Goal: Task Accomplishment & Management: Manage account settings

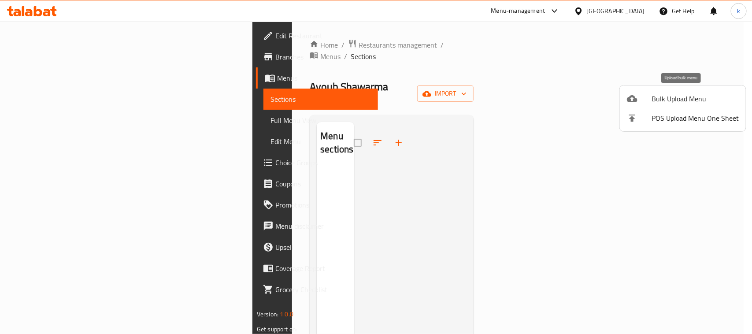
click at [658, 100] on span "Bulk Upload Menu" at bounding box center [694, 98] width 87 height 11
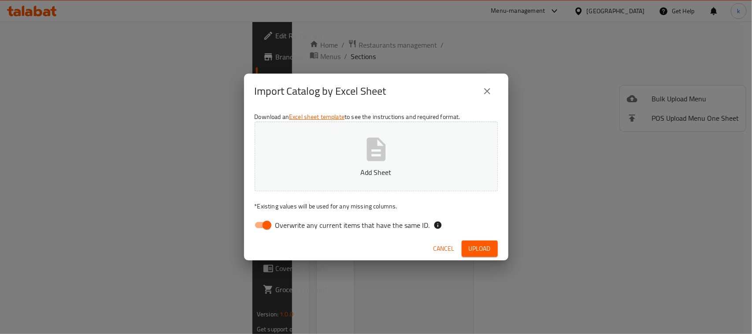
click at [307, 195] on div "Download an Excel sheet template to see the instructions and required format. A…" at bounding box center [376, 173] width 264 height 128
click at [270, 225] on input "Overwrite any current items that have the same ID." at bounding box center [267, 225] width 50 height 17
checkbox input "false"
click at [362, 153] on icon "button" at bounding box center [376, 149] width 28 height 28
click at [478, 244] on span "Upload" at bounding box center [480, 248] width 22 height 11
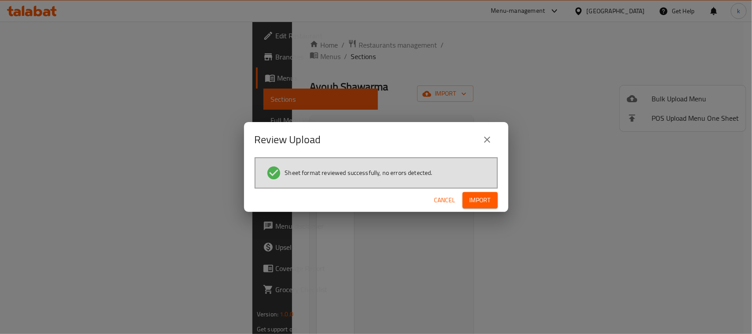
click at [466, 203] on button "Import" at bounding box center [479, 200] width 35 height 16
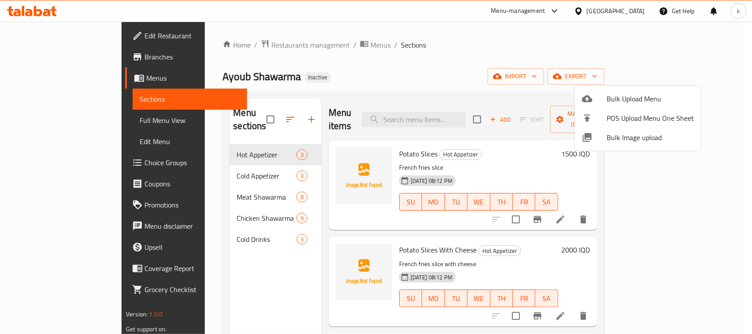
click at [60, 36] on div at bounding box center [376, 167] width 752 height 334
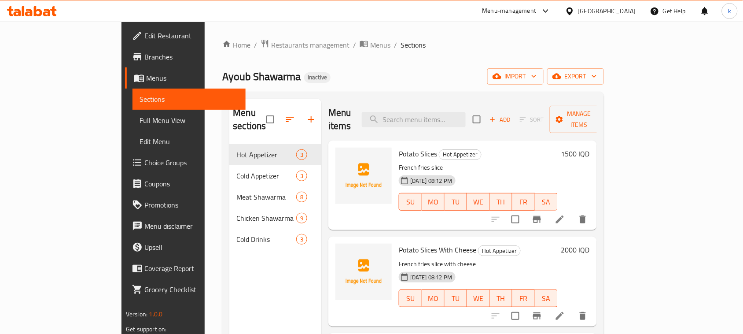
click at [144, 32] on span "Edit Restaurant" at bounding box center [191, 35] width 94 height 11
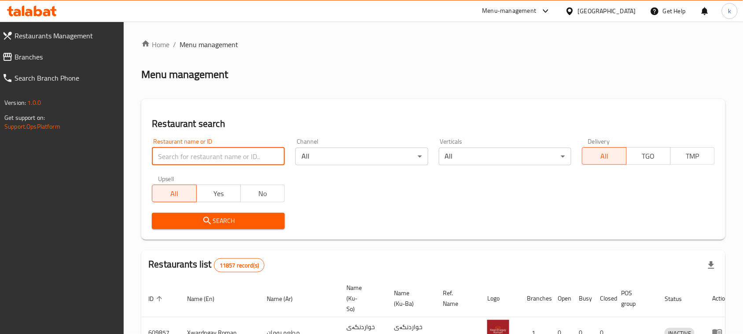
drag, startPoint x: 206, startPoint y: 159, endPoint x: 225, endPoint y: 165, distance: 20.2
click at [206, 159] on input "search" at bounding box center [218, 157] width 133 height 18
paste input "Shawarma"
type input "Shawarma"
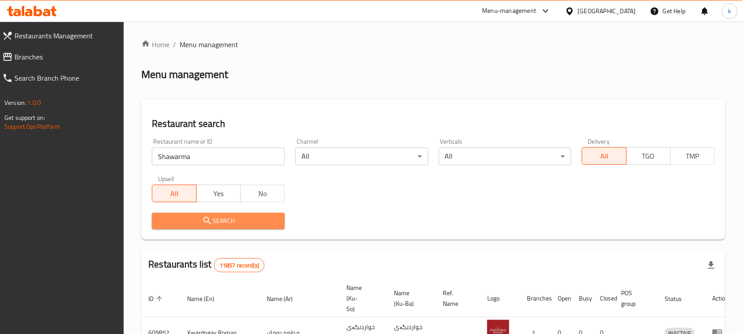
click at [227, 222] on span "Search" at bounding box center [218, 220] width 119 height 11
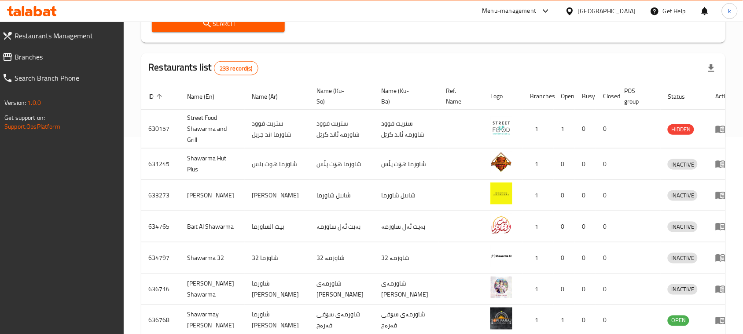
scroll to position [220, 0]
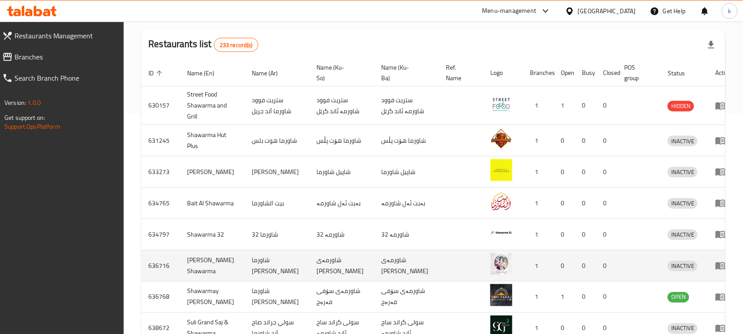
click at [277, 260] on td "شاورما حبسة خان" at bounding box center [277, 265] width 65 height 31
copy td "شاورما"
click at [338, 260] on td "شاورمەی حەبسە خان" at bounding box center [342, 265] width 65 height 31
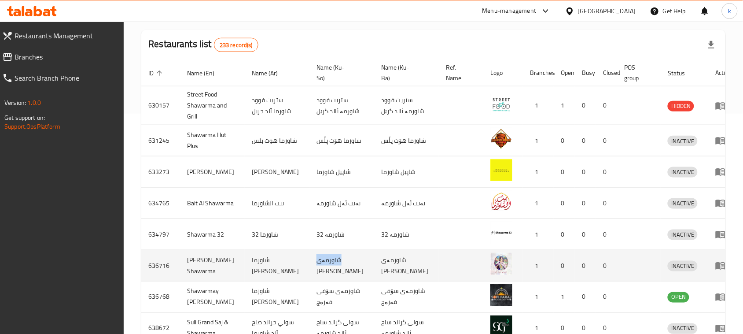
copy td "شاورمەی"
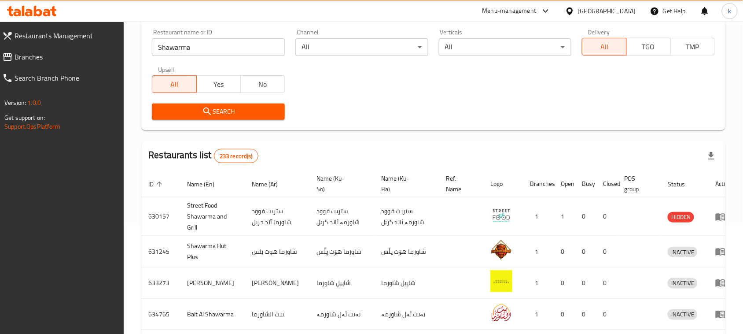
scroll to position [0, 0]
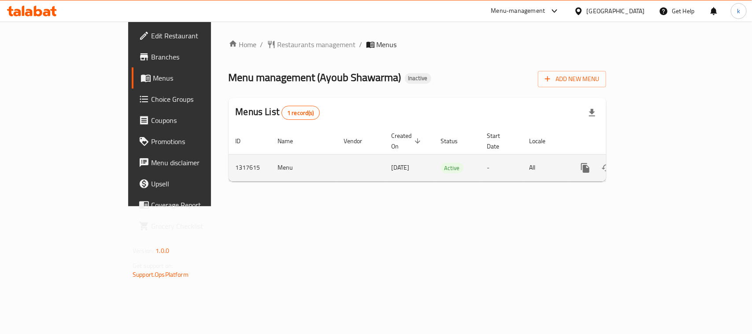
click at [654, 163] on icon "enhanced table" at bounding box center [648, 168] width 11 height 11
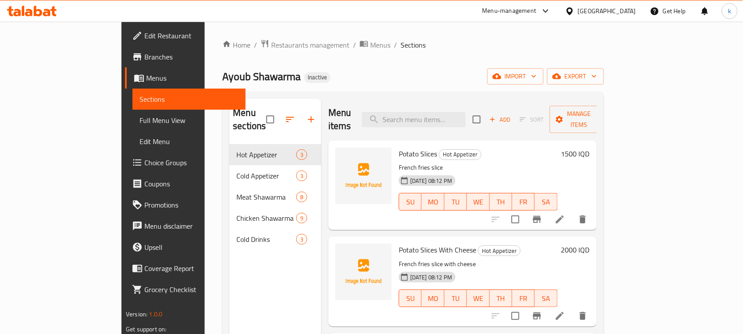
click at [369, 67] on div "Home / Restaurants management / Menus / Sections [PERSON_NAME] Shawarma Inactiv…" at bounding box center [412, 239] width 381 height 400
click at [387, 49] on ol "Home / Restaurants management / Menus / Sections" at bounding box center [412, 44] width 381 height 11
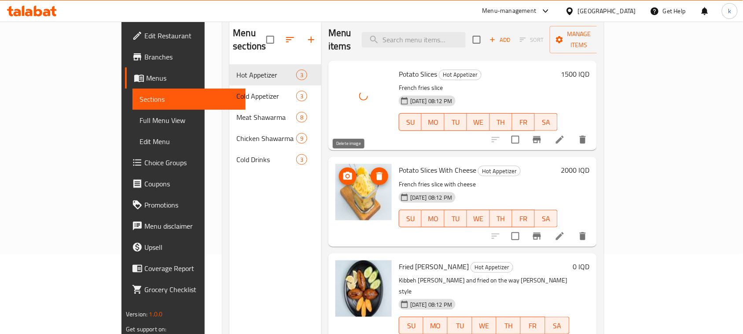
scroll to position [14, 0]
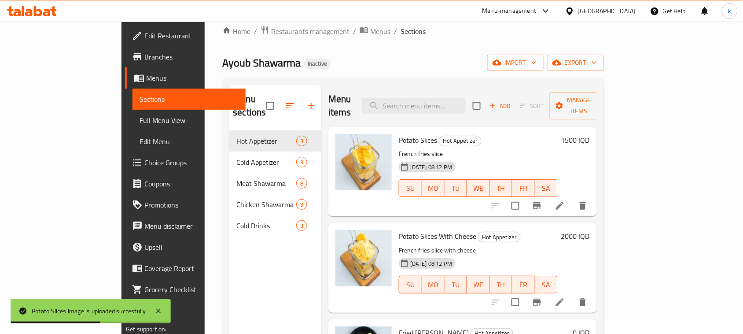
drag, startPoint x: 340, startPoint y: 53, endPoint x: 332, endPoint y: 75, distance: 23.1
click at [340, 53] on div "Home / Restaurants management / Menus / Sections [PERSON_NAME] Shawarma Inactiv…" at bounding box center [412, 226] width 381 height 400
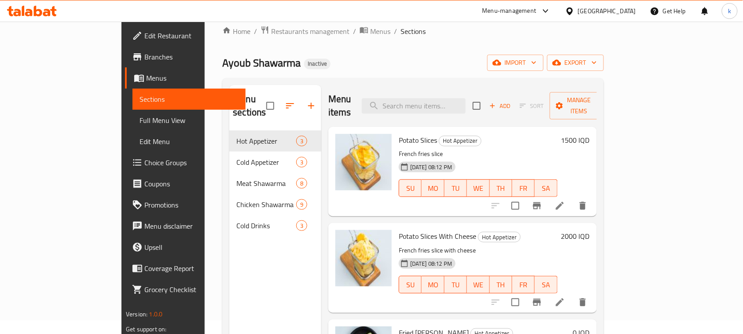
click at [344, 62] on div "[PERSON_NAME] Shawarma Inactive import export" at bounding box center [412, 63] width 381 height 16
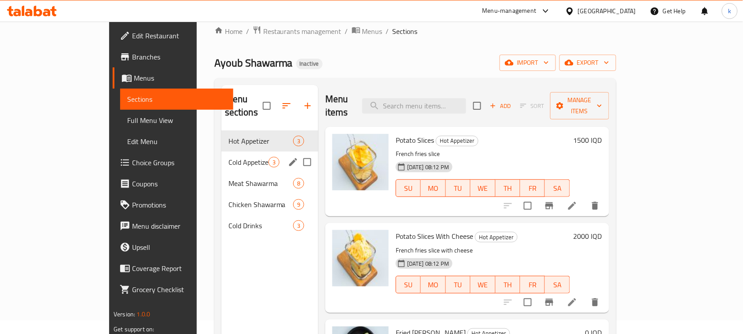
click at [229, 157] on span "Cold Appetizer" at bounding box center [249, 162] width 40 height 11
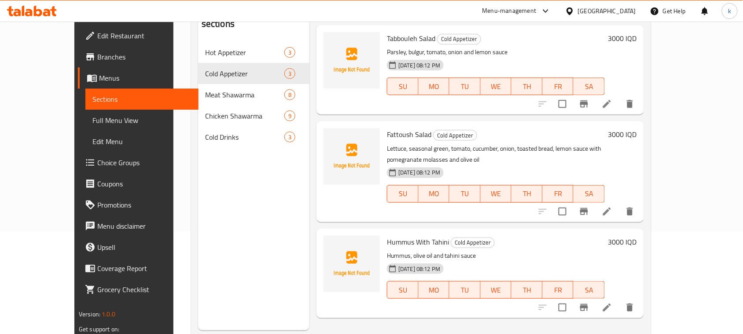
scroll to position [124, 0]
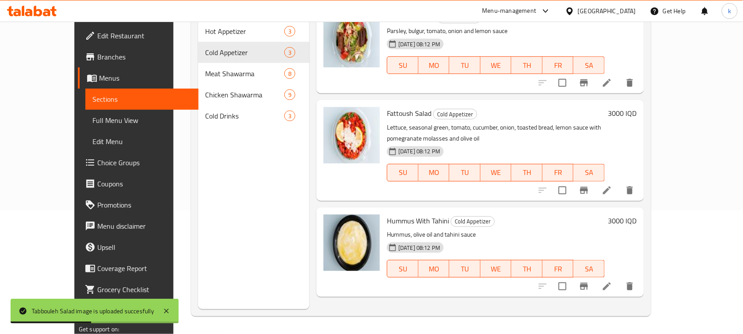
click at [480, 91] on div "Tabbouleh Salad Cold Appetizer Parsley, bulgur, tomato, onion and lemon sauce […" at bounding box center [481, 48] width 328 height 89
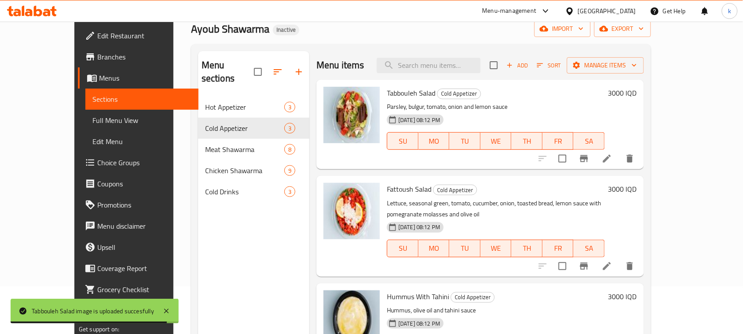
scroll to position [14, 0]
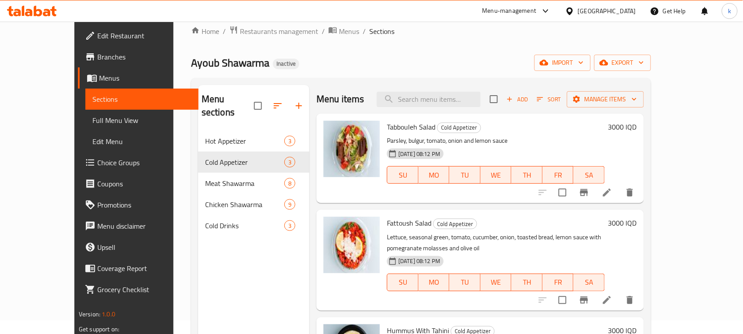
click at [418, 70] on div "[PERSON_NAME] Shawarma Inactive import export" at bounding box center [421, 63] width 460 height 16
click at [209, 269] on div "Menu sections Hot Appetizer 3 Cold Appetizer 3 Meat Shawarma 8 Chicken Shawarma…" at bounding box center [253, 252] width 111 height 334
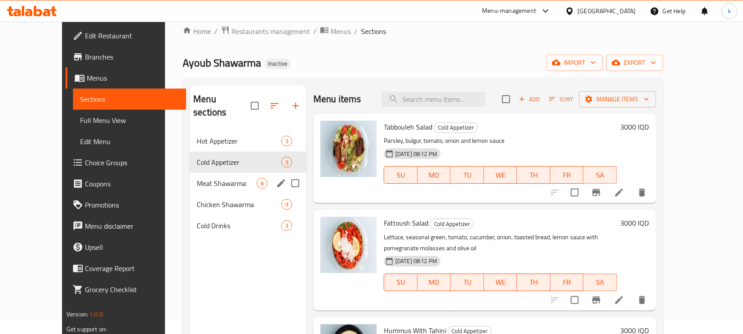
drag, startPoint x: 177, startPoint y: 168, endPoint x: 229, endPoint y: 192, distance: 57.6
click at [197, 178] on span "Meat Shawarma" at bounding box center [227, 183] width 60 height 11
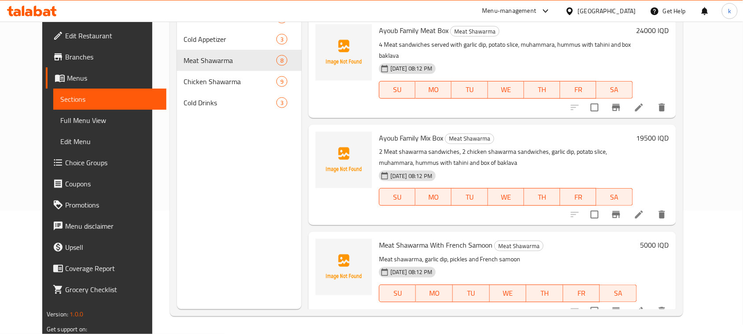
scroll to position [124, 0]
click at [404, 104] on div "[PERSON_NAME] Family Meat Box Meat Shawarma 4 Meat sandwiches served with garli…" at bounding box center [492, 67] width 367 height 100
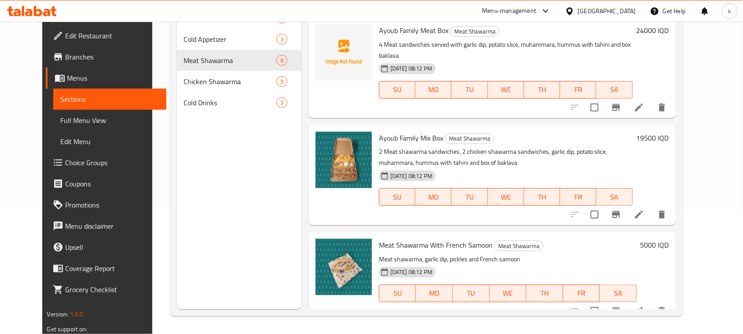
click at [452, 198] on div "[DATE] 08:12 PM SU MO TU WE TH FR SA" at bounding box center [506, 191] width 261 height 48
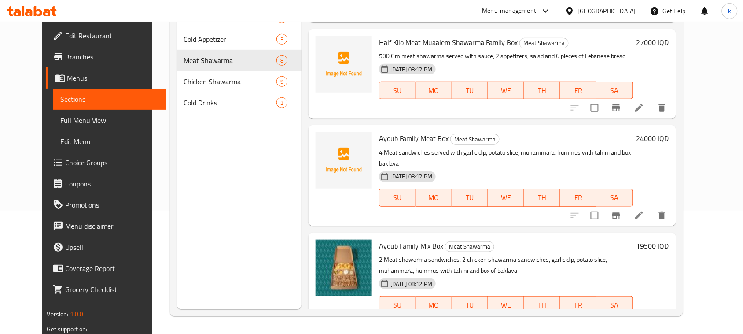
scroll to position [303, 0]
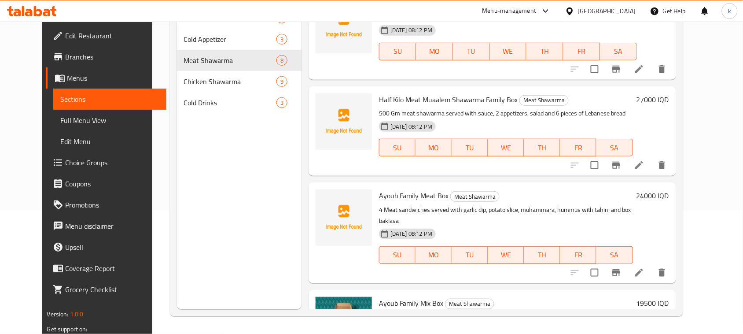
drag, startPoint x: 384, startPoint y: 161, endPoint x: 283, endPoint y: 167, distance: 100.6
click at [384, 161] on div "[DATE] 08:12 PM SU MO TU WE TH FR SA" at bounding box center [506, 142] width 261 height 48
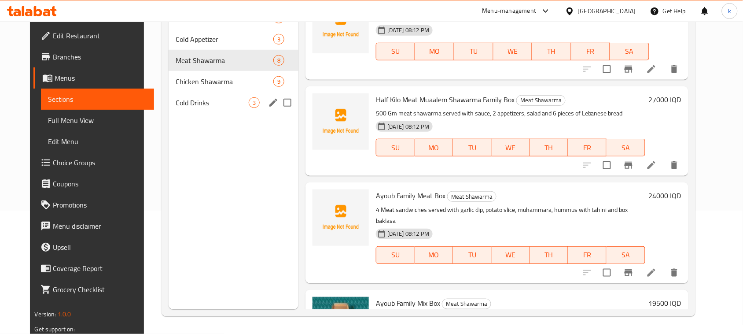
click at [176, 101] on span "Cold Drinks" at bounding box center [212, 102] width 73 height 11
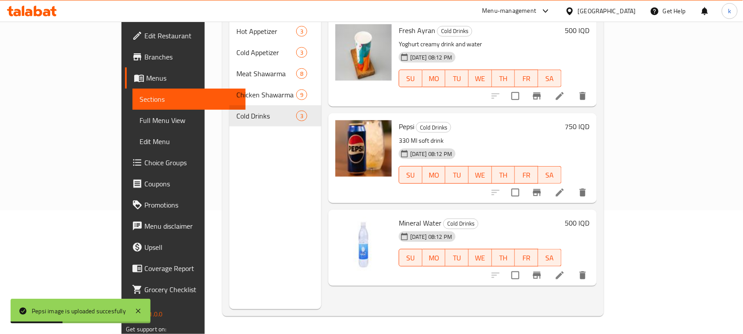
click at [466, 113] on div "Pepsi Cold Drinks 330 Ml soft drink [DATE] 08:12 PM SU MO TU WE TH FR SA 750 IQD" at bounding box center [463, 157] width 269 height 89
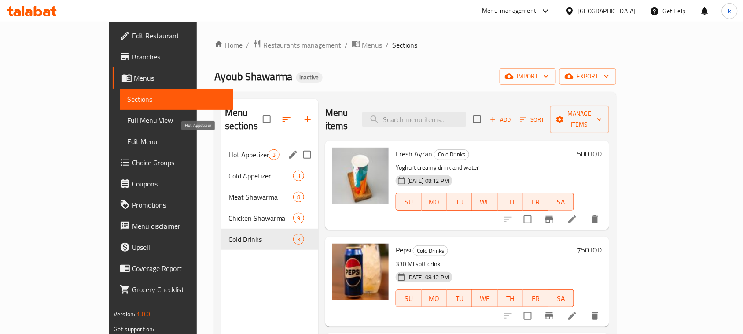
click at [229, 149] on span "Hot Appetizer" at bounding box center [249, 154] width 40 height 11
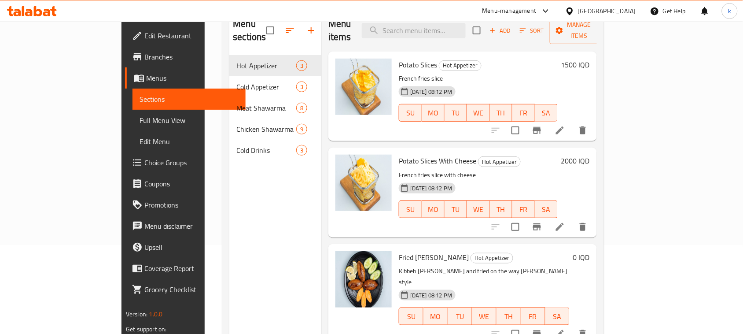
scroll to position [124, 0]
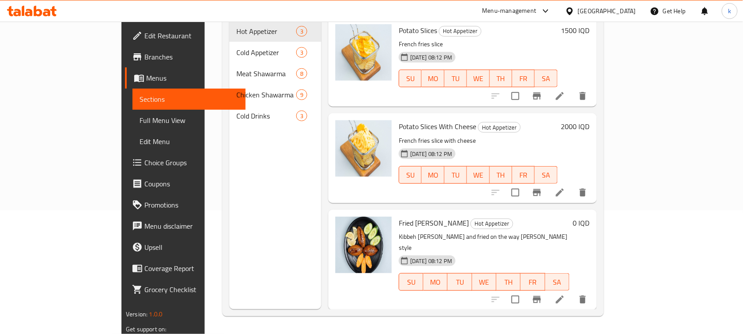
click at [555, 217] on h6 "Fried [PERSON_NAME] Hot Appetizer" at bounding box center [484, 223] width 171 height 12
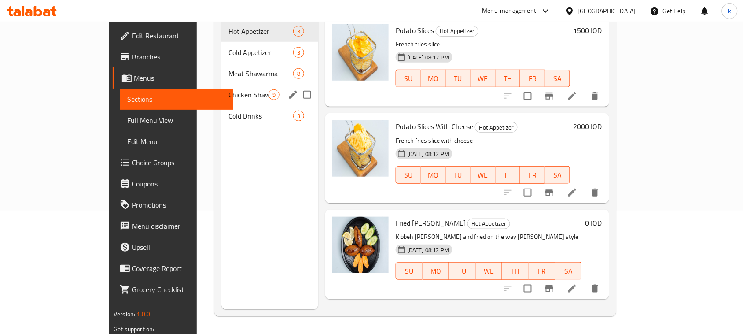
click at [229, 89] on span "Chicken Shawarma" at bounding box center [249, 94] width 40 height 11
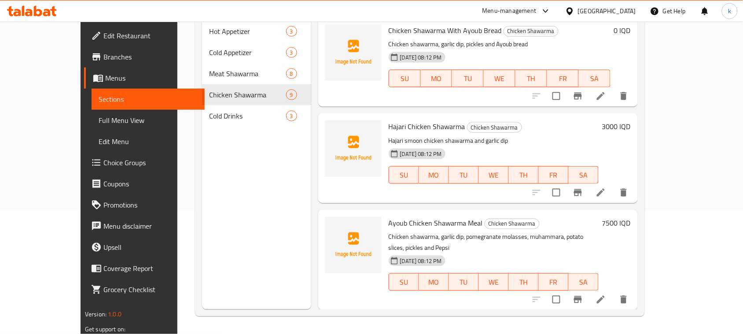
click at [466, 188] on div "Hajari Chicken Shawarma Chicken Shawarma Hajari smoon chicken shawarma and garl…" at bounding box center [478, 157] width 320 height 89
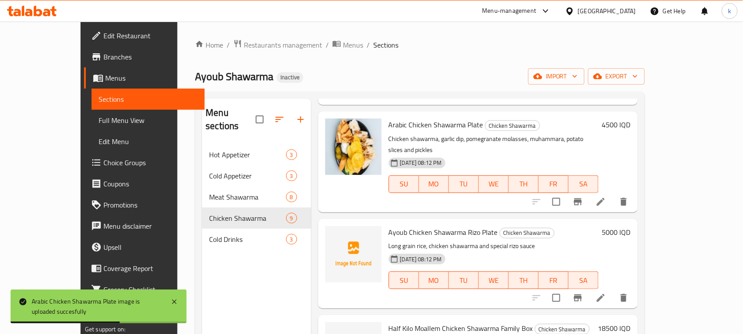
scroll to position [330, 0]
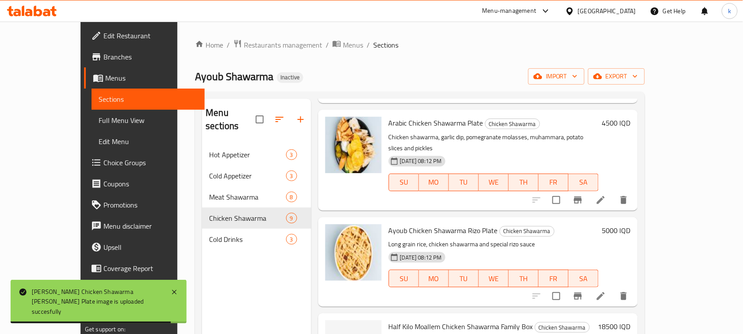
click at [447, 265] on div "[PERSON_NAME] Chicken Shawarma [PERSON_NAME] Plate Chicken Shawarma Long grain …" at bounding box center [493, 262] width 217 height 82
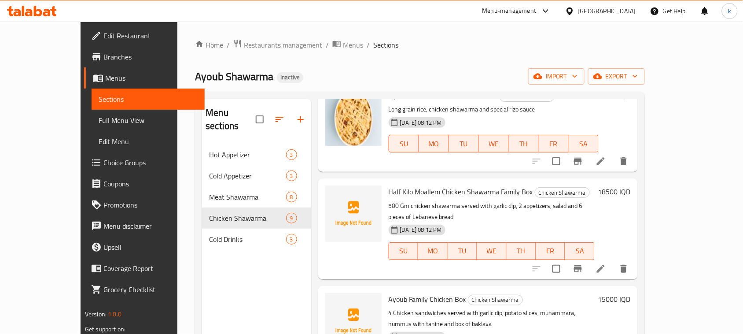
scroll to position [551, 0]
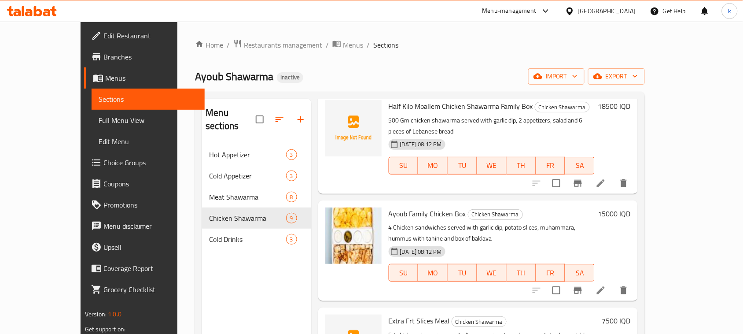
drag, startPoint x: 459, startPoint y: 52, endPoint x: 405, endPoint y: 36, distance: 55.9
click at [459, 52] on div "Home / Restaurants management / Menus / Sections [PERSON_NAME] Shawarma Inactiv…" at bounding box center [420, 239] width 450 height 400
click at [370, 40] on ol "Home / Restaurants management / Menus / Sections" at bounding box center [420, 44] width 450 height 11
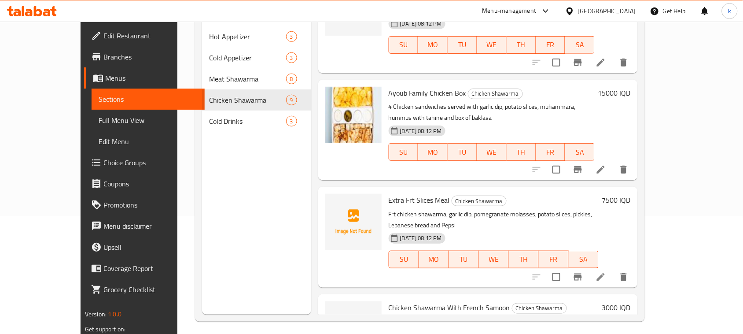
scroll to position [124, 0]
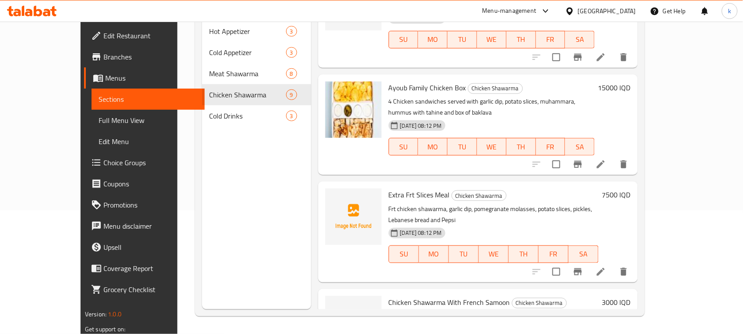
click at [316, 12] on div "Menu-management [GEOGRAPHIC_DATA] Get Help k" at bounding box center [371, 10] width 743 height 21
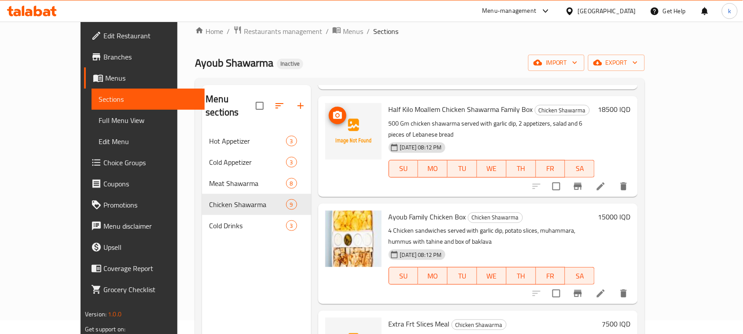
scroll to position [553, 0]
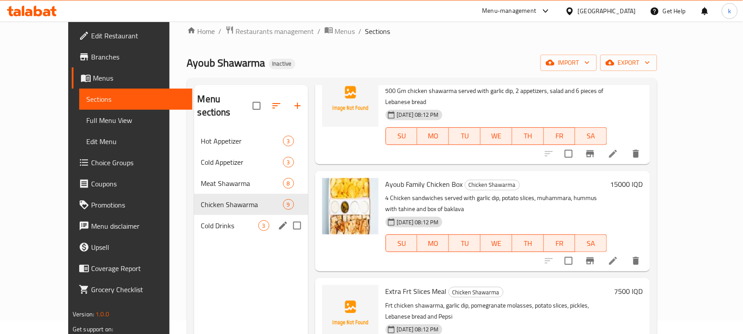
click at [194, 215] on div "Cold Drinks 3" at bounding box center [251, 225] width 114 height 21
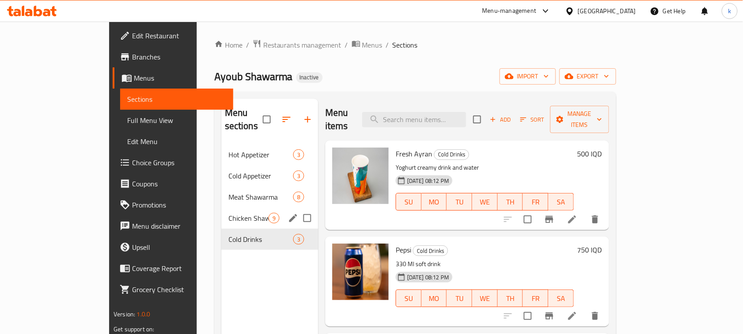
click at [229, 213] on span "Chicken Shawarma" at bounding box center [249, 218] width 40 height 11
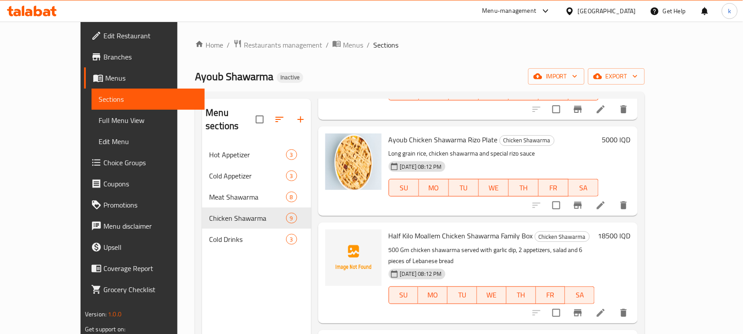
scroll to position [440, 0]
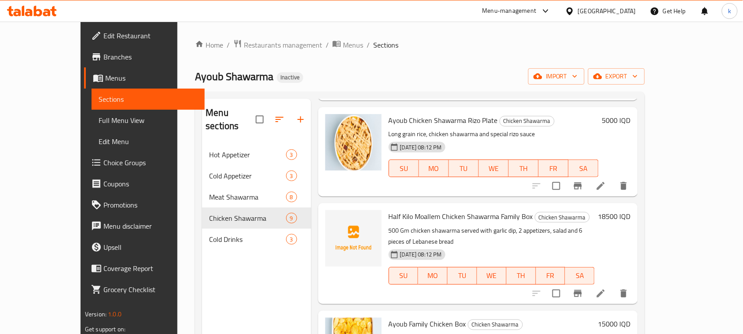
drag, startPoint x: 261, startPoint y: 269, endPoint x: 244, endPoint y: 246, distance: 28.4
click at [261, 269] on div "Menu sections Hot Appetizer 3 Cold Appetizer 3 Meat Shawarma 8 Chicken Shawarma…" at bounding box center [256, 266] width 109 height 334
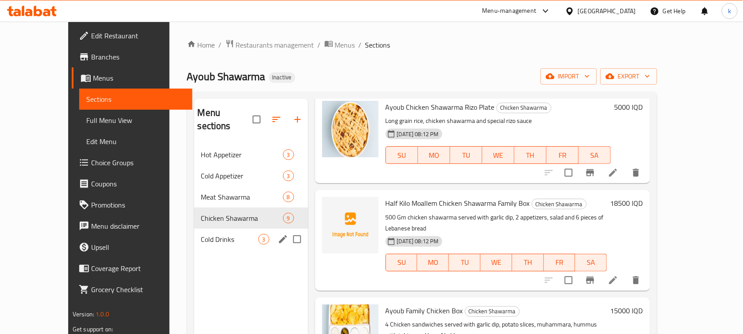
click at [199, 233] on div "Cold Drinks 3" at bounding box center [251, 239] width 114 height 21
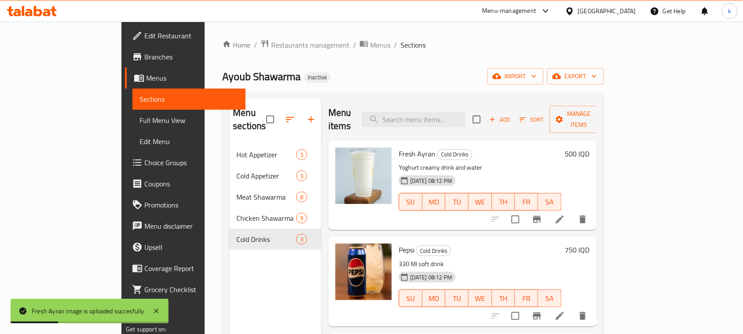
click at [429, 45] on ol "Home / Restaurants management / Menus / Sections" at bounding box center [412, 44] width 381 height 11
click at [398, 18] on div "Menu-management [GEOGRAPHIC_DATA] Get Help k" at bounding box center [371, 10] width 743 height 21
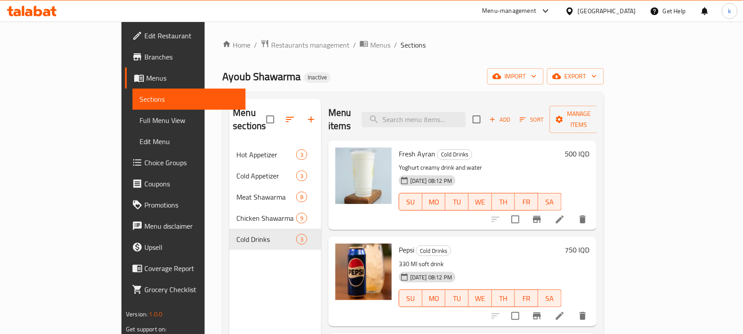
click at [395, 73] on div "[PERSON_NAME] Shawarma Inactive import export" at bounding box center [412, 76] width 381 height 16
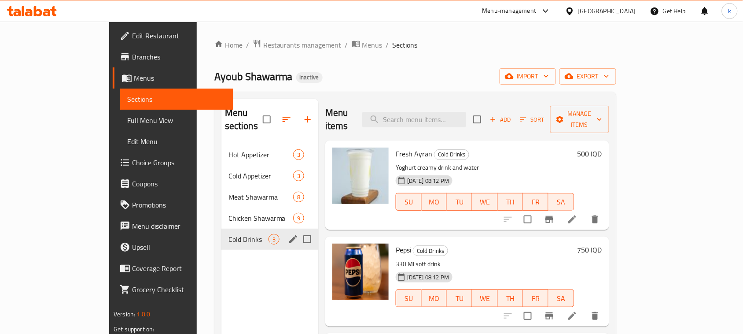
click at [229, 213] on span "Chicken Shawarma" at bounding box center [261, 218] width 65 height 11
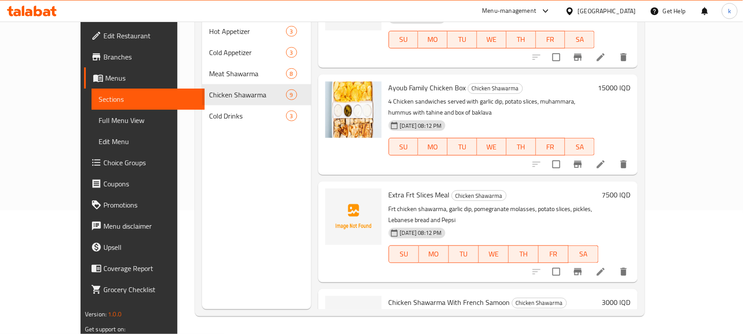
scroll to position [124, 0]
drag, startPoint x: 546, startPoint y: 127, endPoint x: 513, endPoint y: 142, distance: 36.5
click at [546, 185] on div "Extra Frt Slices Meal Chicken Shawarma Frt chicken shawarma, garlic dip, pomegr…" at bounding box center [493, 231] width 217 height 93
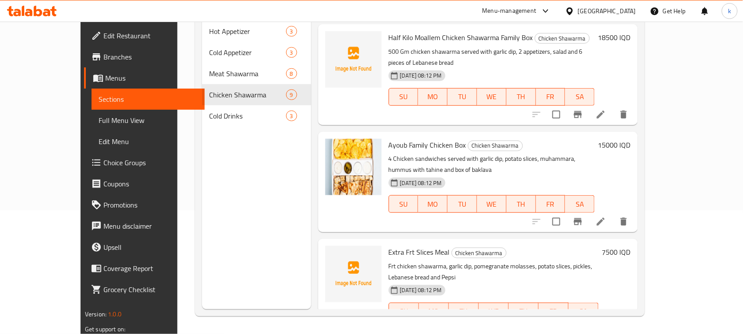
scroll to position [388, 0]
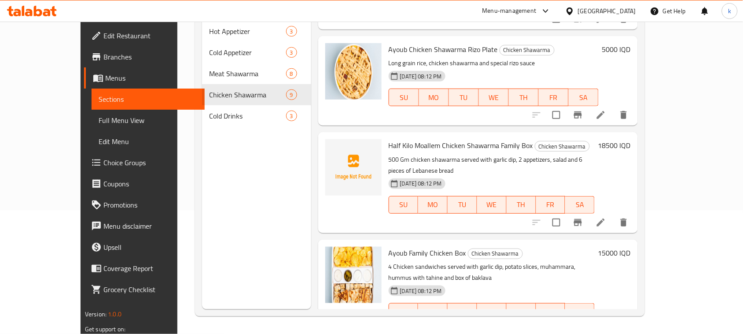
drag, startPoint x: 583, startPoint y: 205, endPoint x: 527, endPoint y: 212, distance: 56.4
click at [582, 247] on h6 "[PERSON_NAME] Family Chicken Box Chicken Shawarma" at bounding box center [492, 253] width 206 height 12
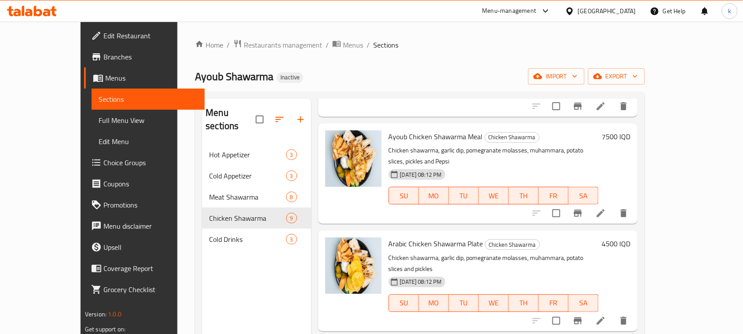
scroll to position [223, 0]
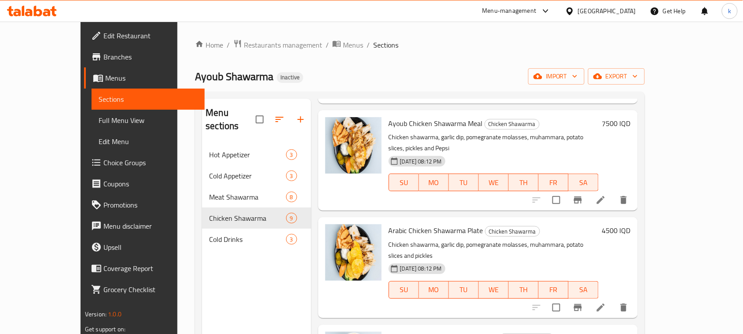
click at [490, 221] on div "Arabic Chicken Shawarma Plate Chicken Shawarma Chicken shawarma, garlic dip, po…" at bounding box center [493, 267] width 217 height 93
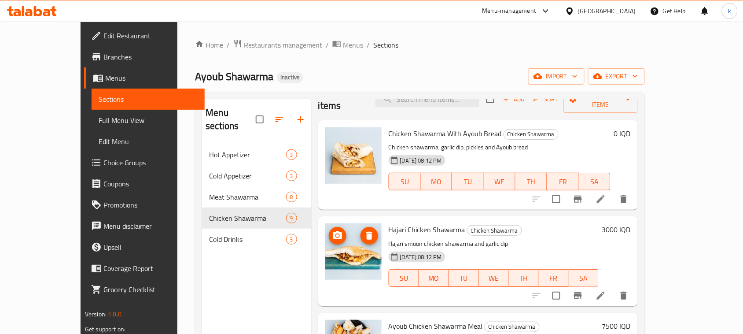
scroll to position [0, 0]
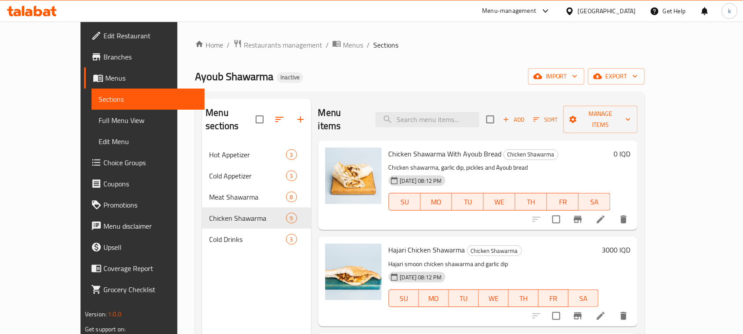
click at [395, 79] on div "[PERSON_NAME] Shawarma Inactive import export" at bounding box center [420, 76] width 450 height 16
click at [380, 72] on div "[PERSON_NAME] Shawarma Inactive import export" at bounding box center [420, 76] width 450 height 16
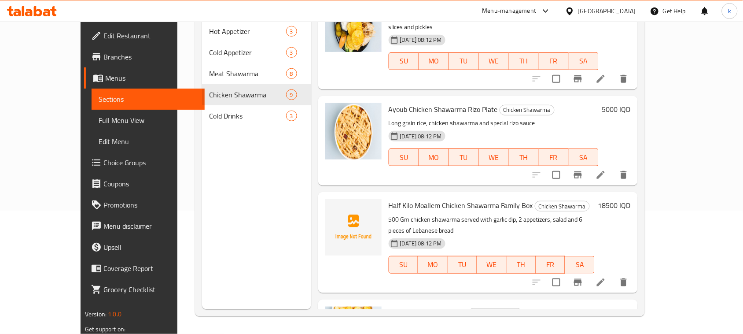
scroll to position [330, 0]
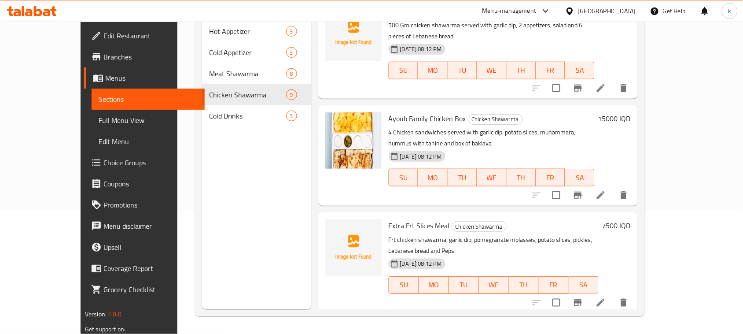
scroll to position [553, 0]
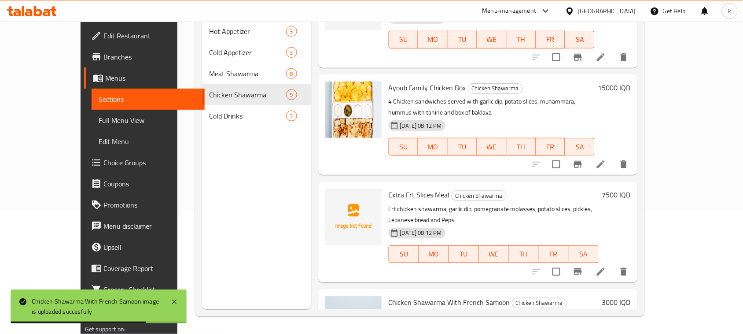
click at [459, 211] on div "Extra Frt Slices Meal Chicken Shawarma Frt chicken shawarma, garlic dip, pomegr…" at bounding box center [478, 231] width 320 height 100
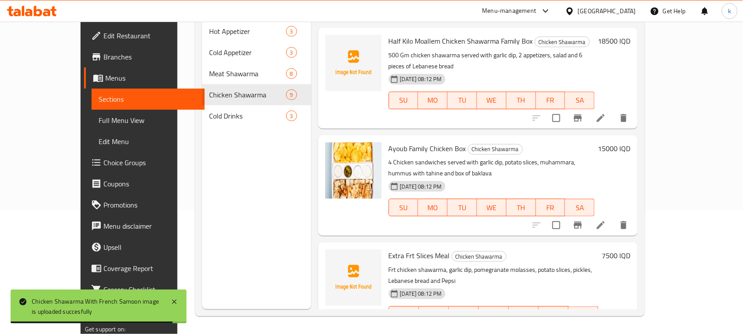
scroll to position [333, 0]
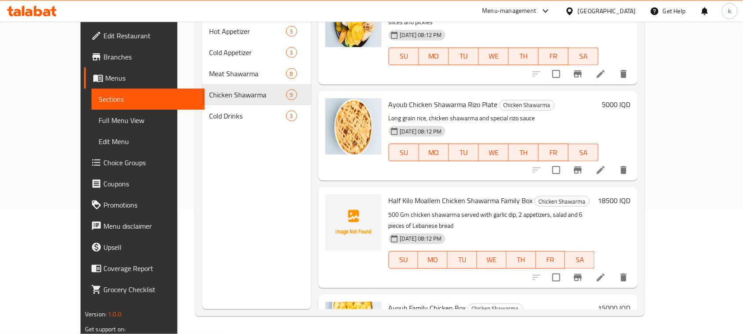
click at [496, 240] on div "Half Kilo Moallem Chicken Shawarma Family Box Chicken Shawarma 500 Gm chicken s…" at bounding box center [478, 237] width 320 height 100
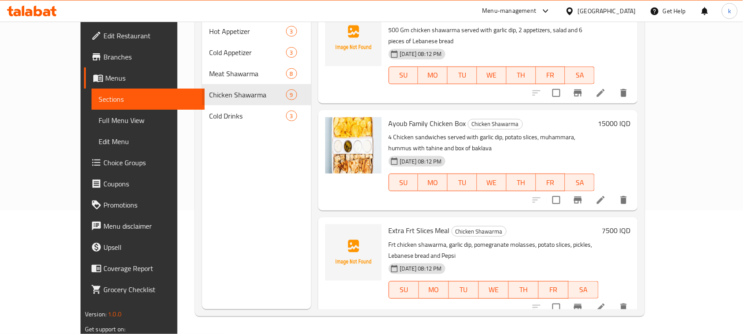
scroll to position [498, 0]
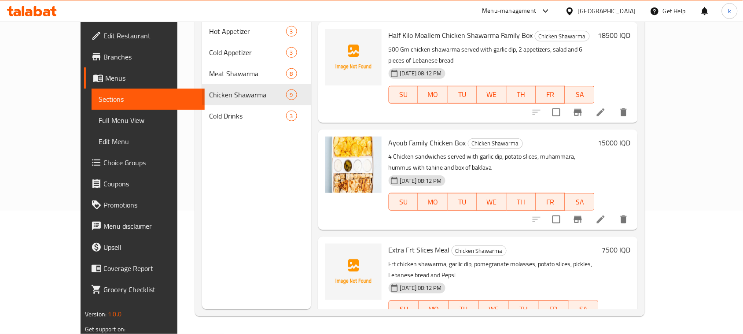
click at [450, 176] on div "Menu items Add Sort Manage items Chicken Shawarma With [PERSON_NAME] Bread Chic…" at bounding box center [474, 142] width 327 height 334
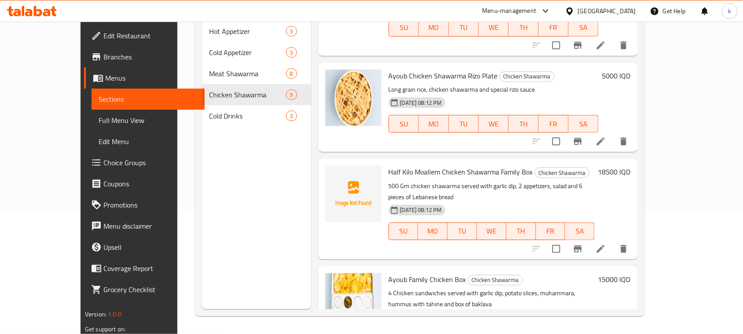
scroll to position [333, 0]
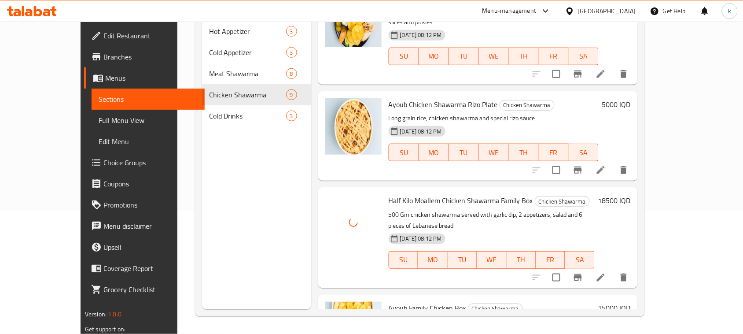
click at [503, 234] on div "Half Kilo Moallem Chicken Shawarma Family Box Chicken Shawarma 500 Gm chicken s…" at bounding box center [491, 237] width 213 height 93
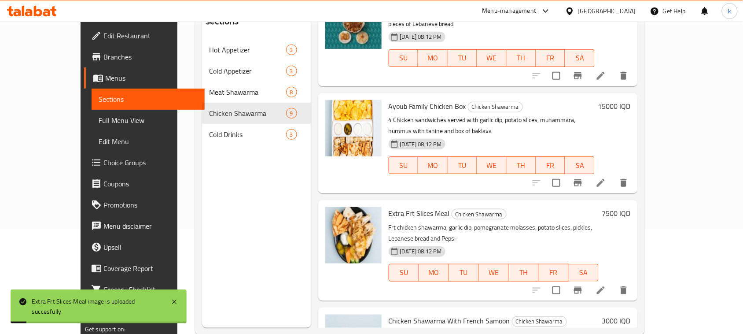
scroll to position [124, 0]
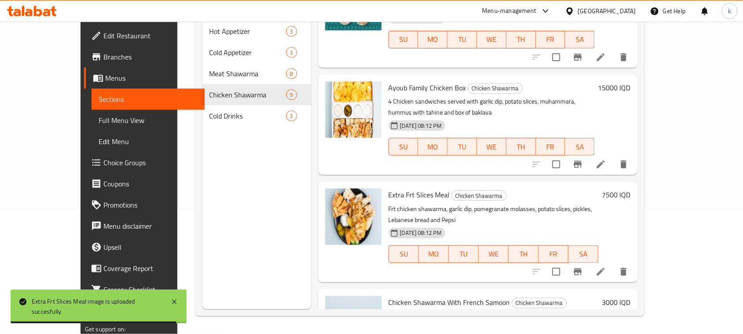
click at [592, 122] on div "Menu items Add Sort Manage items Chicken Shawarma With [PERSON_NAME] Bread Chic…" at bounding box center [474, 142] width 327 height 334
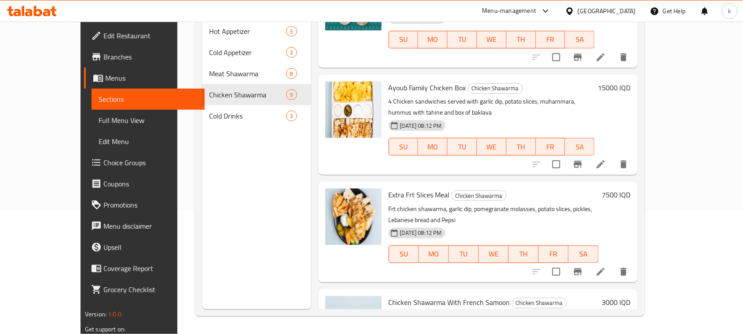
click at [499, 107] on div "[PERSON_NAME] Family Chicken Box Chicken Shawarma 4 Chicken sandwiches served w…" at bounding box center [491, 124] width 213 height 93
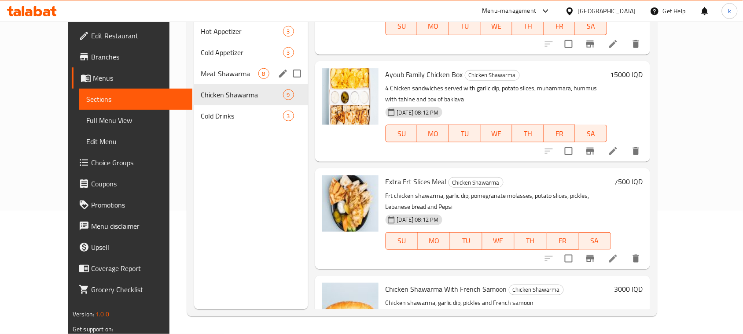
click at [194, 63] on div "Meat Shawarma 8" at bounding box center [251, 73] width 114 height 21
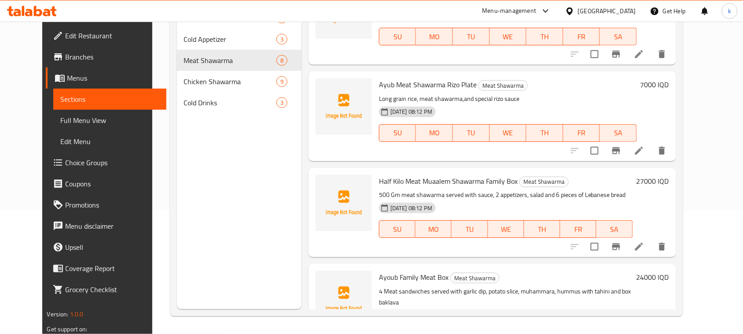
scroll to position [192, 0]
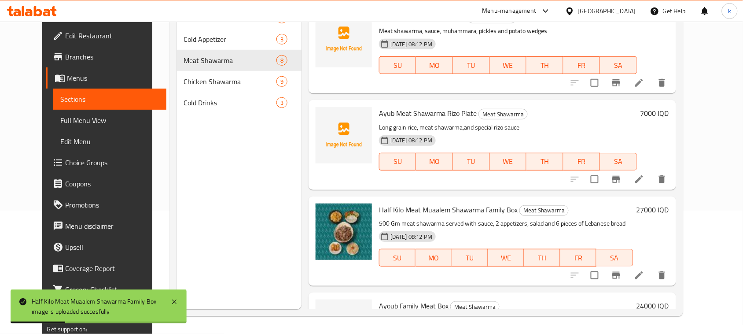
click at [633, 219] on p "500 Gm meat shawarma served with sauce, 2 appetizers, salad and 6 pieces of Leb…" at bounding box center [506, 223] width 254 height 11
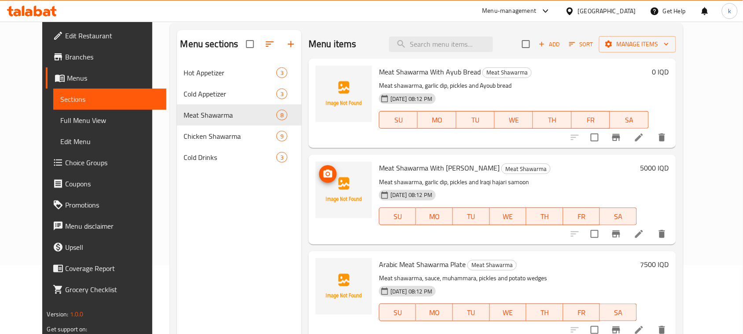
scroll to position [0, 0]
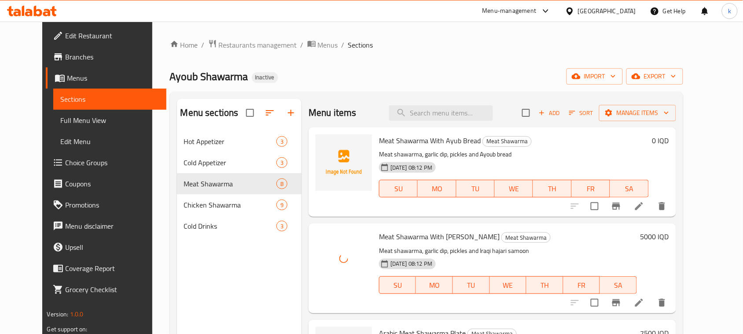
click at [426, 70] on div "[PERSON_NAME] Shawarma Inactive import export" at bounding box center [427, 76] width 514 height 16
click at [434, 49] on ol "Home / Restaurants management / Menus / Sections" at bounding box center [427, 44] width 514 height 11
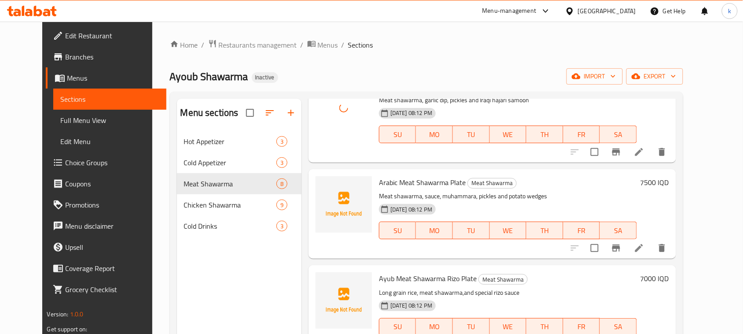
scroll to position [165, 0]
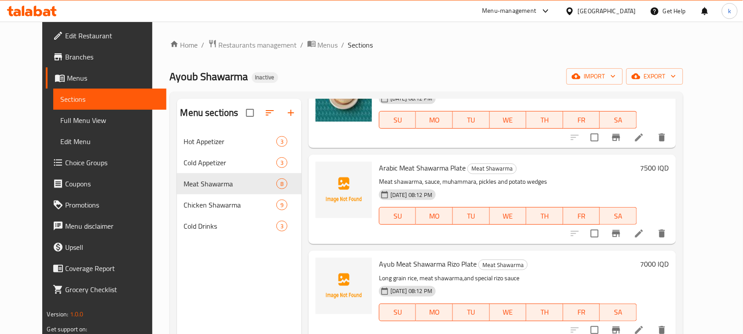
click at [580, 251] on div "[PERSON_NAME] Meat Shawarma [PERSON_NAME] Plate Meat Shawarma Long grain rice, …" at bounding box center [492, 295] width 367 height 89
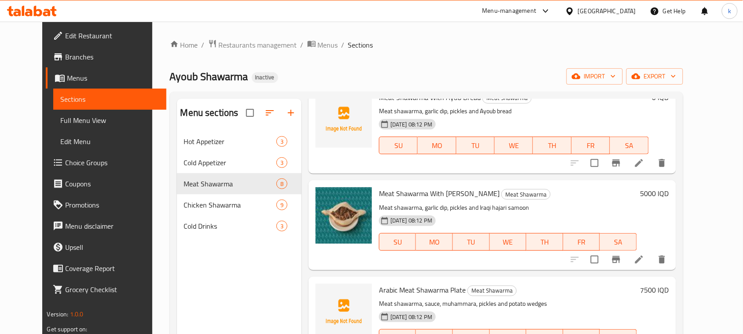
scroll to position [110, 0]
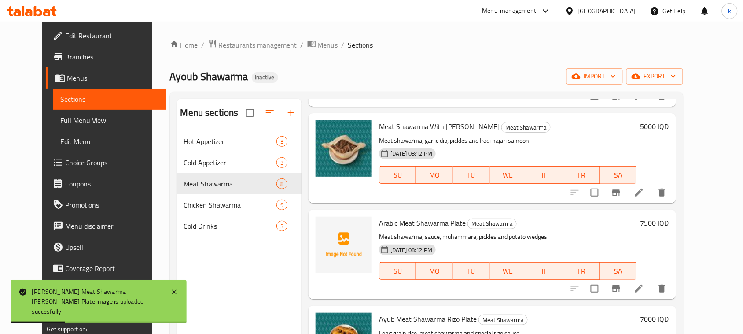
click at [381, 30] on div "Home / Restaurants management / Menus / Sections [PERSON_NAME] Shawarma Inactiv…" at bounding box center [426, 240] width 549 height 436
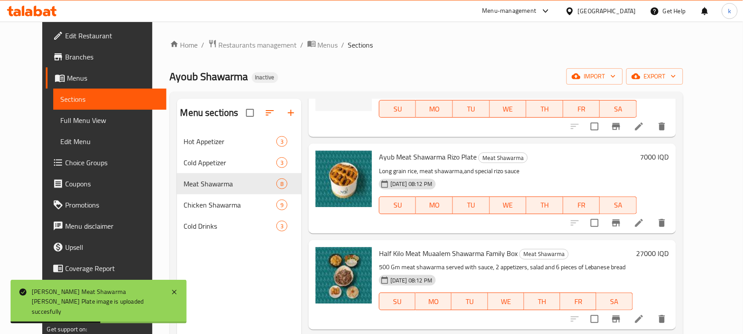
scroll to position [275, 0]
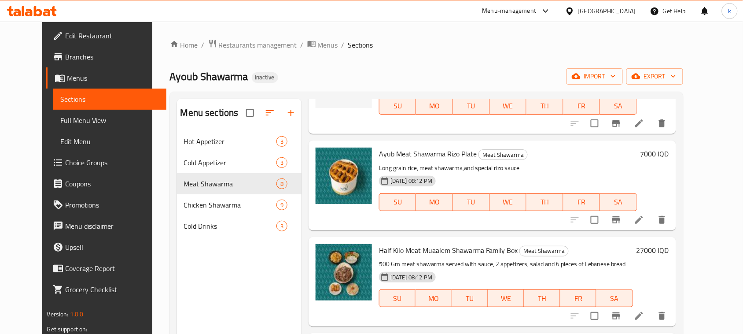
click at [383, 47] on ol "Home / Restaurants management / Menus / Sections" at bounding box center [427, 44] width 514 height 11
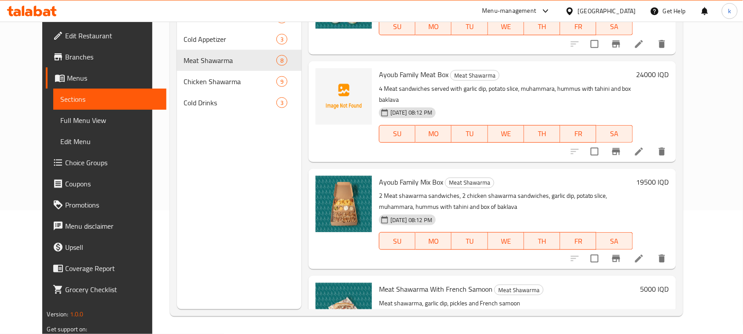
scroll to position [468, 0]
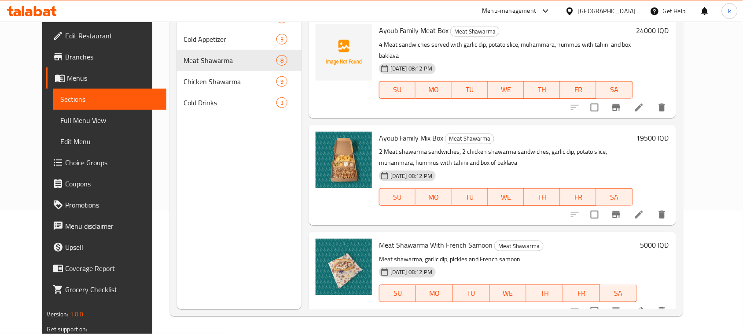
click at [527, 125] on div "[PERSON_NAME] Family Mix Box Meat Shawarma 2 Meat shawarma sandwiches, 2 chicke…" at bounding box center [492, 175] width 367 height 100
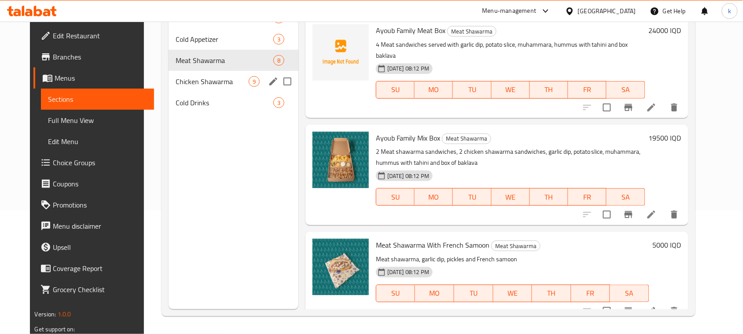
click at [193, 84] on span "Chicken Shawarma" at bounding box center [212, 81] width 73 height 11
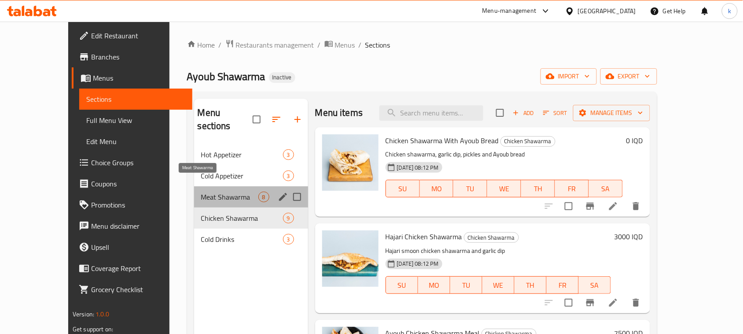
click at [201, 192] on span "Meat Shawarma" at bounding box center [229, 197] width 57 height 11
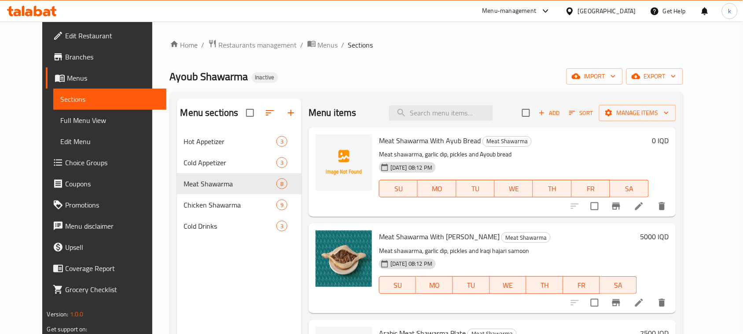
click at [407, 58] on div "Home / Restaurants management / Menus / Sections [PERSON_NAME] Shawarma Inactiv…" at bounding box center [427, 239] width 514 height 400
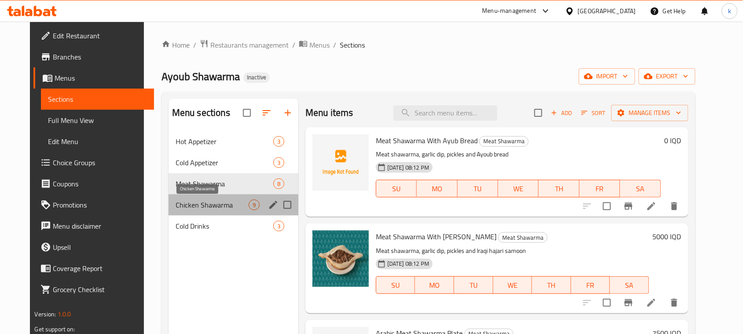
click at [202, 210] on span "Chicken Shawarma" at bounding box center [212, 205] width 73 height 11
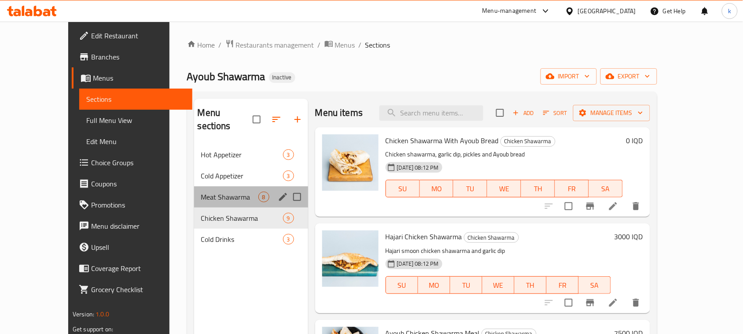
click at [197, 186] on div "Meat Shawarma 8" at bounding box center [251, 196] width 114 height 21
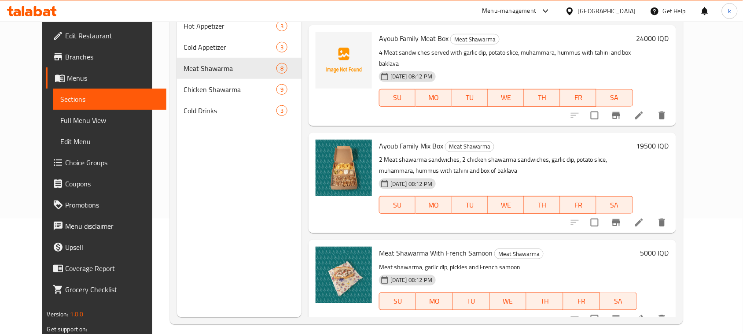
scroll to position [124, 0]
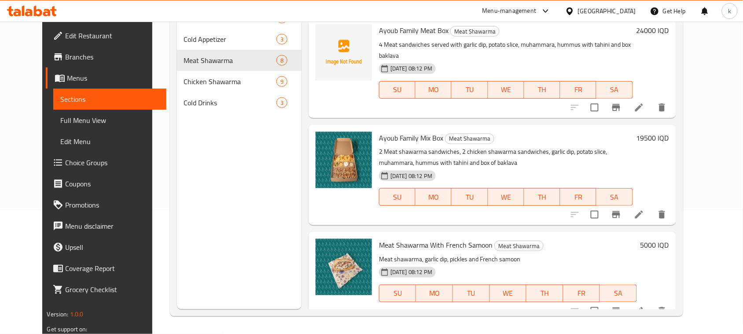
drag, startPoint x: 549, startPoint y: 163, endPoint x: 525, endPoint y: 164, distance: 23.8
click at [549, 167] on div "[DATE] 08:12 PM SU MO TU WE TH FR SA" at bounding box center [506, 191] width 261 height 48
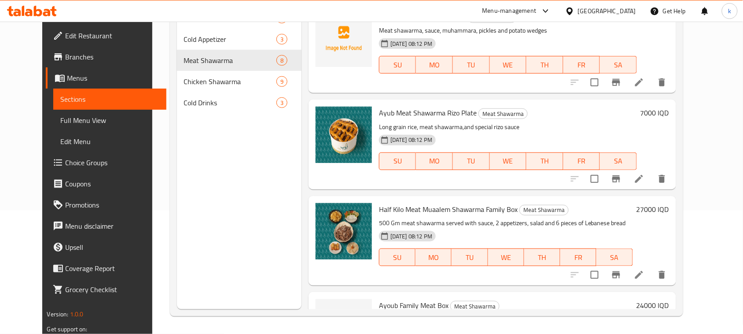
scroll to position [192, 0]
click at [532, 192] on div "Menu items Add Sort Manage items Meat Shawarma With [PERSON_NAME] Bread Meat Sh…" at bounding box center [489, 142] width 374 height 334
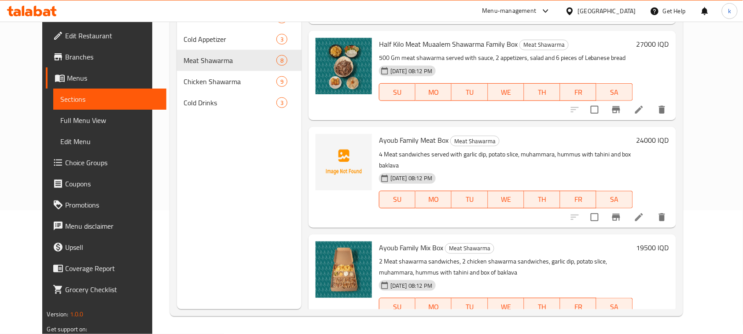
scroll to position [358, 0]
click at [542, 137] on h6 "[PERSON_NAME] Family Meat Box Meat Shawarma" at bounding box center [506, 140] width 254 height 12
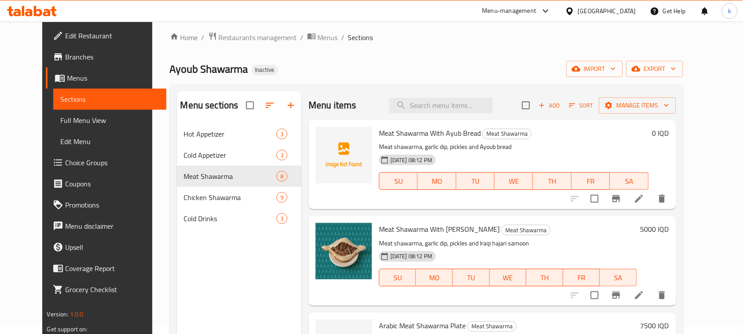
scroll to position [0, 0]
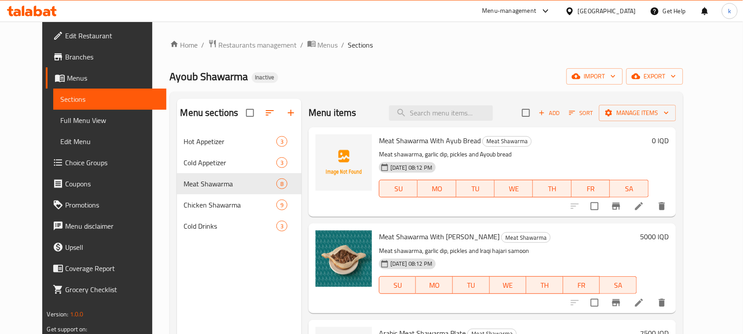
click at [595, 217] on div "Menu items Add Sort Manage items Meat Shawarma With [PERSON_NAME] Bread Meat Sh…" at bounding box center [489, 266] width 374 height 334
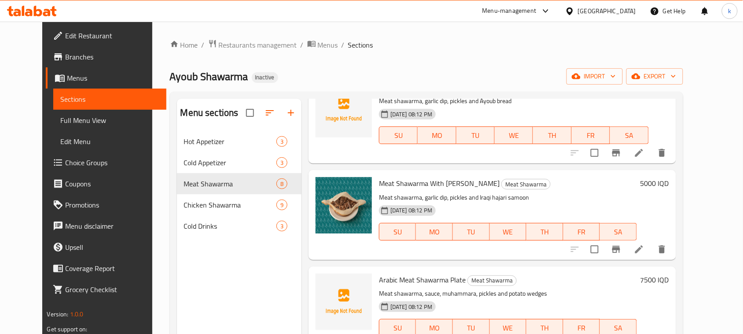
scroll to position [165, 0]
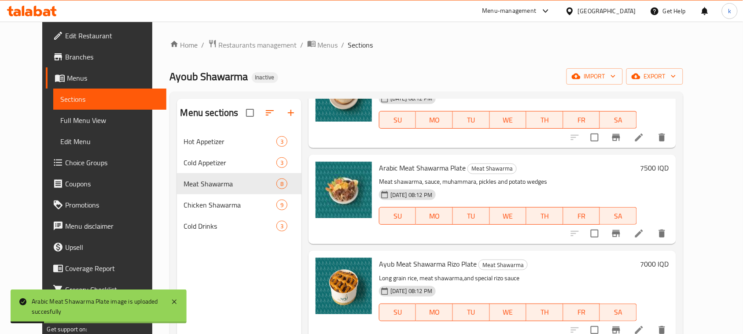
click at [601, 177] on p "Meat shawarma, sauce, muhammara, pickles and potato wedges" at bounding box center [508, 181] width 258 height 11
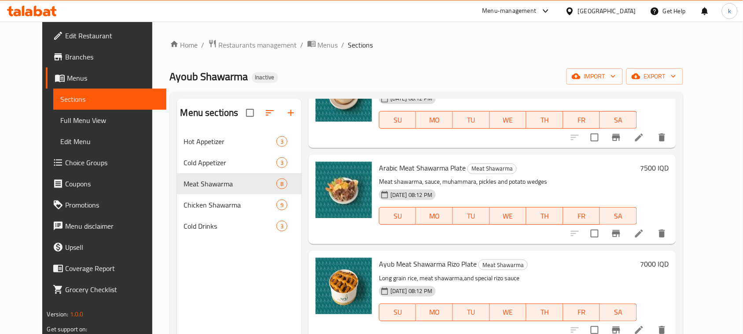
click at [645, 236] on icon at bounding box center [639, 233] width 11 height 11
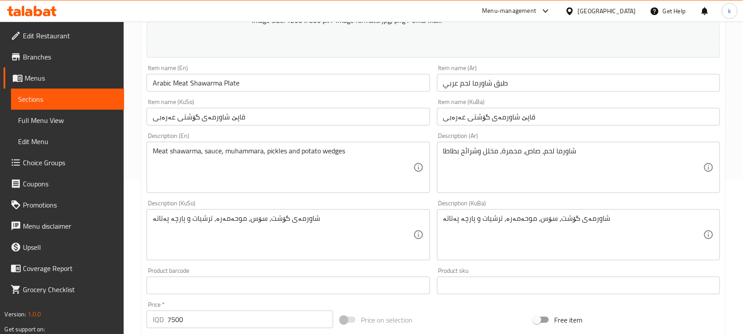
scroll to position [165, 0]
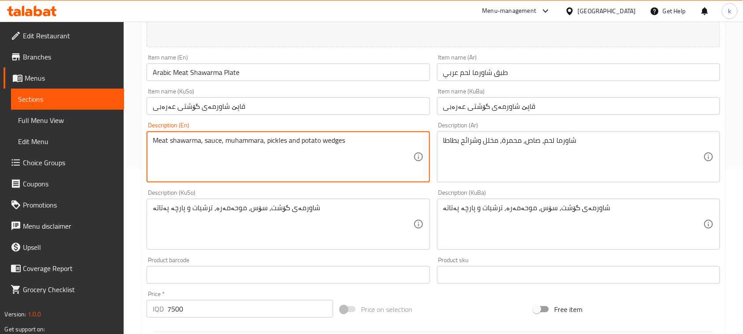
click at [333, 142] on textarea "Meat shawarma, sauce, muhammara, pickles and potato wedges" at bounding box center [283, 157] width 260 height 42
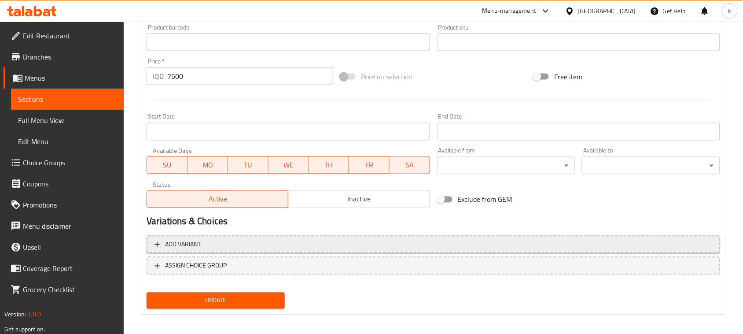
scroll to position [401, 0]
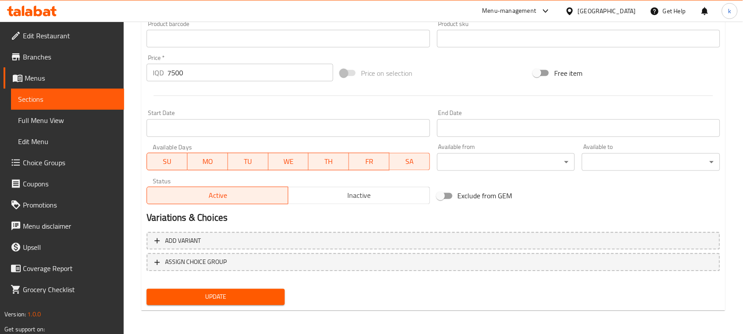
type textarea "Meat shawarma, sauce, muhammara, pickles and potato slice"
click at [237, 301] on span "Update" at bounding box center [216, 297] width 124 height 11
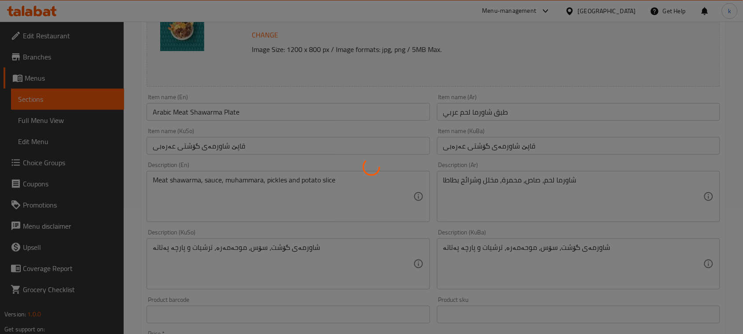
scroll to position [0, 0]
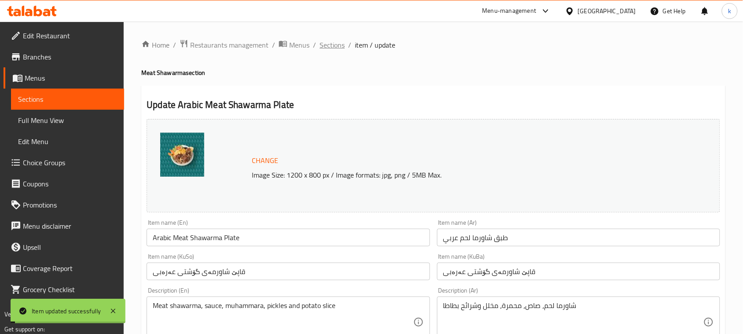
click at [335, 41] on span "Sections" at bounding box center [332, 45] width 25 height 11
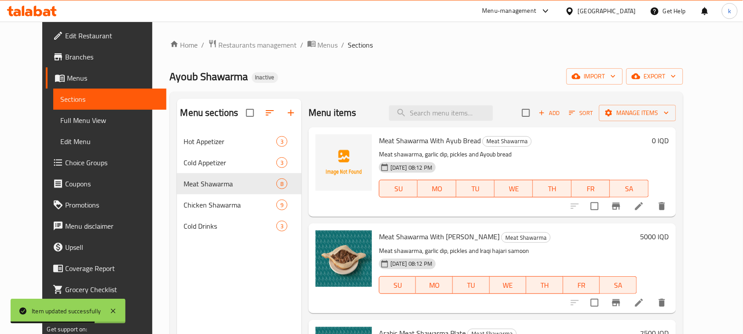
click at [396, 74] on div "[PERSON_NAME] Shawarma Inactive import export" at bounding box center [427, 76] width 514 height 16
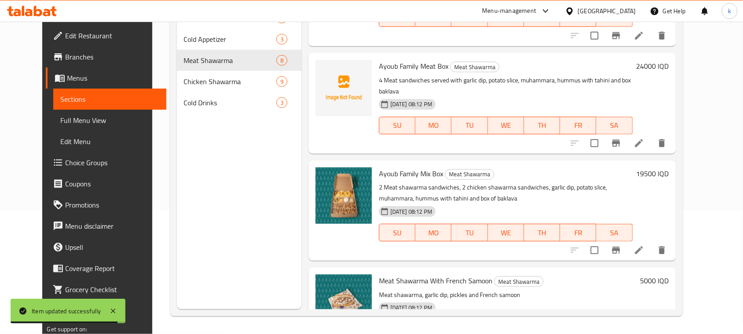
scroll to position [358, 0]
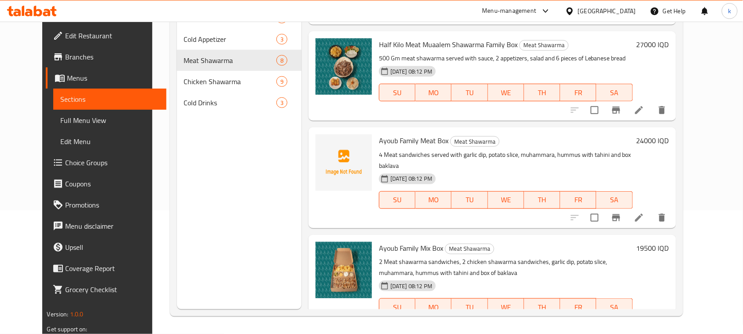
click at [522, 209] on div "[PERSON_NAME] Family Meat Box Meat Shawarma 4 Meat sandwiches served with garli…" at bounding box center [506, 177] width 261 height 93
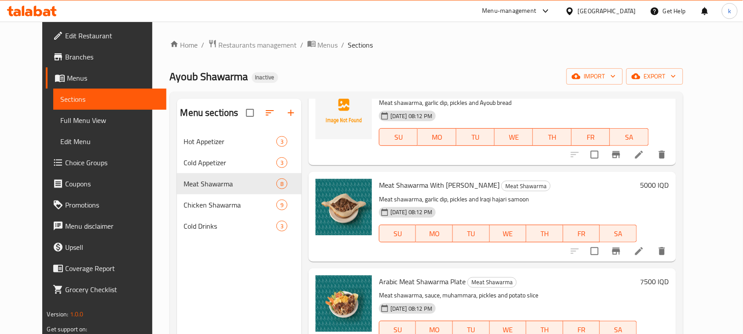
scroll to position [0, 0]
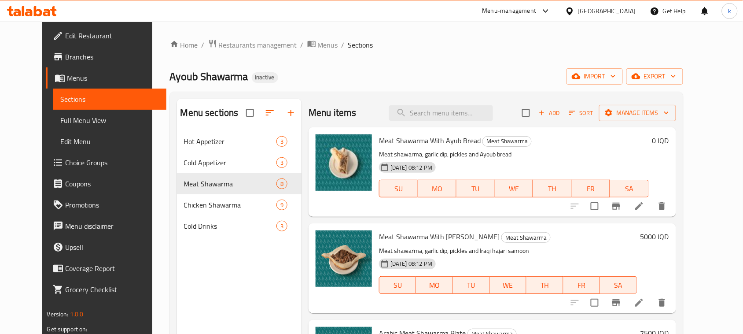
click at [400, 59] on div "Home / Restaurants management / Menus / Sections [PERSON_NAME] Shawarma Inactiv…" at bounding box center [427, 239] width 514 height 400
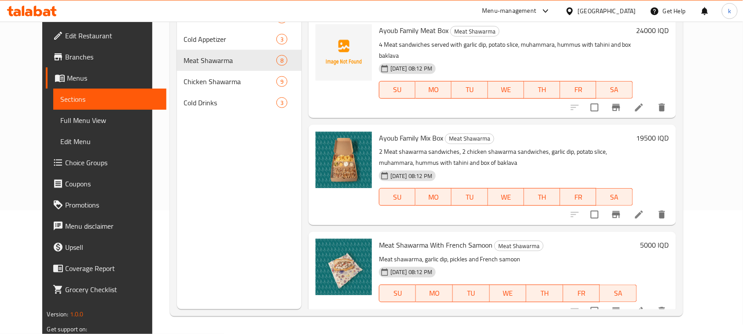
scroll to position [124, 0]
click at [340, 259] on img at bounding box center [344, 267] width 56 height 56
click at [483, 210] on div "[PERSON_NAME] Family Mix Box Meat Shawarma 2 Meat shawarma sandwiches, 2 chicke…" at bounding box center [492, 175] width 367 height 100
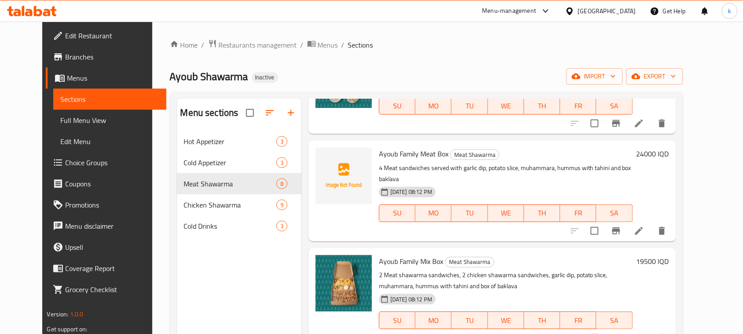
scroll to position [413, 0]
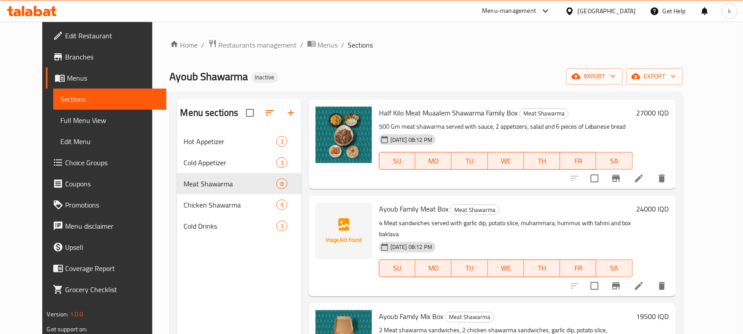
drag, startPoint x: 395, startPoint y: 45, endPoint x: 395, endPoint y: 53, distance: 7.9
click at [395, 45] on ol "Home / Restaurants management / Menus / Sections" at bounding box center [427, 44] width 514 height 11
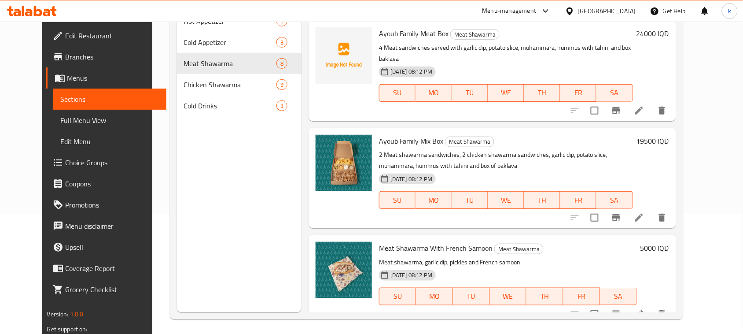
scroll to position [124, 0]
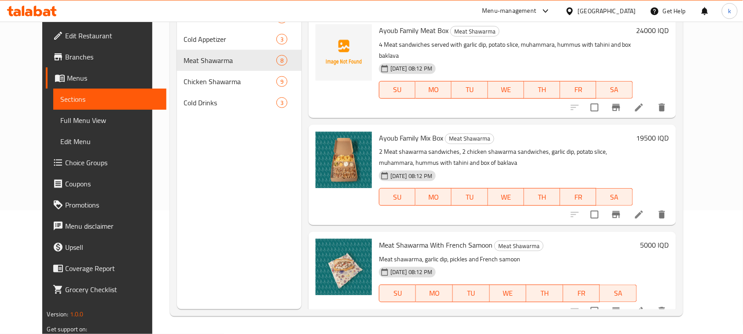
click at [65, 161] on span "Choice Groups" at bounding box center [112, 162] width 94 height 11
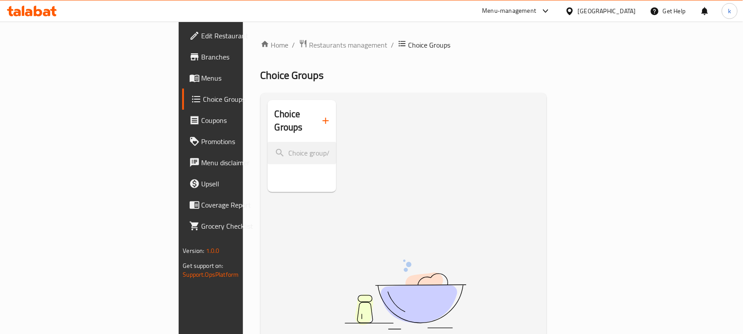
click at [321, 118] on icon "button" at bounding box center [326, 120] width 11 height 11
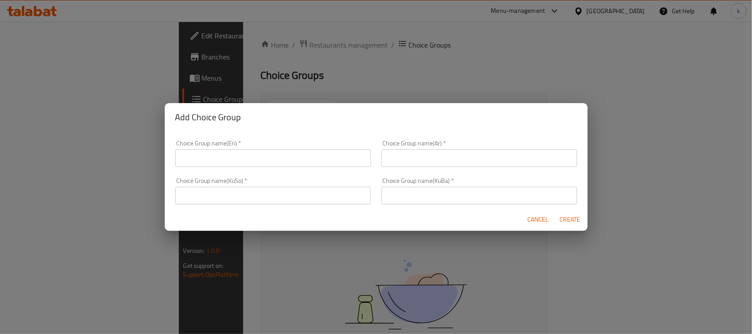
click at [258, 153] on input "text" at bounding box center [273, 158] width 196 height 18
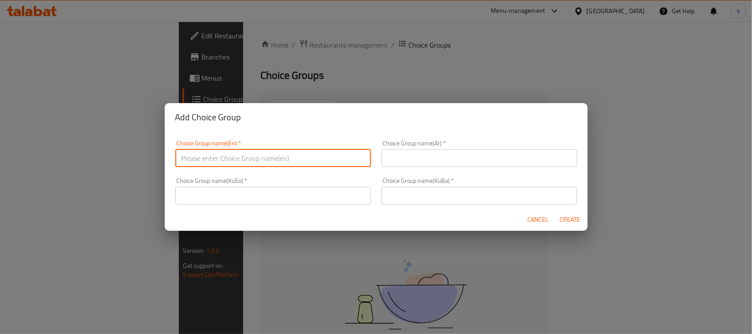
type input "Your Choice Of:"
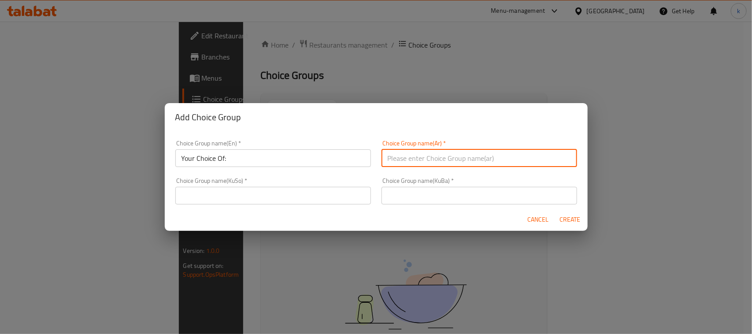
click at [414, 163] on input "text" at bounding box center [479, 158] width 196 height 18
type input "إختيارك من:"
click at [428, 201] on input "text" at bounding box center [479, 196] width 196 height 18
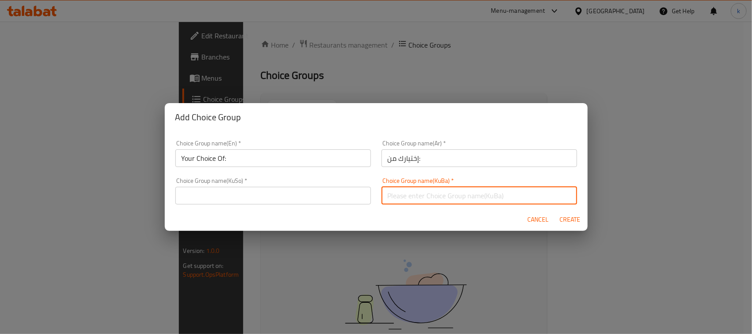
type input "هەڵبژاردنت لە:"
click at [335, 196] on input "text" at bounding box center [273, 196] width 196 height 18
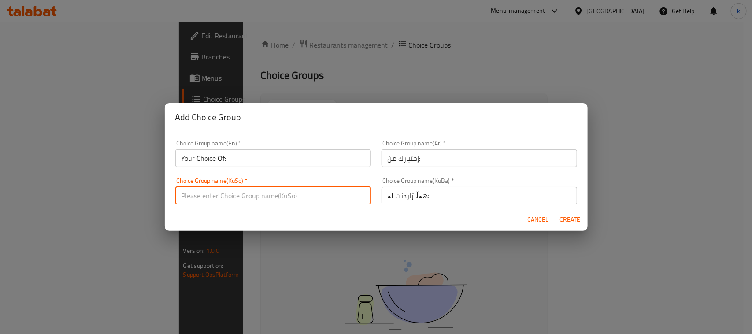
type input "هەڵبژاردنت لە:"
click at [569, 222] on span "Create" at bounding box center [569, 219] width 21 height 11
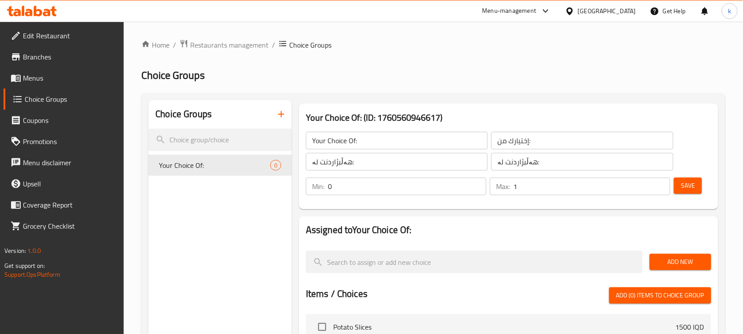
type input "1"
click at [661, 181] on input "1" at bounding box center [592, 186] width 157 height 18
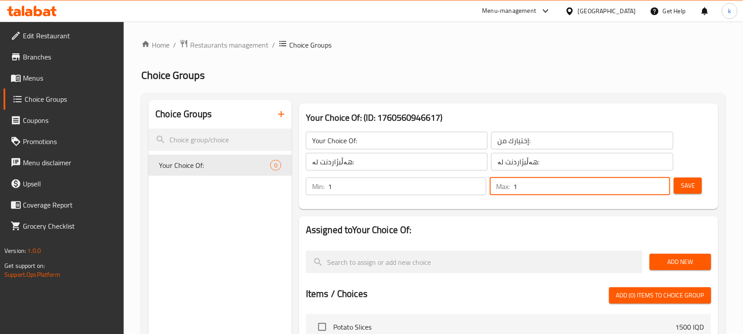
type input "1"
click at [476, 185] on input "1" at bounding box center [407, 186] width 159 height 18
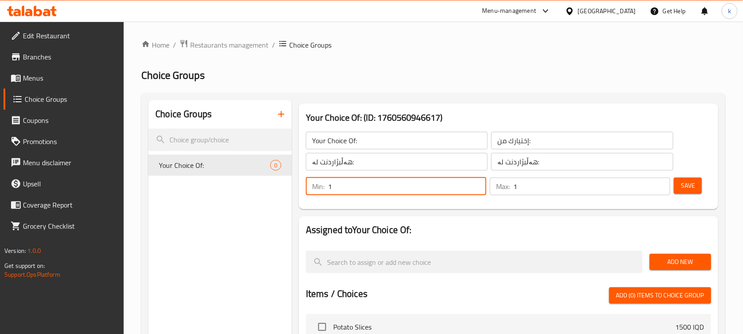
click at [680, 186] on button "Save" at bounding box center [688, 185] width 28 height 16
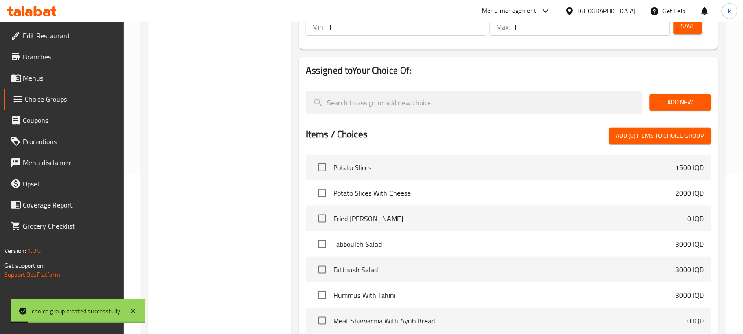
scroll to position [165, 0]
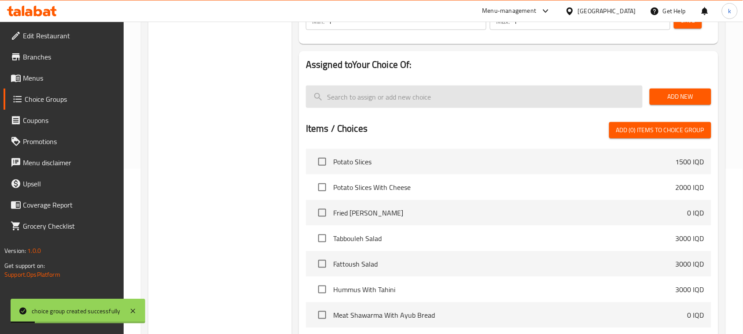
click at [662, 91] on span "Add New" at bounding box center [681, 96] width 48 height 11
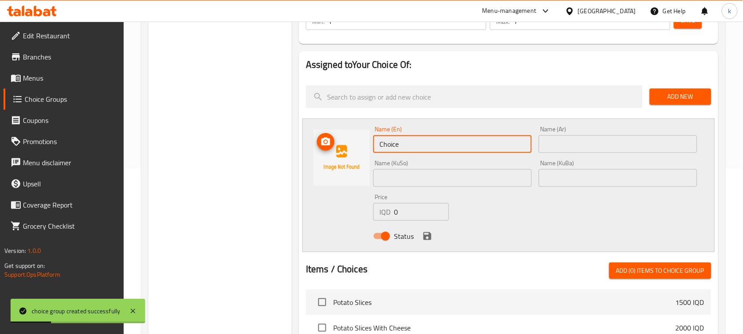
drag, startPoint x: 419, startPoint y: 144, endPoint x: 329, endPoint y: 161, distance: 91.0
click at [346, 153] on div "Name (En) Choice Name (En) Name (Ar) Name (Ar) Name (KuSo) Name (KuSo) Name (Ku…" at bounding box center [509, 184] width 413 height 133
type input "1"
click at [603, 139] on input "text" at bounding box center [618, 144] width 159 height 18
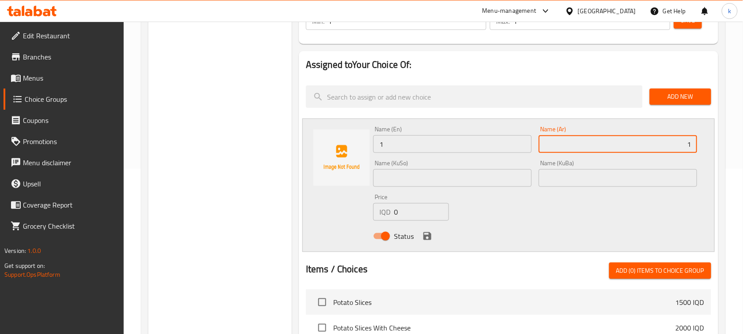
paste input "حبة"
type input "1 حبة"
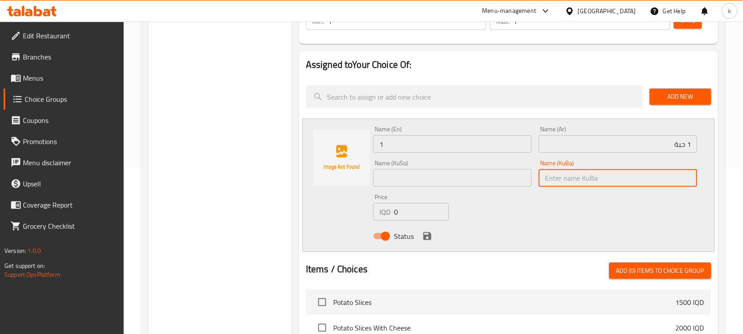
click at [673, 179] on input "text" at bounding box center [618, 178] width 159 height 18
click at [673, 172] on input "1 حشق}ث" at bounding box center [618, 178] width 159 height 18
drag, startPoint x: 666, startPoint y: 181, endPoint x: 738, endPoint y: 189, distance: 72.8
click at [738, 189] on div "Home / Restaurants management / Choice Groups Choice Groups Choice Groups Your …" at bounding box center [434, 219] width 620 height 727
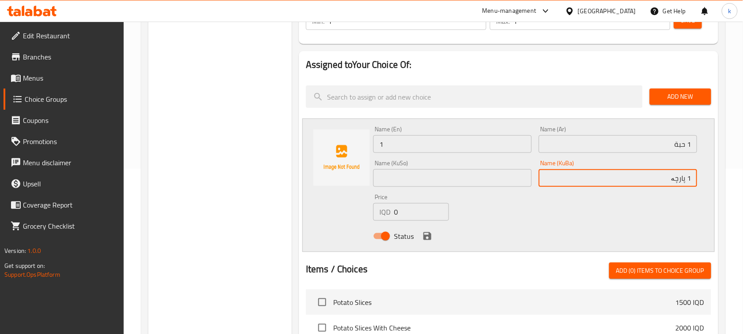
type input "1 پارچە"
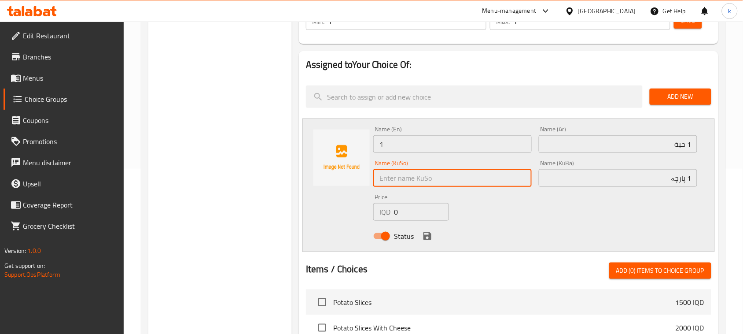
click at [476, 180] on input "text" at bounding box center [452, 178] width 159 height 18
paste input "1 پارچە"
type input "1 پارچە"
click at [413, 135] on input "1" at bounding box center [452, 144] width 159 height 18
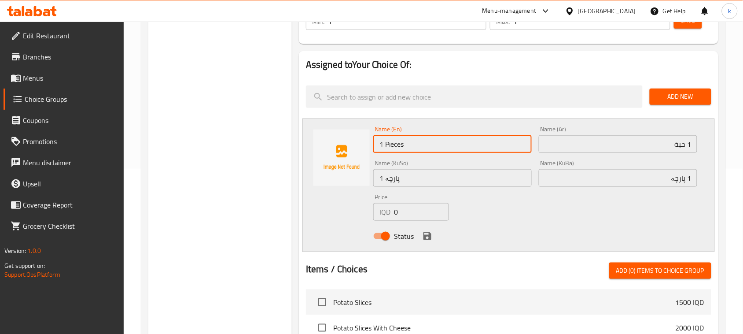
type input "1 Pieces"
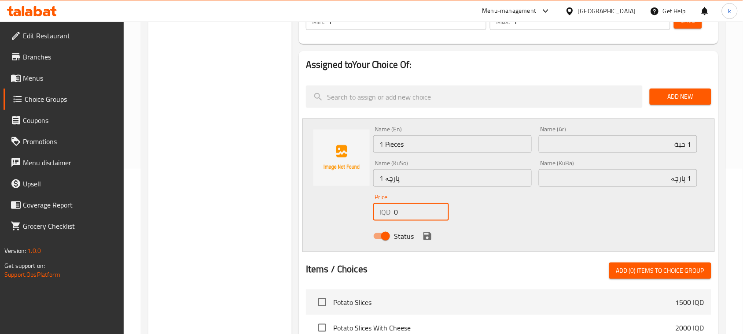
drag, startPoint x: 419, startPoint y: 206, endPoint x: 324, endPoint y: 216, distance: 95.3
click at [324, 216] on div "Name (En) 1 Pieces Name (En) Name (Ar) 1 حبة Name (Ar) Name (KuSo) 1 پارچە Name…" at bounding box center [509, 184] width 413 height 133
type input "1250"
click at [426, 235] on icon "save" at bounding box center [428, 236] width 8 height 8
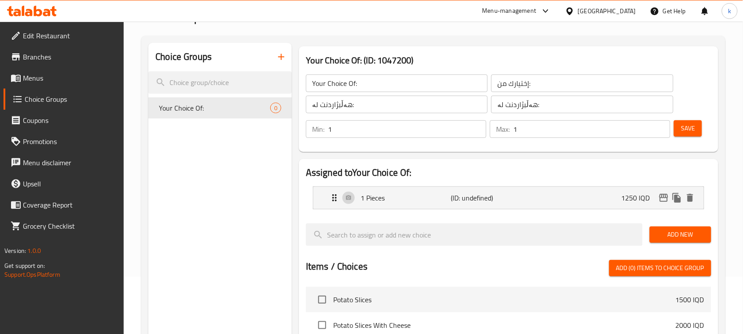
scroll to position [0, 0]
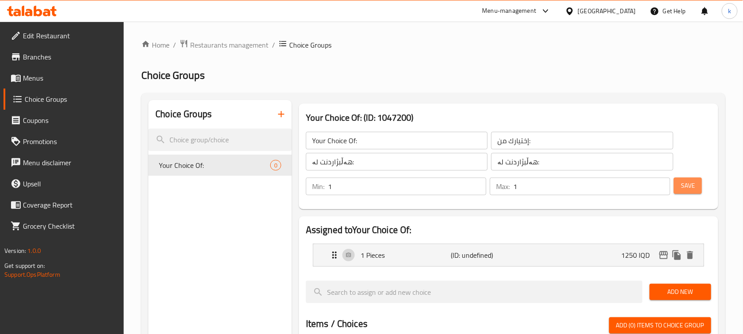
click at [691, 183] on span "Save" at bounding box center [688, 185] width 14 height 11
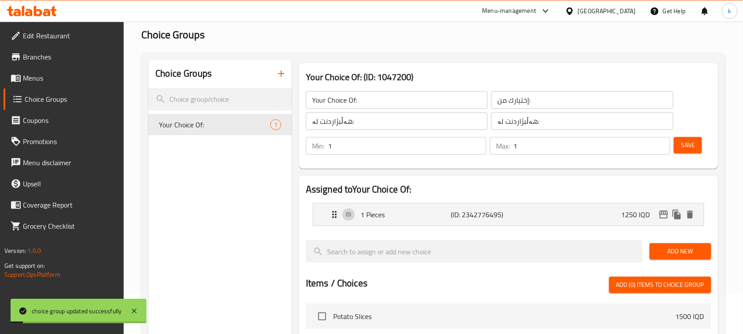
scroll to position [110, 0]
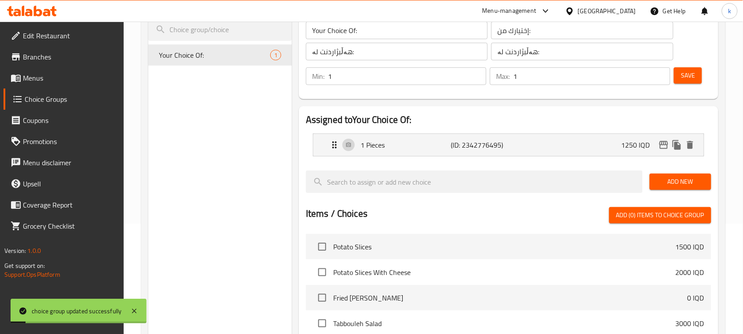
click at [665, 172] on div "Add New" at bounding box center [681, 182] width 69 height 30
click at [669, 179] on span "Add New" at bounding box center [681, 181] width 48 height 11
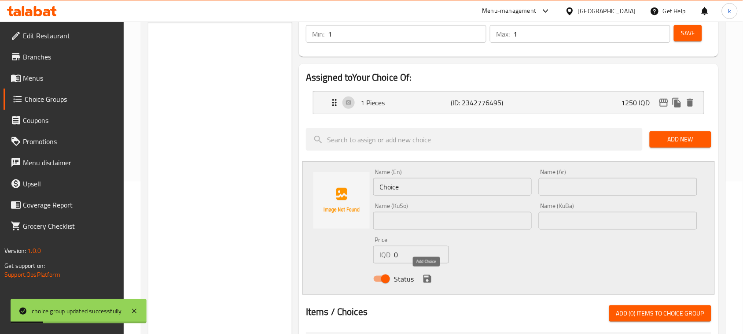
scroll to position [220, 0]
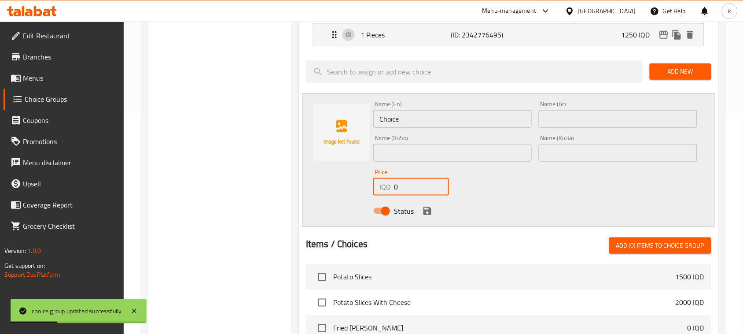
drag, startPoint x: 415, startPoint y: 184, endPoint x: 322, endPoint y: 200, distance: 95.2
click at [322, 200] on div "Name (En) Choice Name (En) Name (Ar) Name (Ar) Name (KuSo) Name (KuSo) Name (Ku…" at bounding box center [509, 159] width 413 height 133
type input "3500"
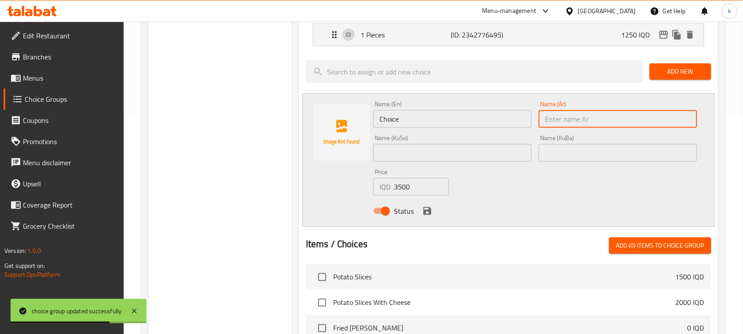
click at [584, 117] on input "text" at bounding box center [618, 119] width 159 height 18
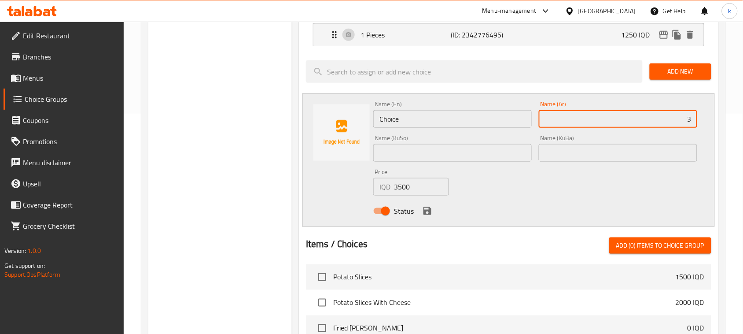
paste input "حبات"
type input "3 حبات"
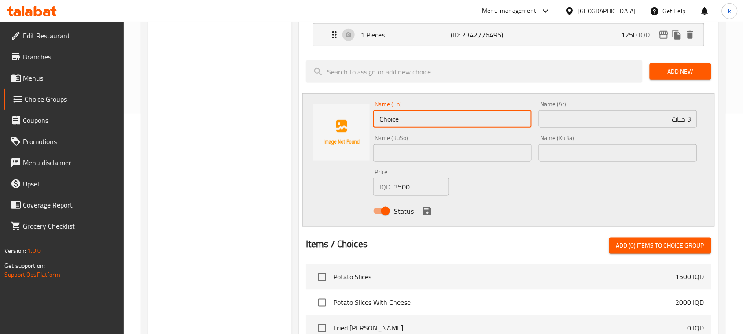
click at [421, 115] on input "Choice" at bounding box center [452, 119] width 159 height 18
drag, startPoint x: 421, startPoint y: 115, endPoint x: 415, endPoint y: 115, distance: 6.2
click at [415, 115] on input "Choice" at bounding box center [452, 119] width 159 height 18
type input "3 Pieces"
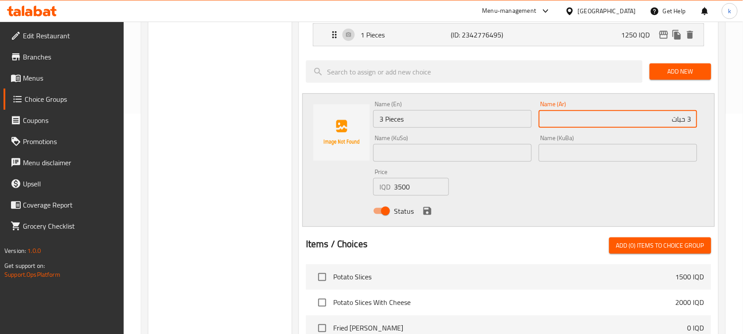
click at [634, 118] on input "3 حبات" at bounding box center [618, 119] width 159 height 18
click at [666, 155] on input "text" at bounding box center [618, 153] width 159 height 18
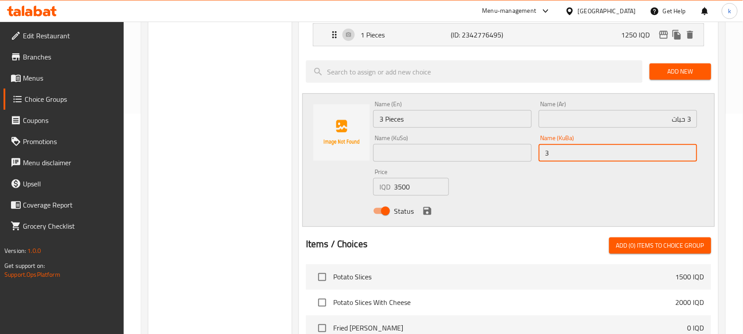
type input "3 پارچە"
drag, startPoint x: 641, startPoint y: 157, endPoint x: 518, endPoint y: 159, distance: 122.9
click at [518, 159] on div "Name (En) 3 Pieces Name (En) Name (Ar) 3 حبات Name (Ar) Name (KuSo) Name (KuSo)…" at bounding box center [535, 160] width 331 height 126
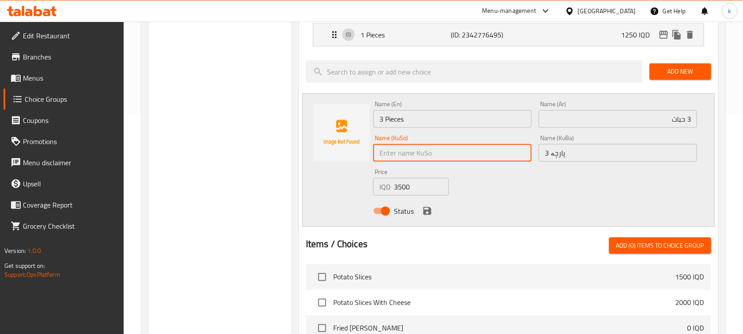
click at [399, 148] on input "text" at bounding box center [452, 153] width 159 height 18
paste input "3 پارچە"
type input "3 پارچە"
click at [424, 211] on icon "save" at bounding box center [428, 211] width 8 height 8
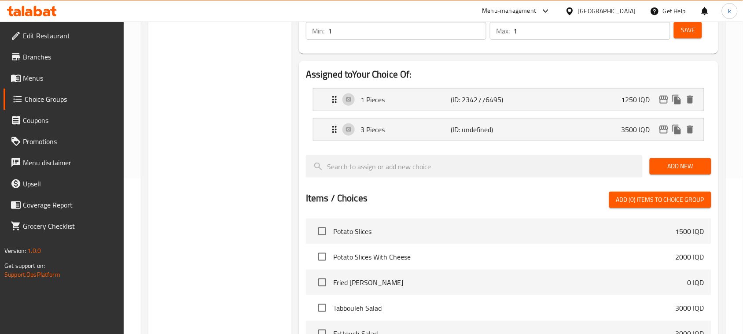
scroll to position [55, 0]
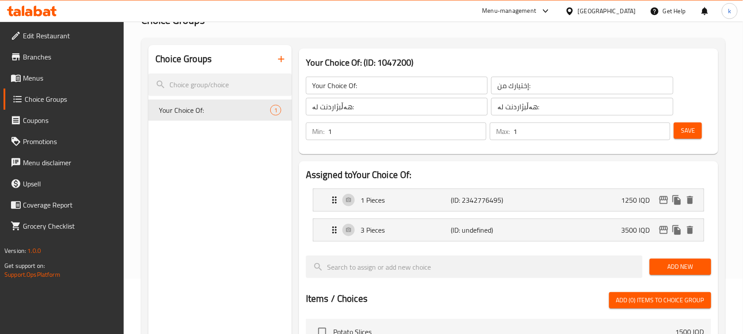
drag, startPoint x: 677, startPoint y: 137, endPoint x: 681, endPoint y: 134, distance: 5.0
click at [677, 137] on button "Save" at bounding box center [688, 130] width 28 height 16
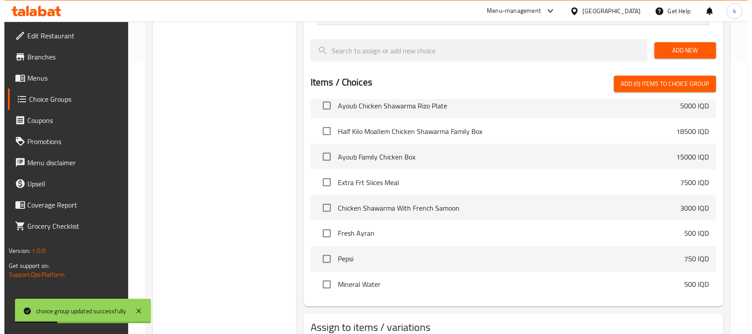
scroll to position [334, 0]
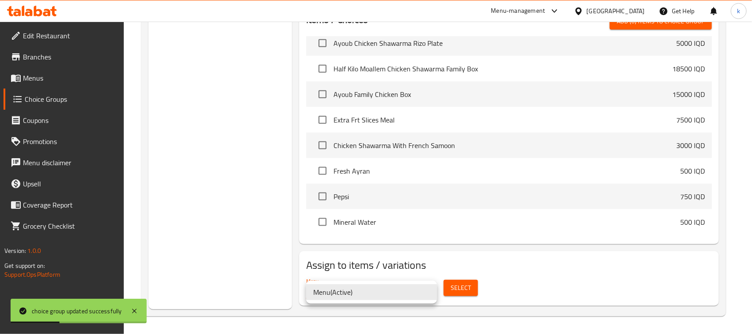
drag, startPoint x: 330, startPoint y: 290, endPoint x: 444, endPoint y: 291, distance: 113.2
click at [333, 292] on li "Menu ( Active )" at bounding box center [371, 292] width 131 height 16
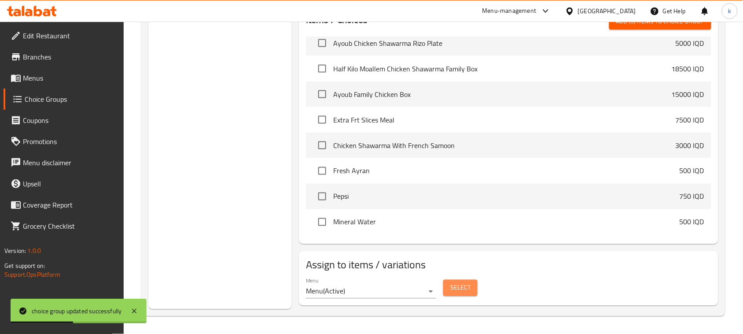
click at [451, 292] on span "Select" at bounding box center [461, 287] width 20 height 11
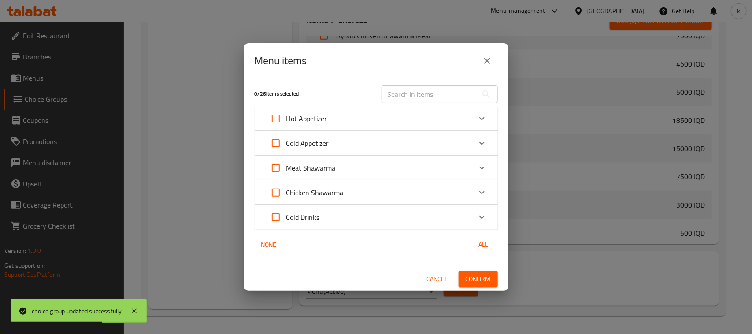
click at [333, 118] on div "Hot Appetizer" at bounding box center [368, 118] width 206 height 21
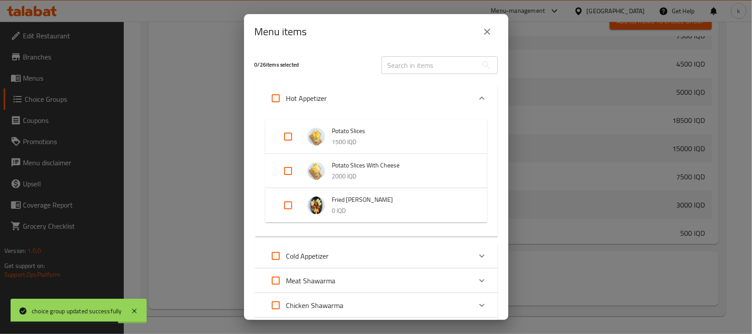
click at [285, 203] on input "Expand" at bounding box center [287, 205] width 21 height 21
checkbox input "true"
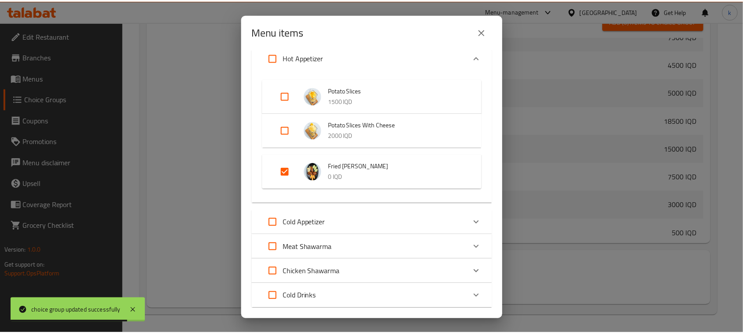
scroll to position [90, 0]
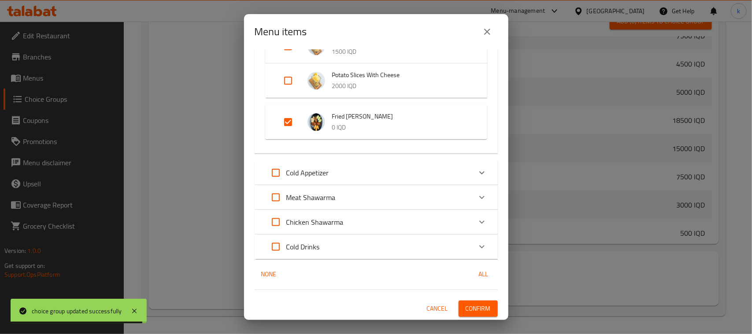
click at [474, 309] on span "Confirm" at bounding box center [478, 308] width 25 height 11
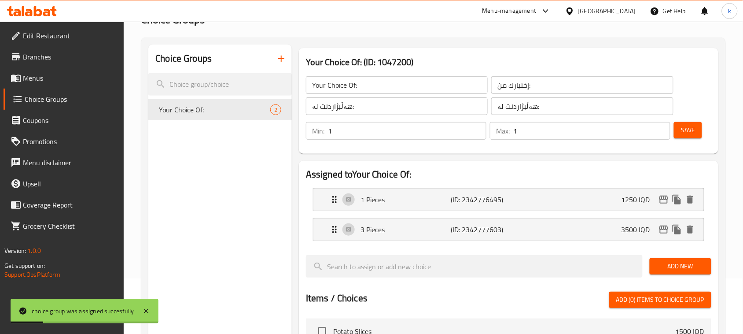
scroll to position [0, 0]
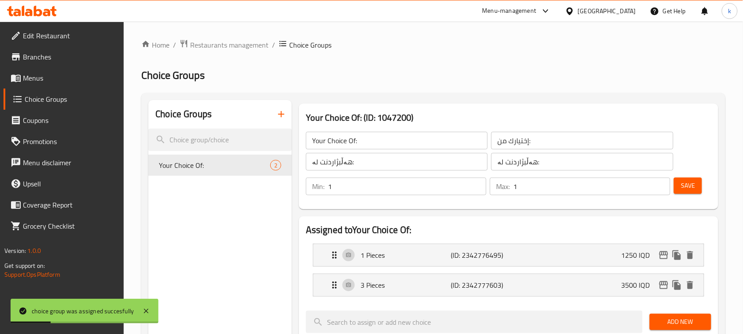
click at [282, 118] on icon "button" at bounding box center [281, 114] width 11 height 11
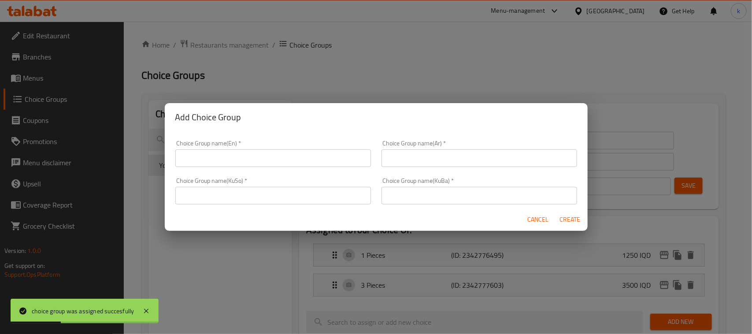
click at [247, 161] on input "text" at bounding box center [273, 158] width 196 height 18
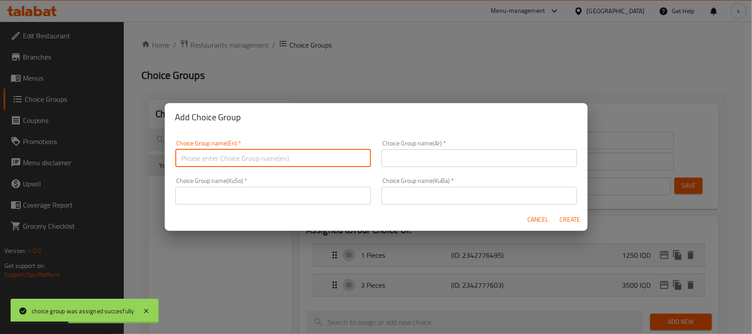
type input "Your Choice Of:"
click at [415, 165] on input "text" at bounding box center [479, 158] width 196 height 18
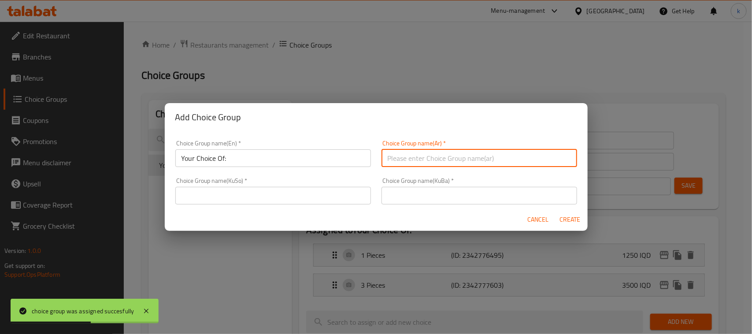
type input "إختيارك من:"
click at [408, 194] on input "text" at bounding box center [479, 196] width 196 height 18
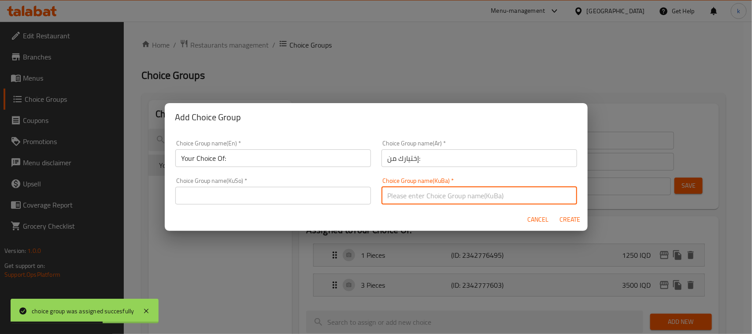
type input "هەڵبژاردنت لە:"
click at [315, 184] on div "Choice Group name(KuSo)   * Choice Group name(KuSo) *" at bounding box center [273, 190] width 196 height 27
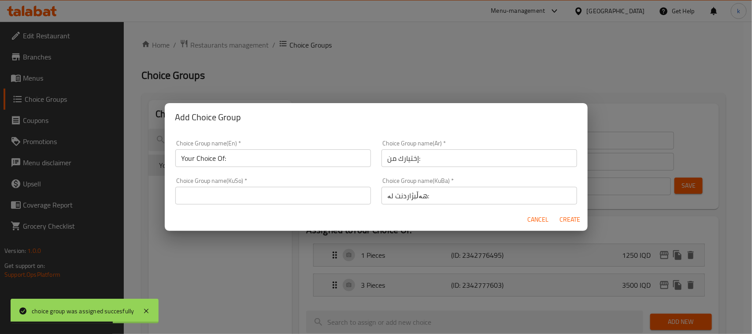
drag, startPoint x: 303, startPoint y: 190, endPoint x: 285, endPoint y: 195, distance: 18.8
click at [303, 190] on input "text" at bounding box center [273, 196] width 196 height 18
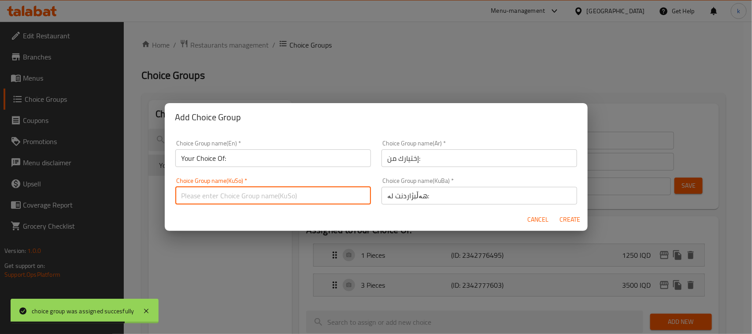
type input "هەڵبژاردنت لە:"
click at [274, 164] on input "Your Choice Of:" at bounding box center [273, 158] width 196 height 18
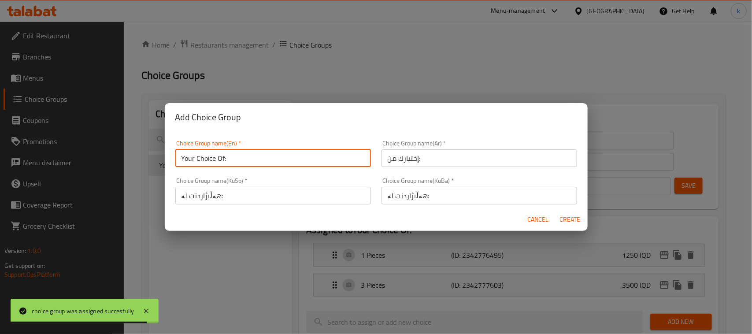
type input "Your Choice Of:"
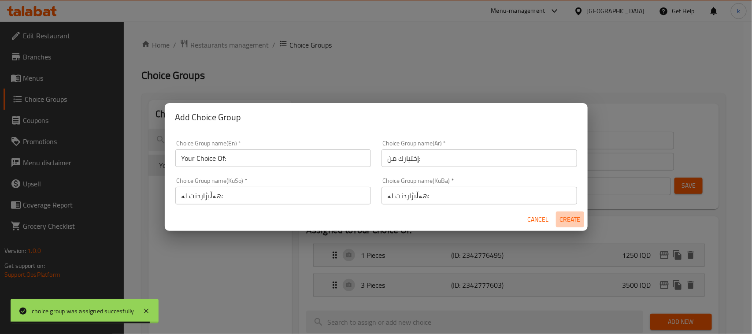
drag, startPoint x: 569, startPoint y: 218, endPoint x: 595, endPoint y: 214, distance: 25.4
click at [569, 217] on span "Create" at bounding box center [569, 219] width 21 height 11
type input "Your Choice Of:"
type input "0"
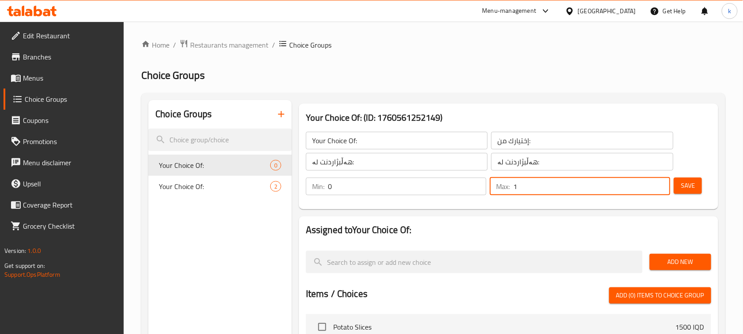
type input "1"
click at [661, 183] on input "1" at bounding box center [592, 186] width 157 height 18
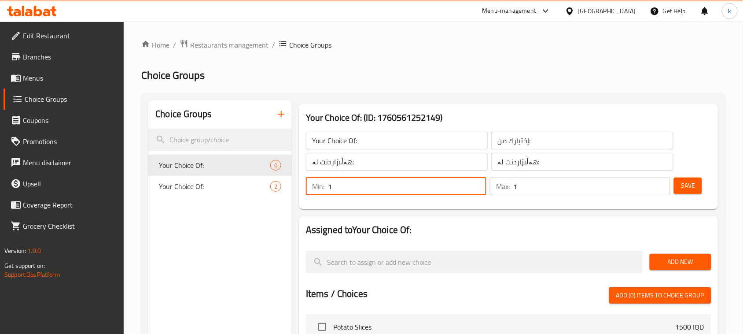
type input "1"
click at [478, 184] on input "1" at bounding box center [407, 186] width 159 height 18
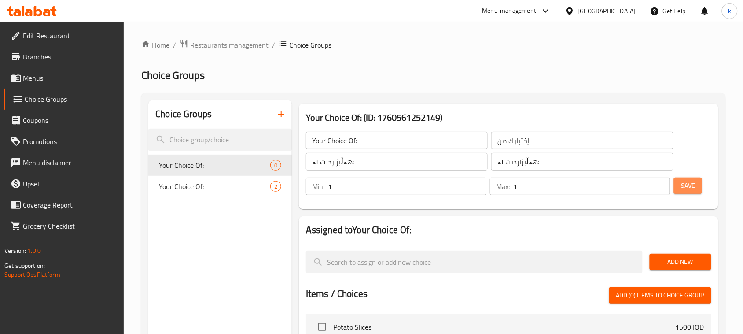
drag, startPoint x: 695, startPoint y: 187, endPoint x: 688, endPoint y: 186, distance: 6.2
click at [695, 186] on span "Save" at bounding box center [688, 185] width 14 height 11
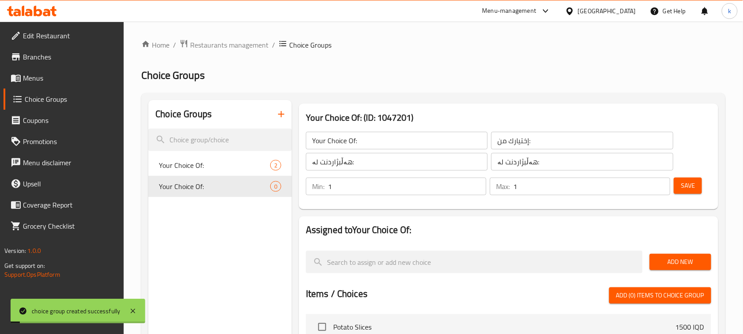
scroll to position [55, 0]
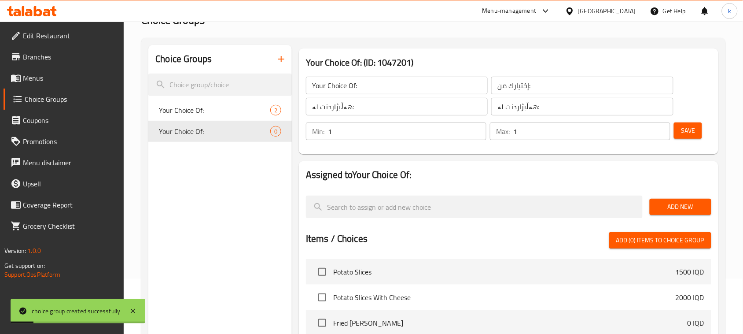
click at [670, 210] on span "Add New" at bounding box center [681, 206] width 48 height 11
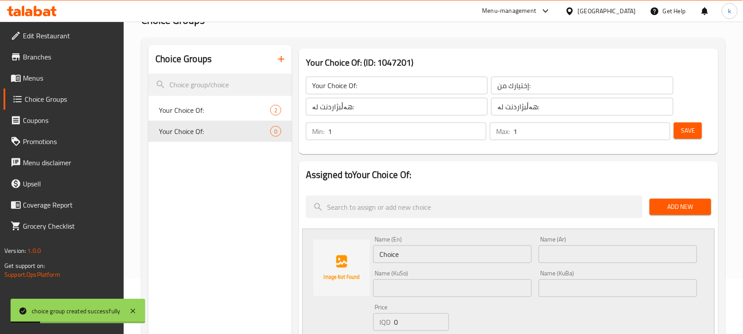
scroll to position [165, 0]
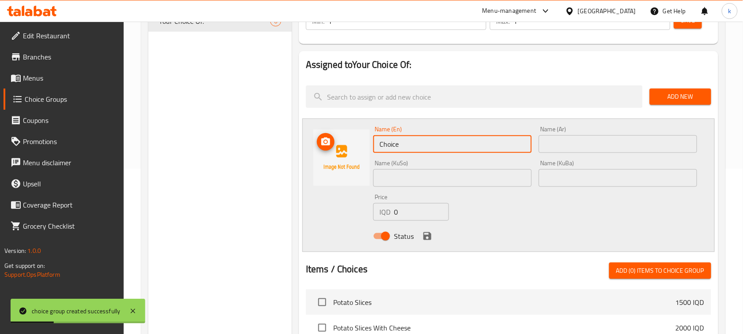
drag, startPoint x: 433, startPoint y: 150, endPoint x: 305, endPoint y: 161, distance: 128.6
click at [308, 161] on div "Name (En) Choice Name (En) Name (Ar) Name (Ar) Name (KuSo) Name (KuSo) Name (Ku…" at bounding box center [509, 184] width 413 height 133
type input "Small"
click at [572, 145] on input "text" at bounding box center [618, 144] width 159 height 18
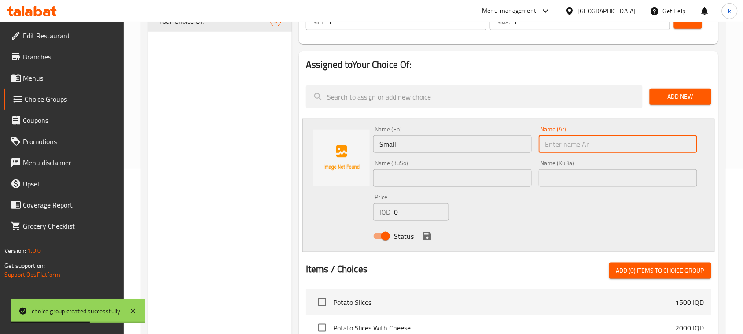
type input "صغير"
click at [573, 183] on input "text" at bounding box center [618, 178] width 159 height 18
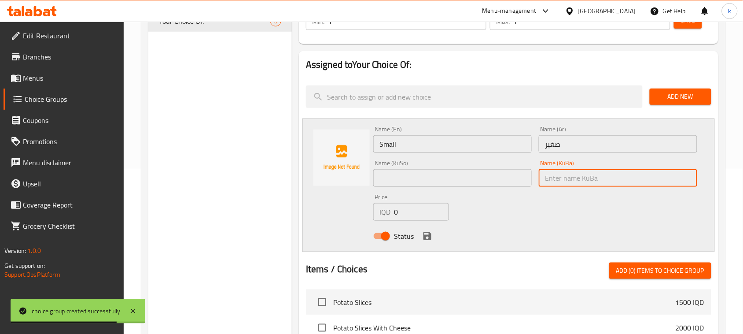
type input "بچووک"
click at [476, 171] on input "text" at bounding box center [452, 178] width 159 height 18
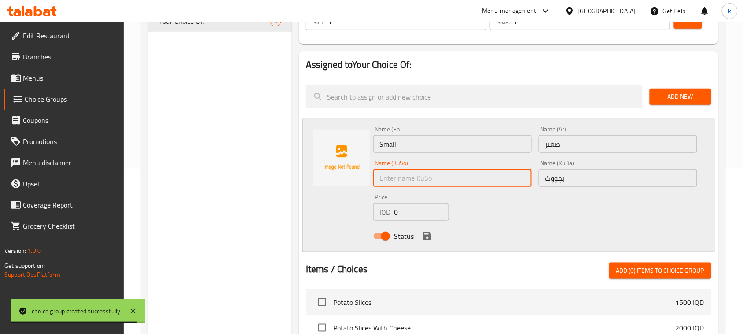
type input "بچووک"
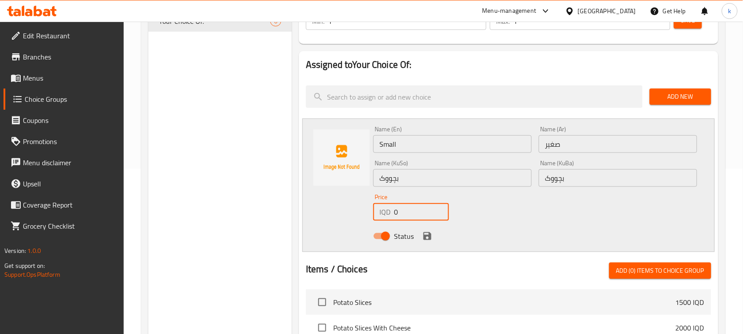
drag, startPoint x: 419, startPoint y: 214, endPoint x: 362, endPoint y: 214, distance: 56.8
click at [362, 214] on div "Name (En) Small Name (En) Name (Ar) صغير Name (Ar) Name (KuSo) بچووک Name (KuSo…" at bounding box center [509, 184] width 413 height 133
type input "5000"
click at [427, 233] on icon "save" at bounding box center [428, 236] width 8 height 8
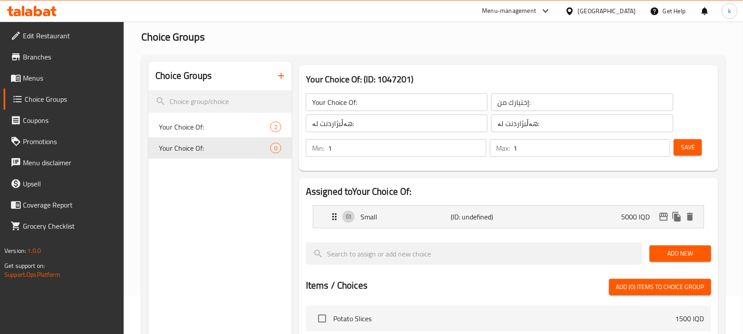
scroll to position [0, 0]
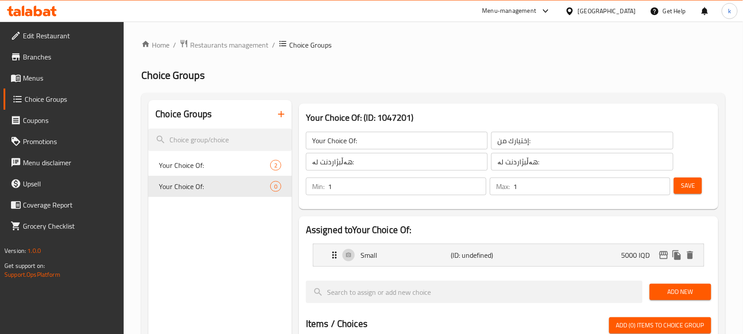
click at [679, 177] on button "Save" at bounding box center [688, 185] width 28 height 16
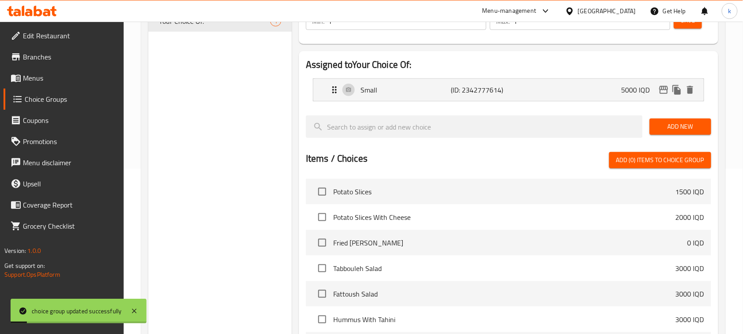
click at [700, 122] on span "Add New" at bounding box center [681, 126] width 48 height 11
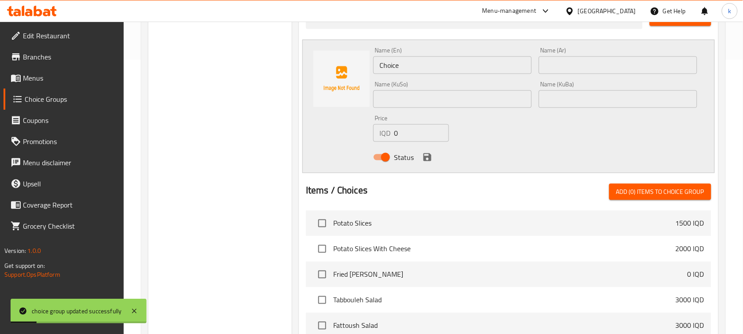
scroll to position [275, 0]
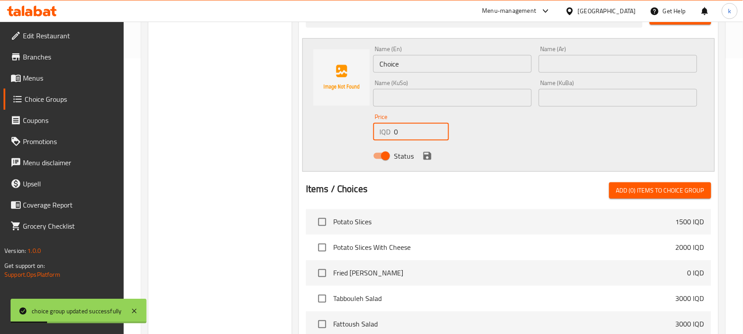
drag, startPoint x: 410, startPoint y: 131, endPoint x: 348, endPoint y: 131, distance: 61.7
click at [349, 131] on div "Name (En) Choice Name (En) Name (Ar) Name (Ar) Name (KuSo) Name (KuSo) Name (Ku…" at bounding box center [509, 104] width 413 height 133
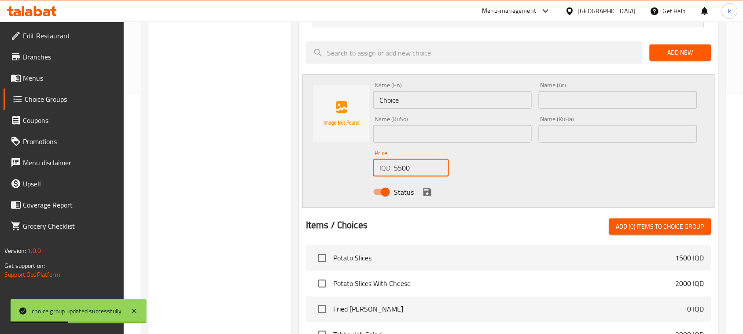
scroll to position [220, 0]
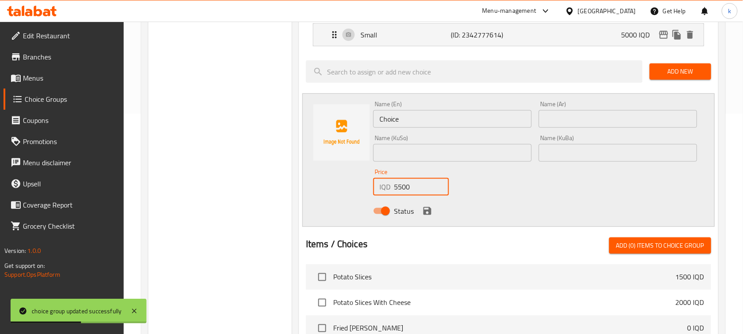
type input "5500"
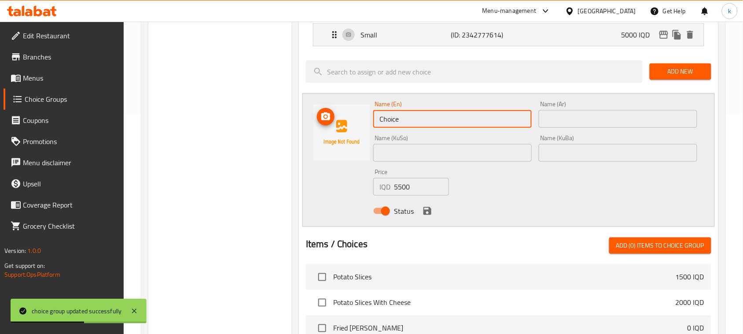
drag, startPoint x: 427, startPoint y: 116, endPoint x: 307, endPoint y: 121, distance: 120.8
click at [307, 121] on div "Name (En) Choice Name (En) Name (Ar) Name (Ar) Name (KuSo) Name (KuSo) Name (Ku…" at bounding box center [509, 159] width 413 height 133
type input "Large"
drag, startPoint x: 582, startPoint y: 122, endPoint x: 602, endPoint y: 127, distance: 20.4
click at [582, 122] on input "text" at bounding box center [618, 119] width 159 height 18
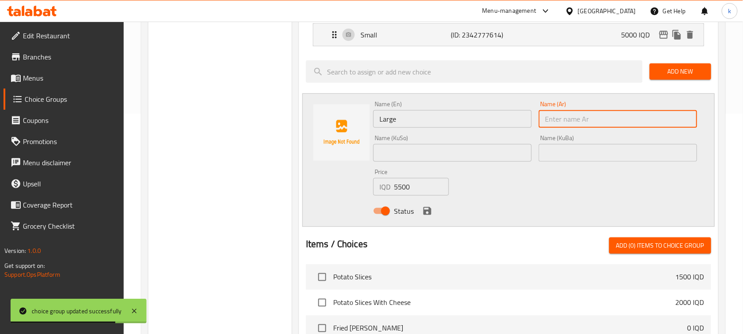
type input "كبير"
click at [568, 153] on input "text" at bounding box center [618, 153] width 159 height 18
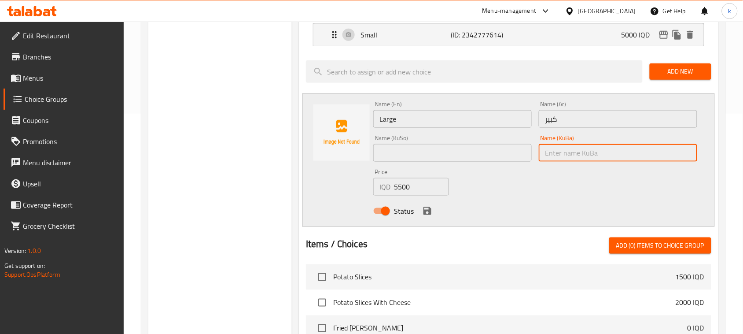
type input "گەورە"
drag, startPoint x: 491, startPoint y: 151, endPoint x: 491, endPoint y: 160, distance: 9.2
click at [491, 151] on input "text" at bounding box center [452, 153] width 159 height 18
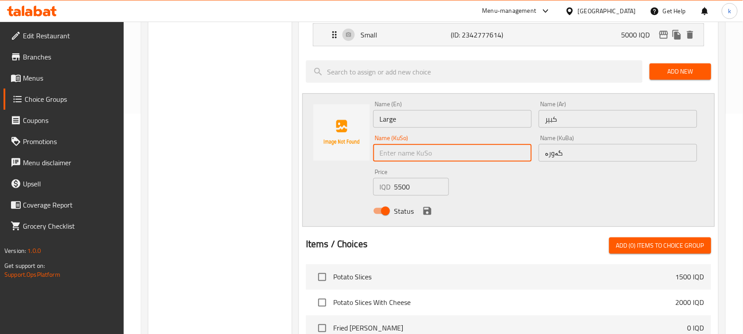
type input "گەورە"
click at [428, 213] on icon "save" at bounding box center [427, 211] width 11 height 11
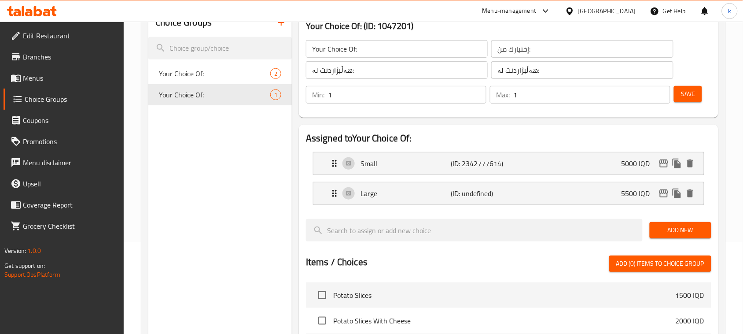
scroll to position [55, 0]
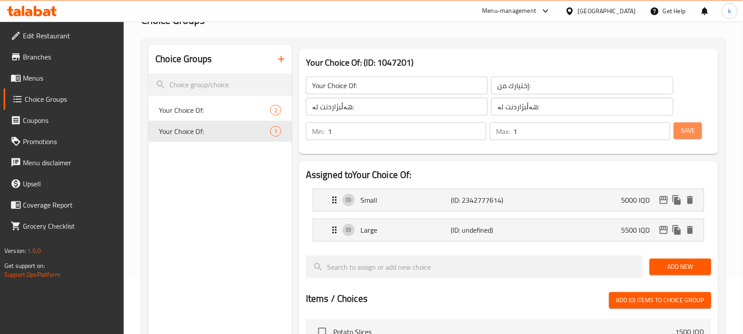
click at [687, 130] on span "Save" at bounding box center [688, 130] width 14 height 11
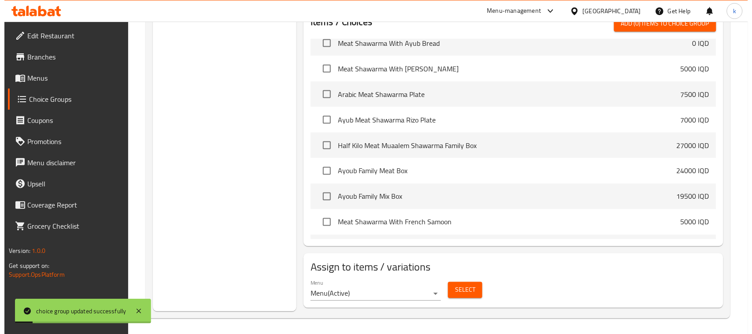
scroll to position [334, 0]
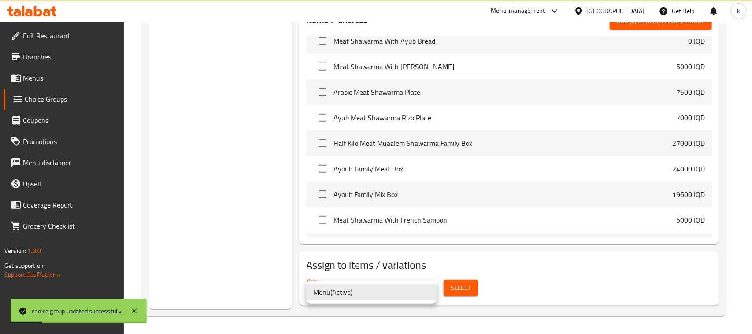
drag, startPoint x: 327, startPoint y: 290, endPoint x: 433, endPoint y: 292, distance: 105.7
click at [327, 291] on li "Menu ( Active )" at bounding box center [371, 292] width 131 height 16
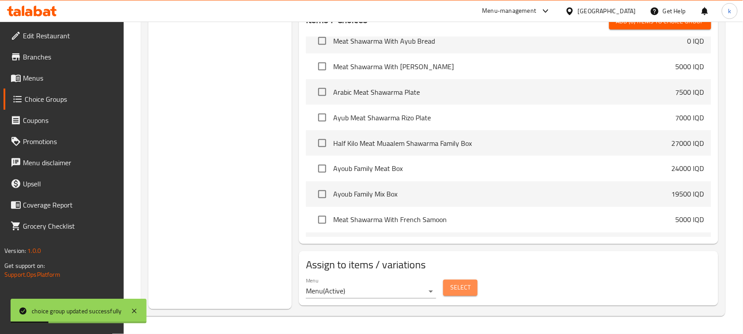
click at [451, 294] on button "Select" at bounding box center [461, 288] width 34 height 16
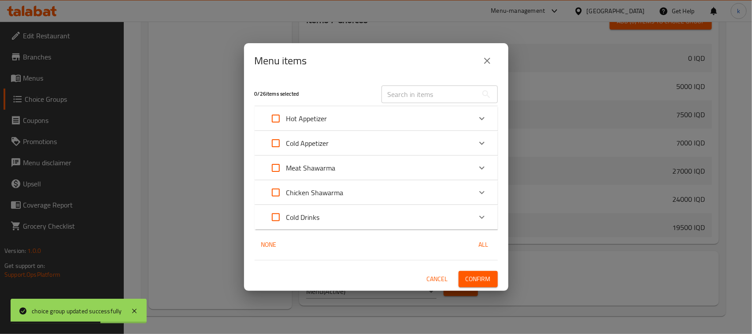
click at [393, 171] on div "Meat Shawarma" at bounding box center [368, 167] width 206 height 21
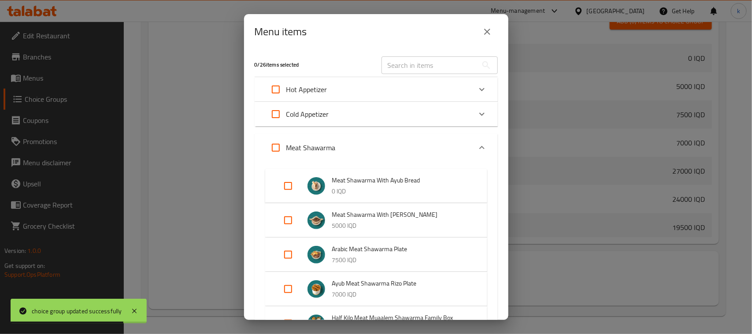
click at [287, 187] on input "Expand" at bounding box center [287, 185] width 21 height 21
checkbox input "true"
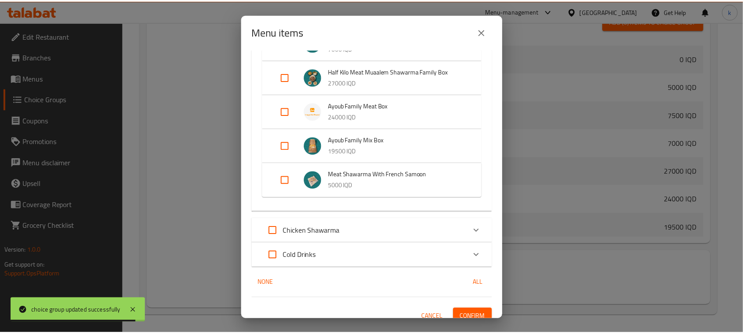
scroll to position [261, 0]
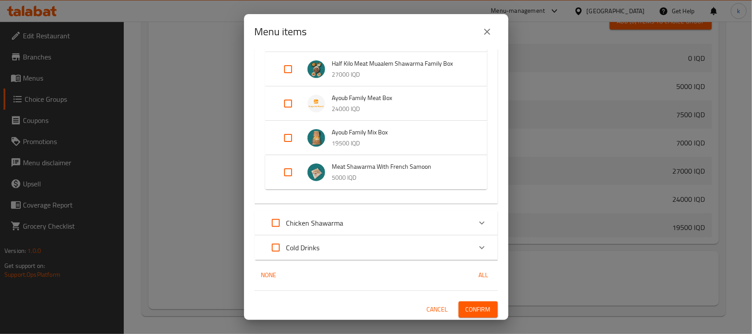
click at [466, 304] on span "Confirm" at bounding box center [478, 309] width 25 height 11
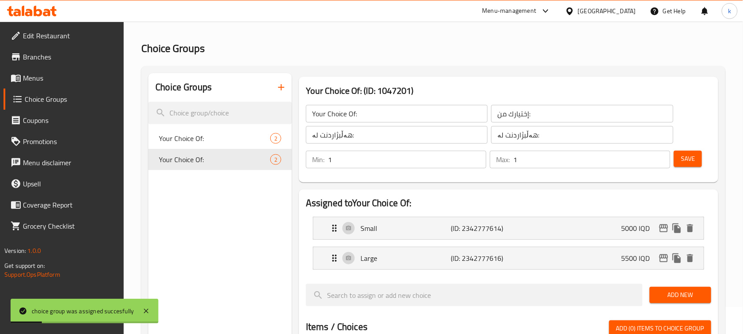
scroll to position [0, 0]
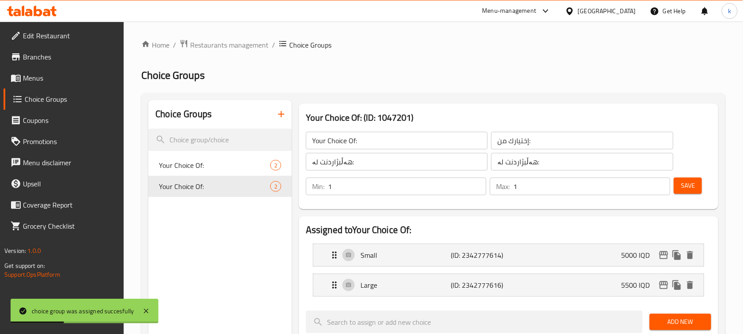
click at [285, 119] on icon "button" at bounding box center [281, 114] width 11 height 11
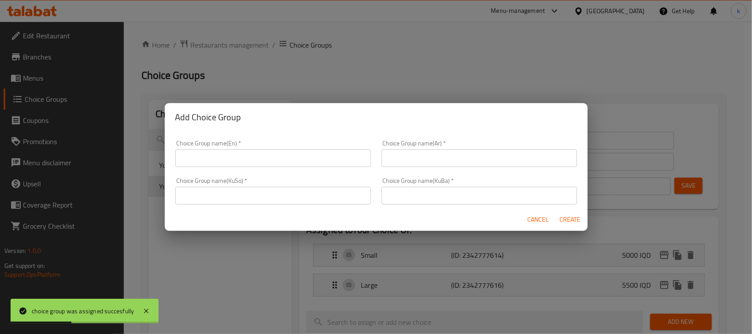
drag, startPoint x: 243, startPoint y: 159, endPoint x: 247, endPoint y: 161, distance: 4.6
click at [243, 159] on input "text" at bounding box center [273, 158] width 196 height 18
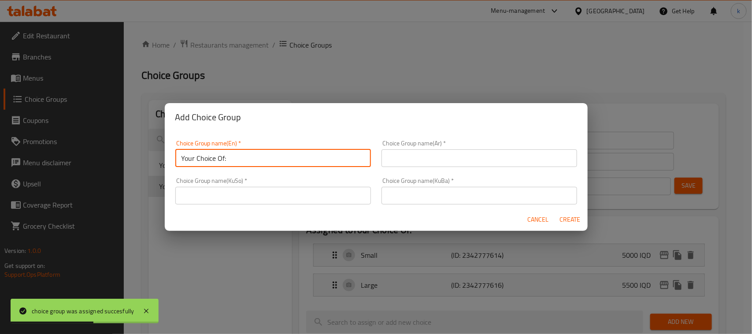
type input "Your Choice Of:"
click at [418, 161] on input "text" at bounding box center [479, 158] width 196 height 18
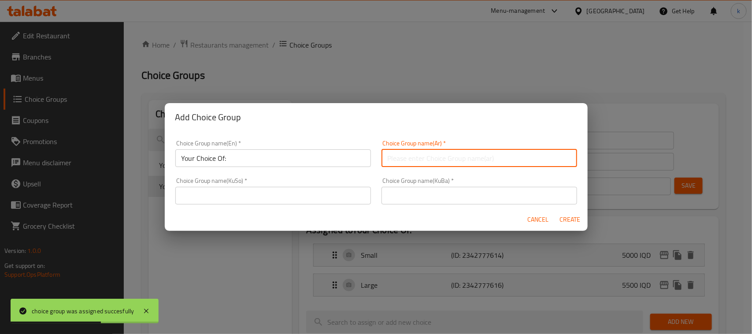
type input "إختيارك من:"
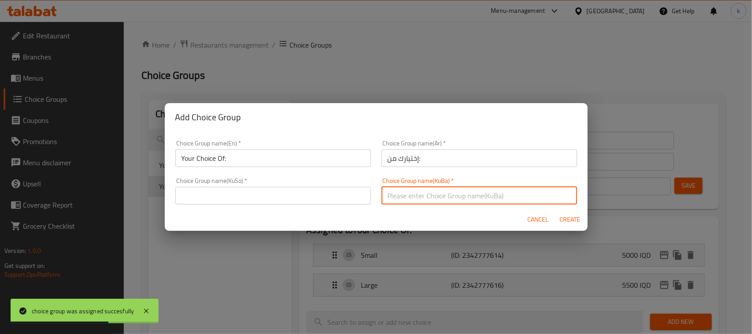
click at [435, 191] on input "text" at bounding box center [479, 196] width 196 height 18
type input "هەڵبژاردنت لە:"
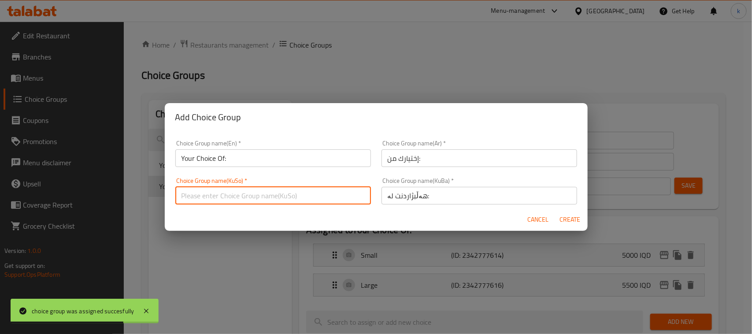
drag, startPoint x: 297, startPoint y: 196, endPoint x: 283, endPoint y: 204, distance: 16.0
click at [297, 196] on input "text" at bounding box center [273, 196] width 196 height 18
type input "هەڵبژاردنت لە:"
click at [576, 221] on span "Create" at bounding box center [569, 219] width 21 height 11
type input "Your Choice Of:"
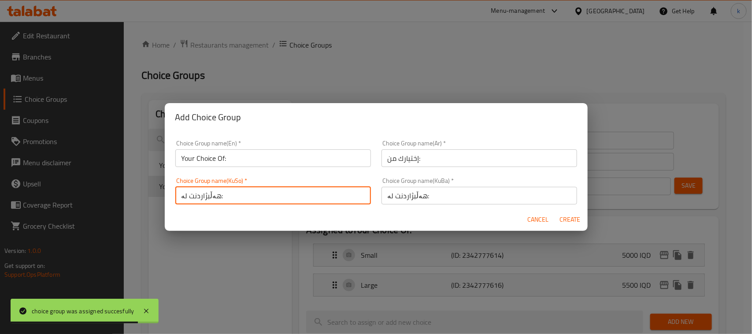
type input "0"
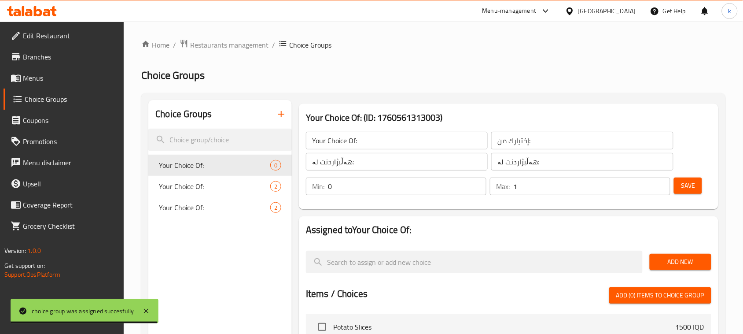
drag, startPoint x: 662, startPoint y: 183, endPoint x: 619, endPoint y: 186, distance: 43.3
type input "1"
click at [662, 183] on input "1" at bounding box center [592, 186] width 157 height 18
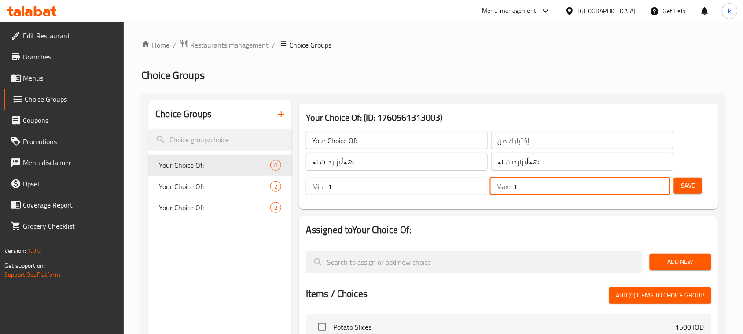
type input "1"
click at [476, 183] on input "1" at bounding box center [407, 186] width 159 height 18
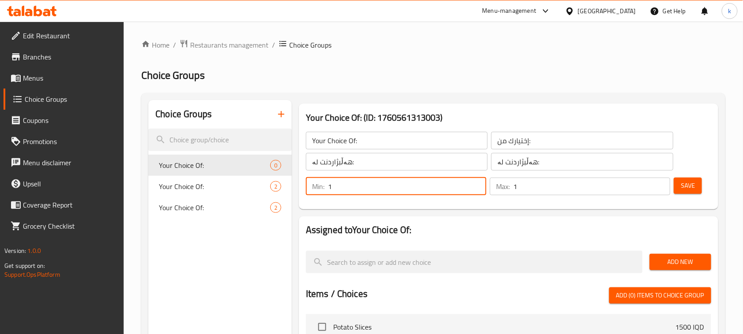
click at [688, 184] on span "Save" at bounding box center [688, 185] width 14 height 11
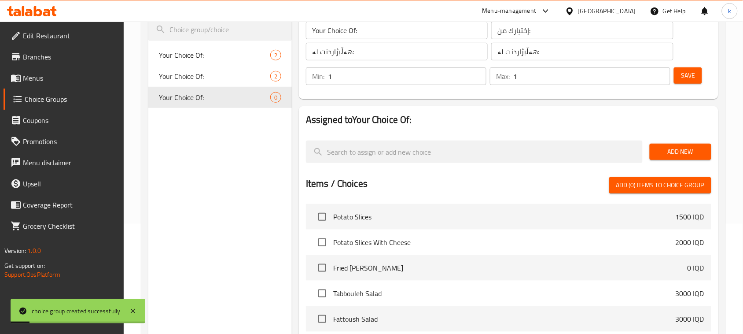
click at [677, 146] on span "Add New" at bounding box center [681, 151] width 48 height 11
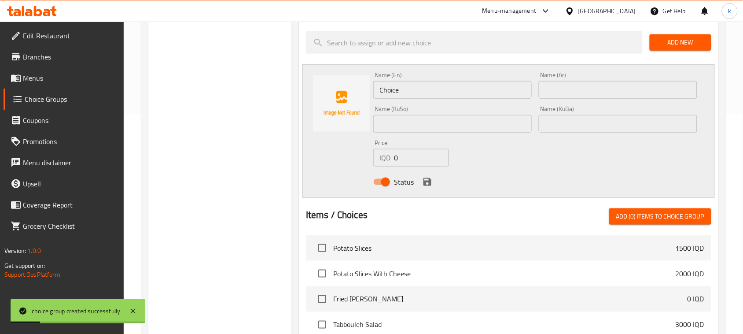
scroll to position [220, 0]
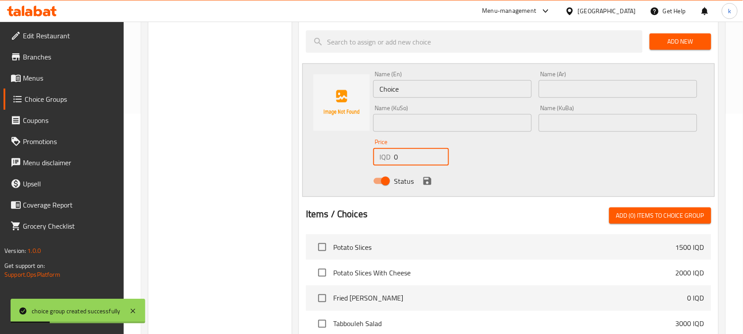
drag, startPoint x: 410, startPoint y: 158, endPoint x: 355, endPoint y: 168, distance: 55.2
click at [350, 165] on div "Name (En) Choice Name (En) Name (Ar) Name (Ar) Name (KuSo) Name (KuSo) Name (Ku…" at bounding box center [509, 129] width 413 height 133
type input "2500"
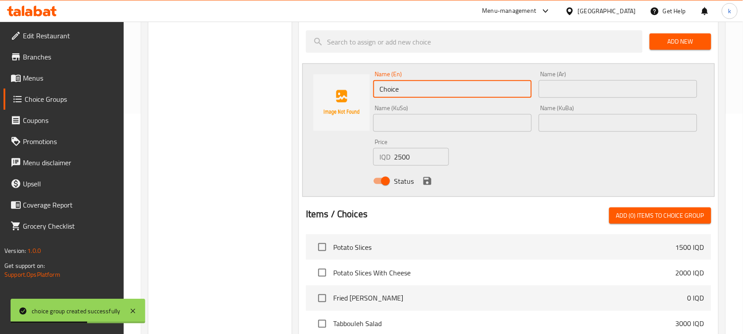
drag, startPoint x: 419, startPoint y: 86, endPoint x: 320, endPoint y: 80, distance: 98.9
click at [307, 85] on div "Name (En) Choice Name (En) Name (Ar) Name (Ar) Name (KuSo) Name (KuSo) Name (Ku…" at bounding box center [509, 129] width 413 height 133
type input "Small"
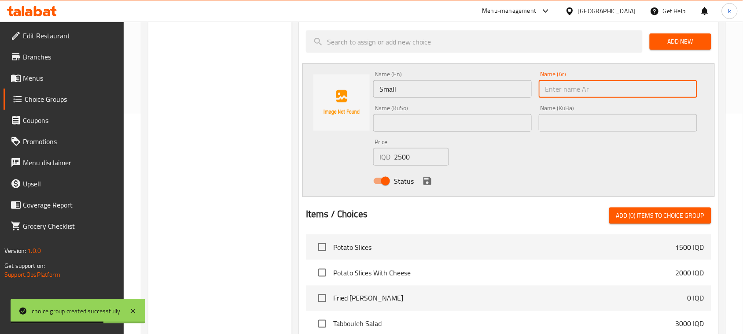
click at [563, 89] on input "text" at bounding box center [618, 89] width 159 height 18
type input "صغير"
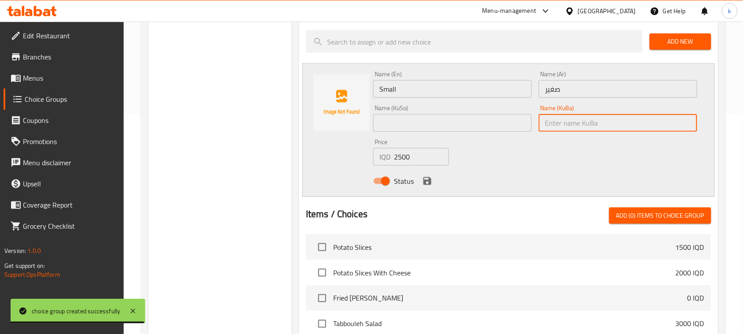
click at [566, 120] on input "text" at bounding box center [618, 123] width 159 height 18
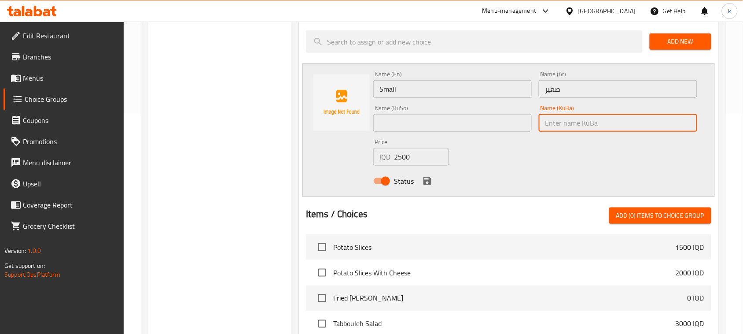
type input "بچووک"
click at [486, 118] on input "text" at bounding box center [452, 123] width 159 height 18
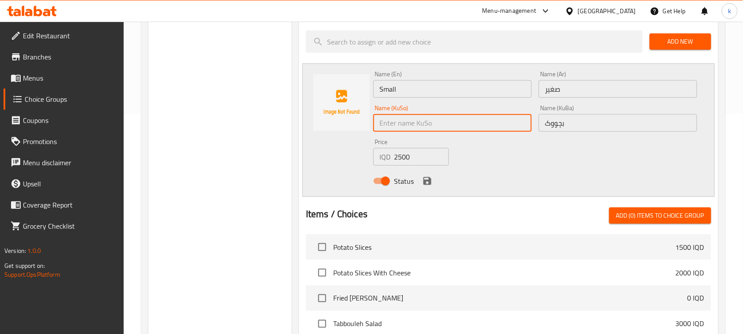
type input "بچووک"
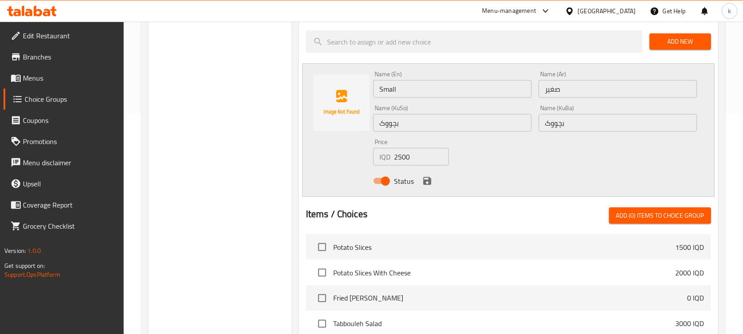
click at [426, 172] on div "Status" at bounding box center [535, 181] width 331 height 24
click at [426, 181] on icon "save" at bounding box center [428, 181] width 8 height 8
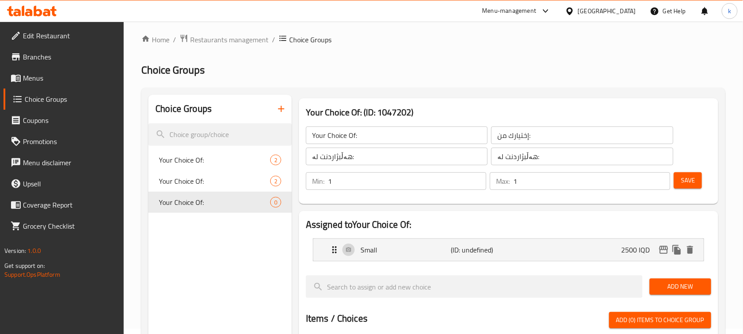
scroll to position [0, 0]
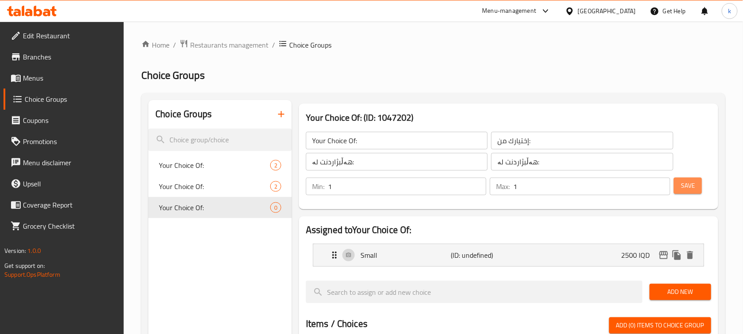
click at [680, 183] on button "Save" at bounding box center [688, 185] width 28 height 16
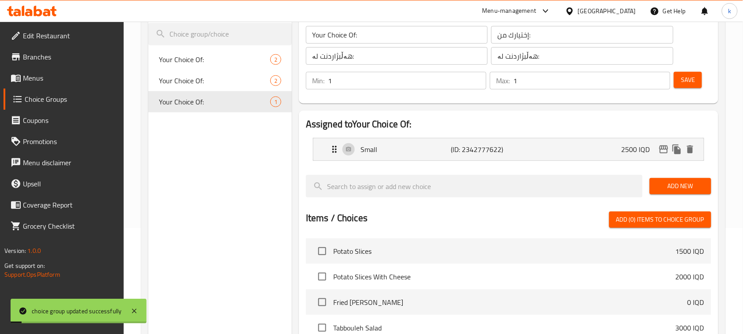
scroll to position [110, 0]
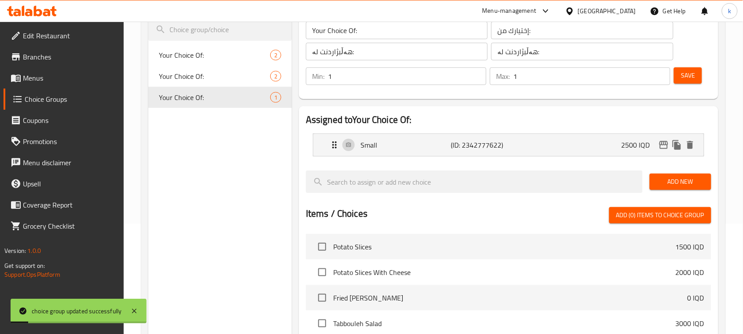
click at [679, 180] on span "Add New" at bounding box center [681, 181] width 48 height 11
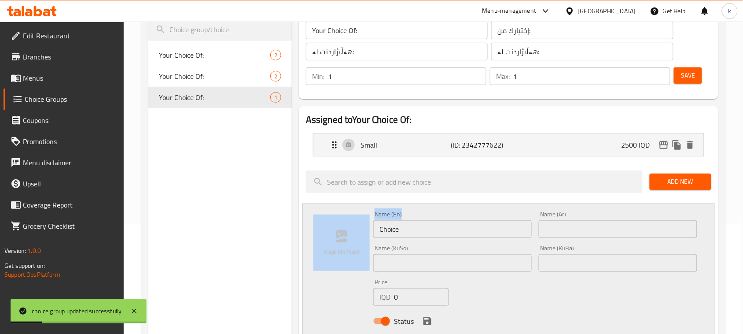
drag, startPoint x: 440, startPoint y: 238, endPoint x: 288, endPoint y: 230, distance: 152.2
click at [294, 236] on div "Your Choice Of: (ID: 1047202) Your Choice Of: ​ إختيارك من: ​ هەڵبژاردنت لە: ​ …" at bounding box center [507, 317] width 430 height 654
click at [473, 221] on input "Choice" at bounding box center [452, 229] width 159 height 18
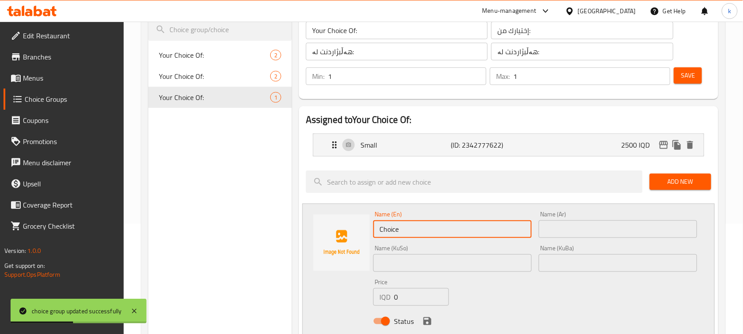
drag, startPoint x: 413, startPoint y: 229, endPoint x: 397, endPoint y: 236, distance: 17.8
click at [371, 228] on div "Name (En) Choice Name (En)" at bounding box center [453, 224] width 166 height 34
type input "Large"
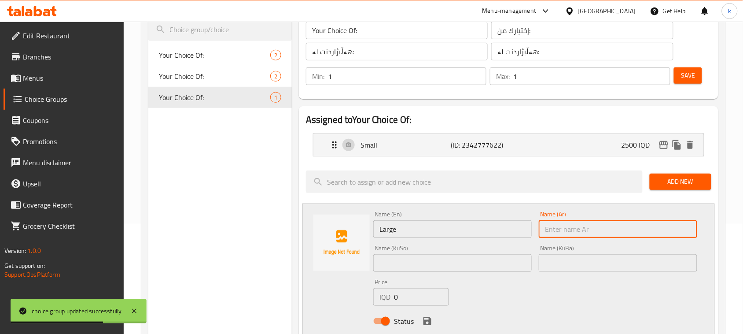
click at [574, 236] on input "text" at bounding box center [618, 229] width 159 height 18
type input "كبير"
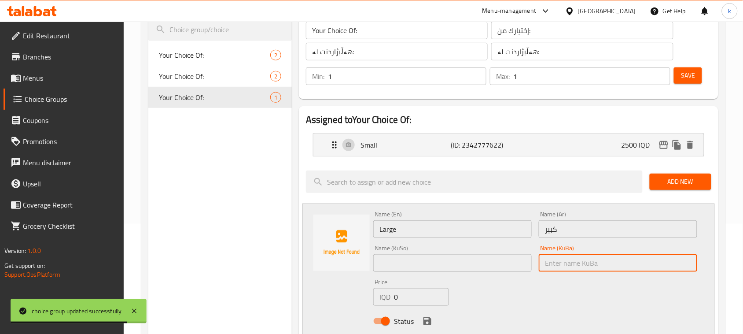
drag, startPoint x: 617, startPoint y: 260, endPoint x: 621, endPoint y: 254, distance: 7.8
click at [617, 260] on input "text" at bounding box center [618, 263] width 159 height 18
type input "گەورە"
click at [461, 255] on input "text" at bounding box center [452, 263] width 159 height 18
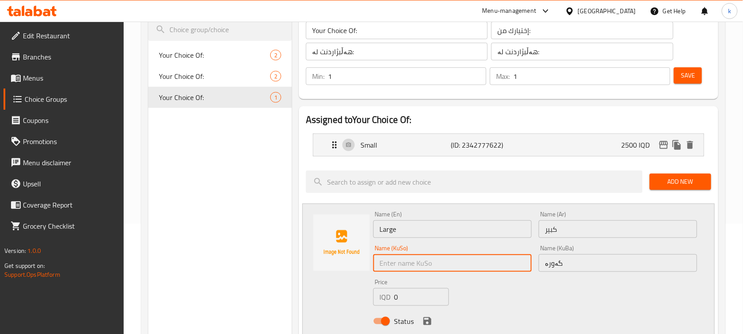
type input "گەورە"
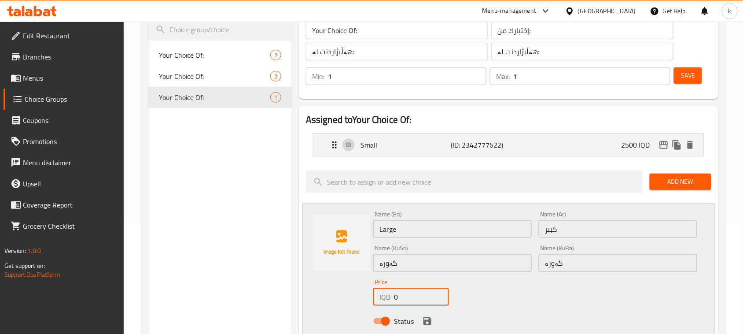
drag, startPoint x: 415, startPoint y: 294, endPoint x: 366, endPoint y: 289, distance: 49.6
click at [368, 292] on div "Name (En) Large Name (En) Name (Ar) كبير Name (Ar) Name (KuSo) گەورە Name (KuSo…" at bounding box center [509, 269] width 413 height 133
type input "3000"
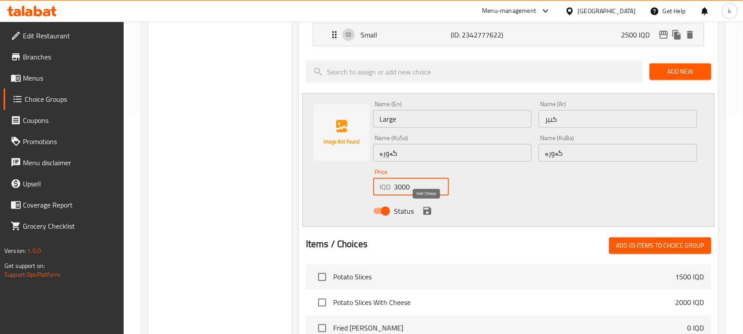
click at [431, 211] on icon "save" at bounding box center [428, 211] width 8 height 8
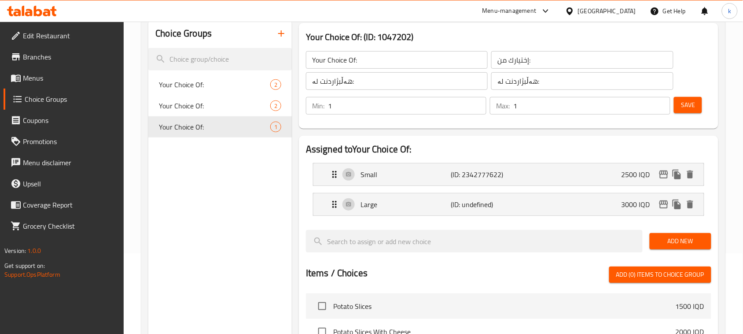
scroll to position [0, 0]
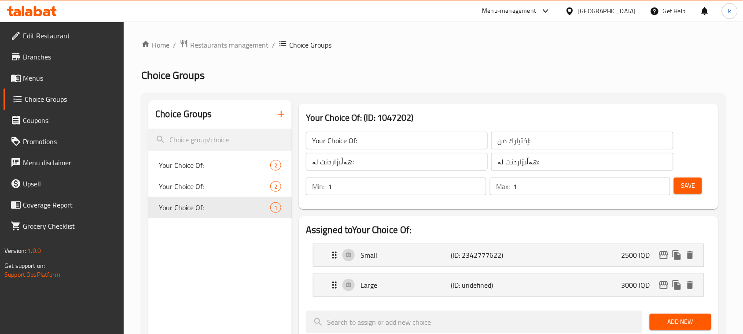
drag, startPoint x: 691, startPoint y: 185, endPoint x: 692, endPoint y: 190, distance: 5.4
click at [691, 184] on span "Save" at bounding box center [688, 185] width 14 height 11
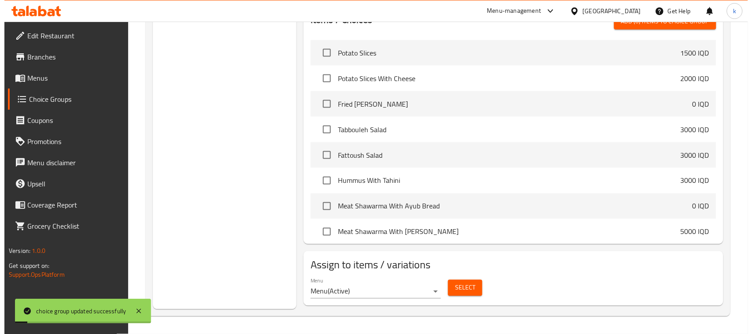
scroll to position [220, 0]
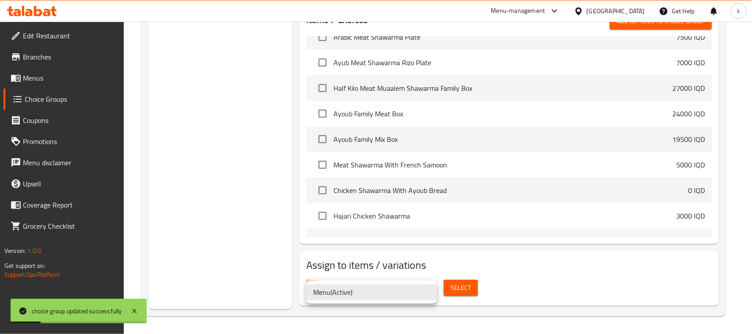
click at [340, 300] on ul "Menu ( Active )" at bounding box center [371, 292] width 131 height 23
click at [450, 285] on div at bounding box center [376, 167] width 752 height 334
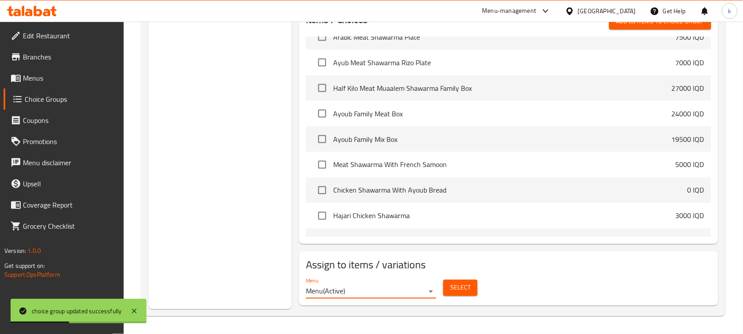
click at [456, 281] on button "Select" at bounding box center [461, 288] width 34 height 16
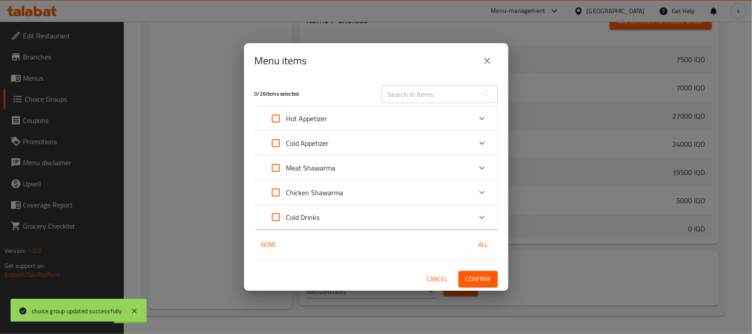
click at [323, 197] on p "Chicken Shawarma" at bounding box center [314, 192] width 57 height 11
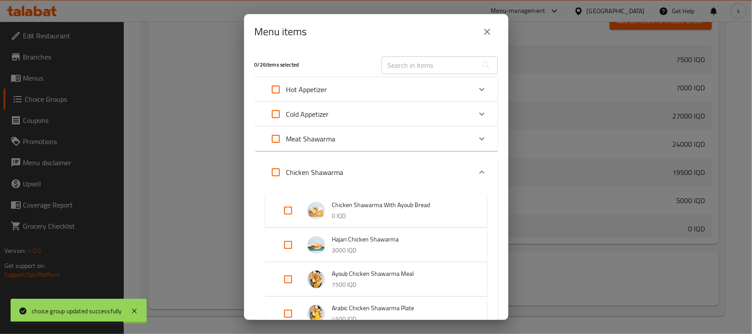
click at [288, 214] on input "Expand" at bounding box center [287, 210] width 21 height 21
checkbox input "true"
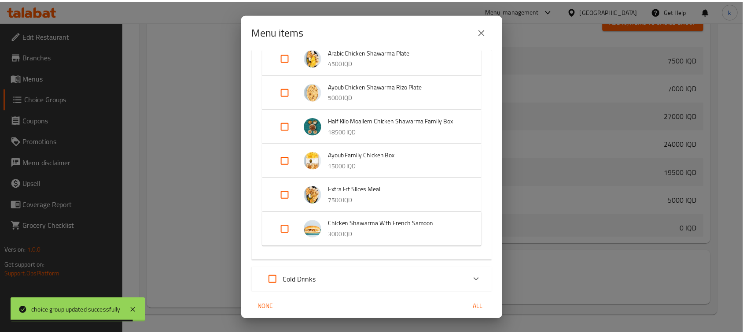
scroll to position [296, 0]
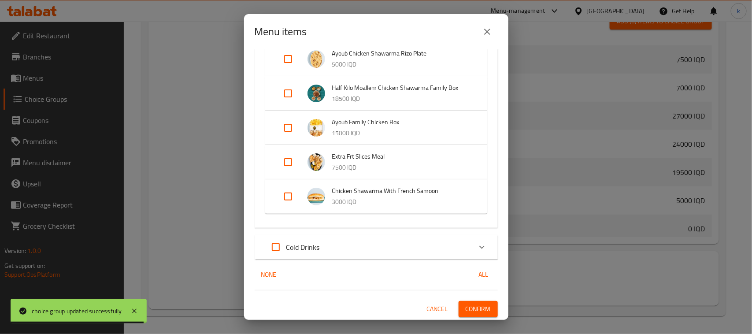
click at [472, 305] on span "Confirm" at bounding box center [478, 308] width 25 height 11
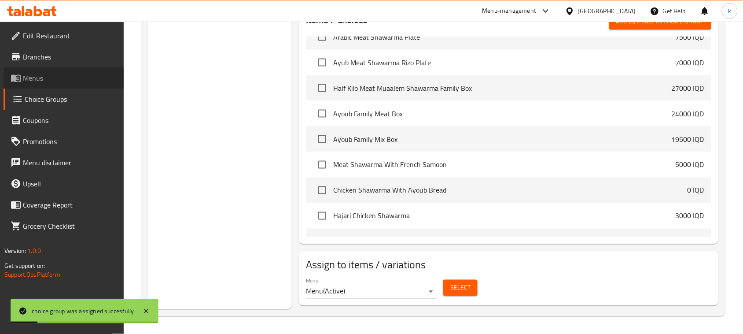
click at [30, 78] on span "Menus" at bounding box center [70, 78] width 94 height 11
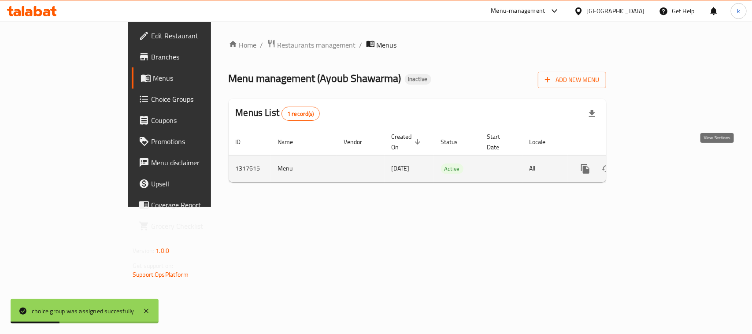
click at [654, 163] on icon "enhanced table" at bounding box center [648, 168] width 11 height 11
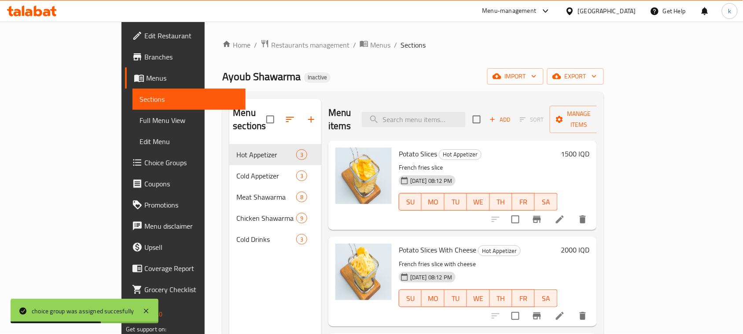
click at [140, 121] on span "Full Menu View" at bounding box center [189, 120] width 99 height 11
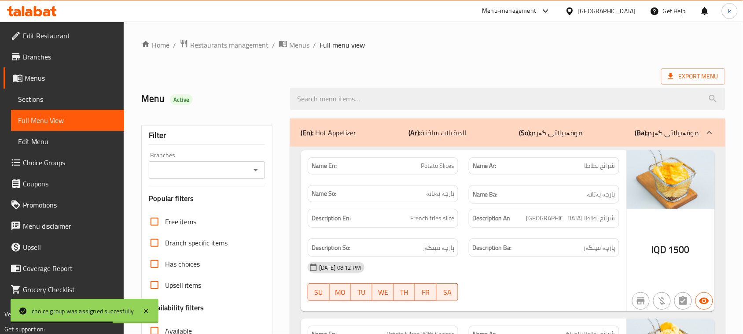
click at [259, 163] on div "Branches" at bounding box center [207, 170] width 116 height 18
click at [248, 166] on div "Branches" at bounding box center [207, 170] width 116 height 18
click at [256, 170] on icon "Open" at bounding box center [256, 170] width 4 height 2
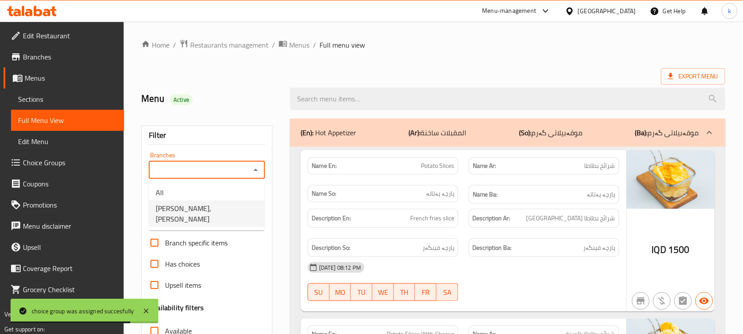
click at [215, 204] on span "[PERSON_NAME], [PERSON_NAME]" at bounding box center [207, 213] width 102 height 21
type input "[PERSON_NAME], [PERSON_NAME]"
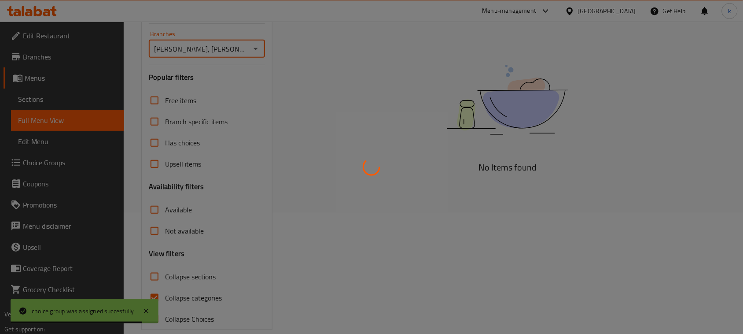
scroll to position [135, 0]
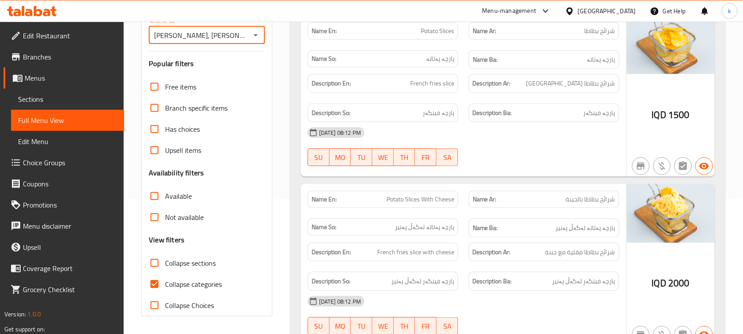
click at [156, 286] on input "Collapse categories" at bounding box center [154, 284] width 21 height 21
checkbox input "false"
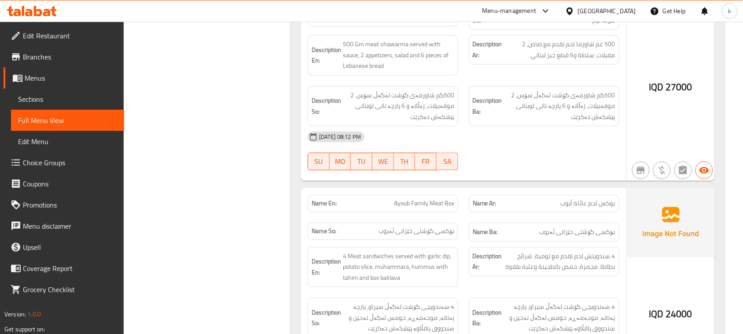
scroll to position [2477, 0]
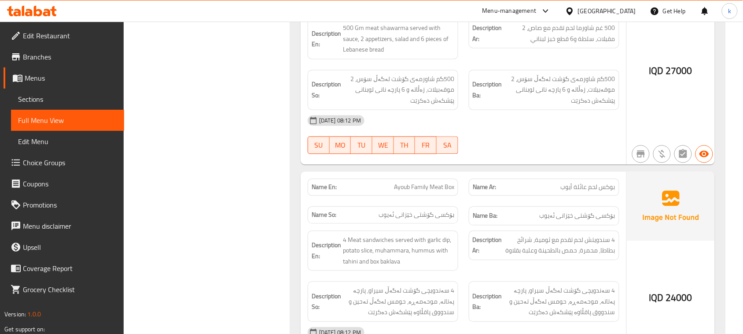
click at [414, 183] on div "Name En: [PERSON_NAME] Family Meat Box" at bounding box center [383, 187] width 151 height 17
copy span "Ayoub Family Meat Box"
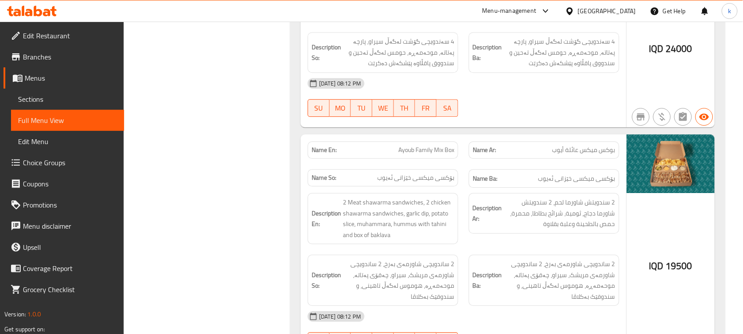
scroll to position [2753, 0]
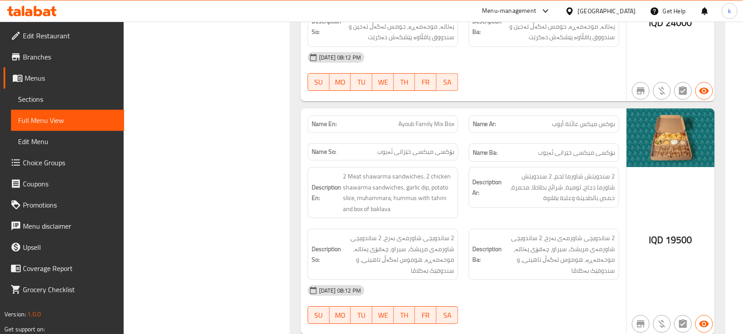
click at [429, 119] on span "Ayoub Family Mix Box" at bounding box center [427, 123] width 56 height 9
copy span "Ayoub Family Mix Box"
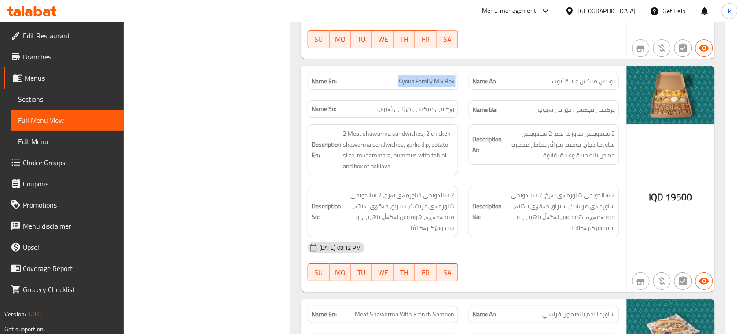
scroll to position [2808, 0]
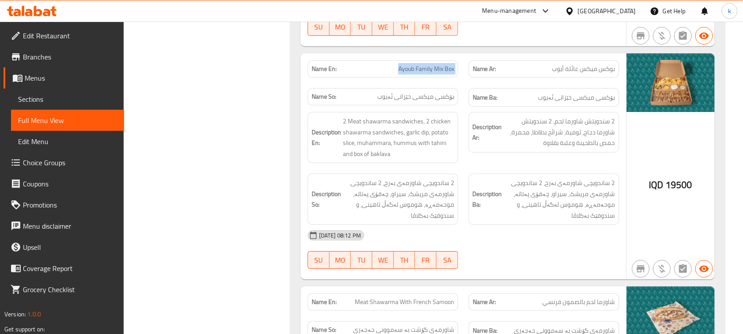
click at [33, 76] on span "Menus" at bounding box center [71, 78] width 92 height 11
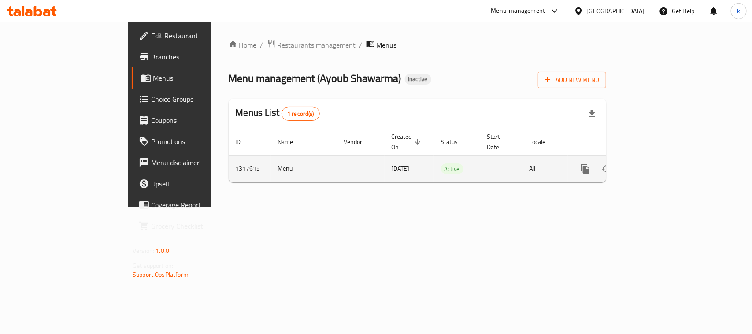
click at [654, 163] on icon "enhanced table" at bounding box center [648, 168] width 11 height 11
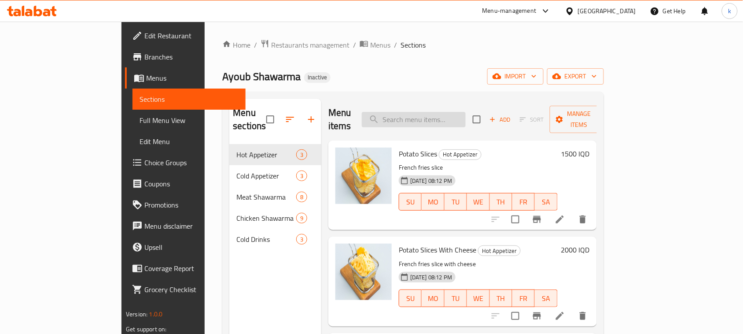
click at [437, 112] on input "search" at bounding box center [414, 119] width 104 height 15
paste input "Ayoub Family Mix Box"
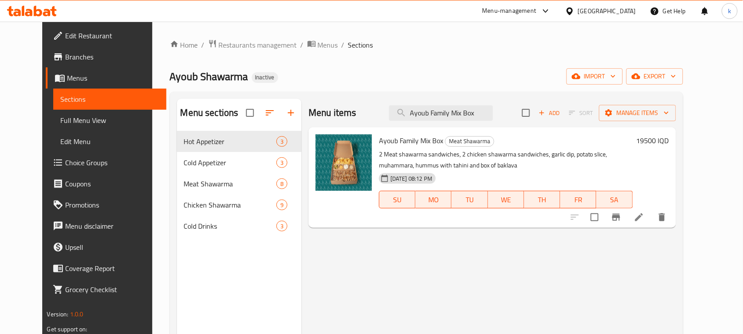
type input "Ayoub Family Mix Box"
click at [652, 220] on li at bounding box center [639, 217] width 25 height 16
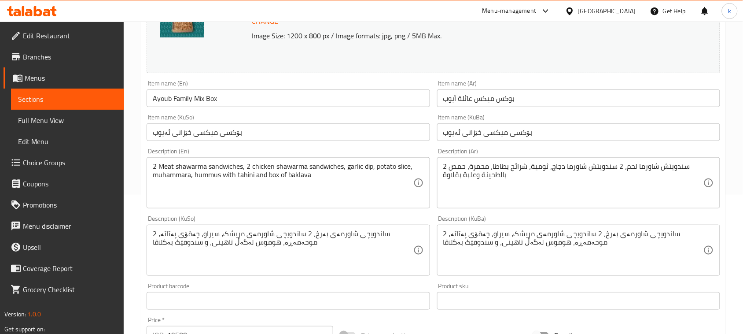
scroll to position [165, 0]
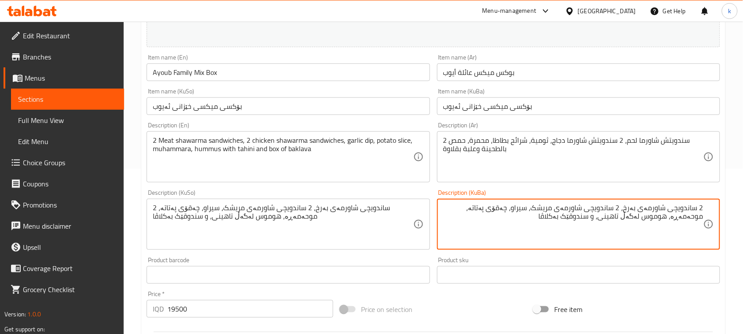
click at [632, 207] on textarea "2 ساندویچی شاورمەی بەرخ، 2 ساندویچی شاورمەی مریشک، سیراو، چەقۆی پەتاتە، موحەمەڕ…" at bounding box center [574, 224] width 260 height 42
click at [691, 208] on textarea "2 ساندویچی شاورمەی گۆشت، 2 سەندویچی شاورمەی مریشک، سیراو، چەقۆی پەتاتە، موحەمەڕ…" at bounding box center [574, 224] width 260 height 42
click at [496, 208] on textarea "2 سەندویچی شاورمەی گۆشت، 2 سەندویچی شاورمەی مریشک، سیراو، چەقۆی پەتاتە، موحەمەڕ…" at bounding box center [574, 224] width 260 height 42
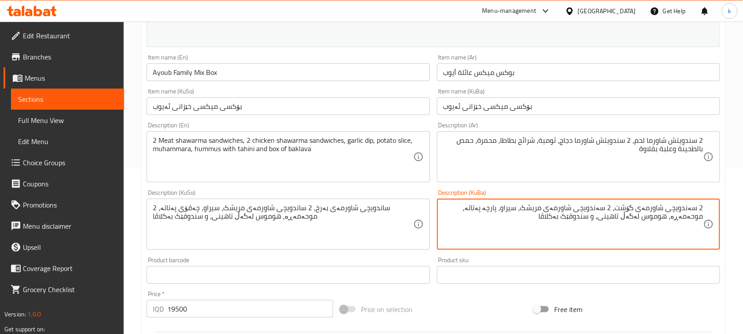
click at [691, 216] on textarea "2 سەندویچی شاورمەی گۆشت، 2 سەندویچی شاورمەی مریشک، سیراو، پارچە پەتاتە، موحەمەڕ…" at bounding box center [574, 224] width 260 height 42
click at [654, 220] on textarea "2 سەندویچی شاورمەی گۆشت، 2 سەندویچی شاورمەی مریشک، سیراو، پارچە پەتاتە، موحەمەڕ…" at bounding box center [574, 224] width 260 height 42
click at [648, 217] on textarea "2 سەندویچی شاورمەی گۆشت، 2 سەندویچی شاورمەی مریشک، سیراو، پارچە پەتاتە، موحەمەڕ…" at bounding box center [574, 224] width 260 height 42
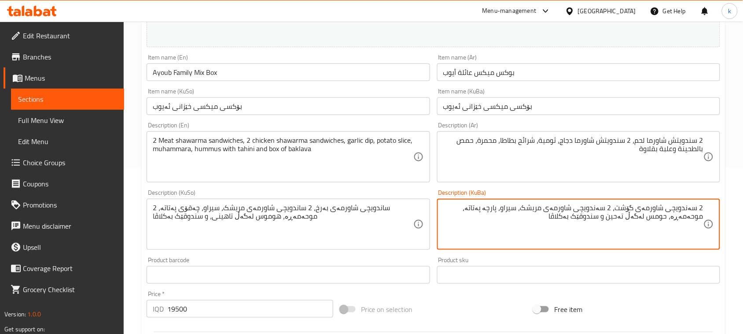
drag, startPoint x: 619, startPoint y: 219, endPoint x: 570, endPoint y: 228, distance: 49.2
click at [571, 228] on textarea "2 سەندویچی شاورمەی گۆشت، 2 سەندویچی شاورمەی مریشک، سیراو، پارچە پەتاتە، موحەمەڕ…" at bounding box center [574, 224] width 260 height 42
click at [608, 217] on textarea "2 سەندویچی شاورمەی گۆشت، 2 سەندویچی شاورمەی مریشک، سیراو، پارچە پەتاتە، موحەمەڕ…" at bounding box center [574, 224] width 260 height 42
click at [605, 217] on textarea "2 سەندویچی شاورمەی گۆشت، 2 سەندویچی شاورمەی مریشک، سیراو، پارچە پەتاتە، موحەمەڕ…" at bounding box center [574, 224] width 260 height 42
click at [607, 225] on textarea "2 سەندویچی شاورمەی گۆشت، 2 سەندویچی شاورمەی مریشک، سیراو، پارچە پەتاتە، موحەمەڕ…" at bounding box center [574, 224] width 260 height 42
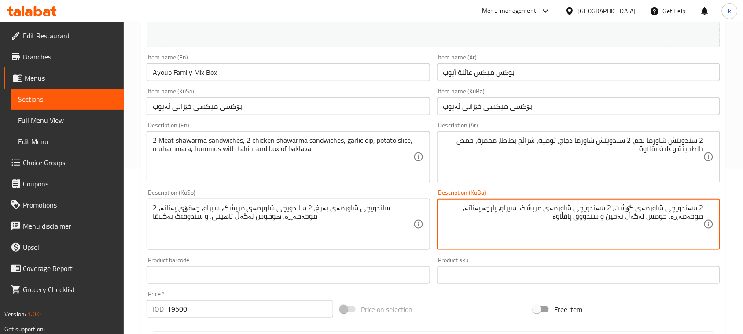
click at [607, 225] on textarea "2 سەندویچی شاورمەی گۆشت، 2 سەندویچی شاورمەی مریشک، سیراو، پارچە پەتاتە، موحەمەڕ…" at bounding box center [574, 224] width 260 height 42
type textarea "2 سەندویچی شاورمەی گۆشت، 2 سەندویچی شاورمەی مریشک، سیراو، پارچە پەتاتە، موحەمەڕ…"
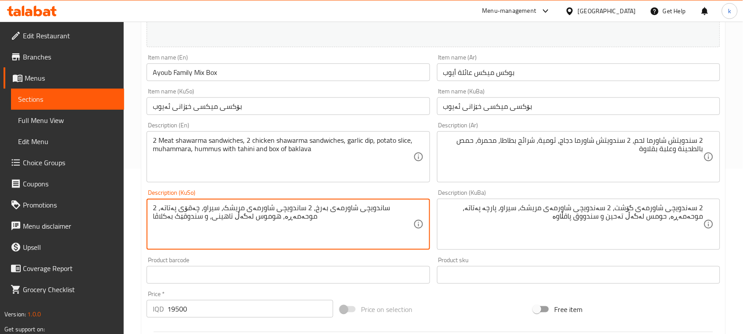
click at [209, 210] on textarea "2 ساندویچی شاورمەی بەرخ، 2 ساندویچی شاورمەی مریشک، سیراو، چەقۆی پەتاتە، موحەمەڕ…" at bounding box center [283, 224] width 260 height 42
paste textarea "ەندویچی شاورمەی گۆشت، 2 سەندویچی شاورمەی مریشک، سیراو، پارچە پەتاتە، موحەمەڕە، …"
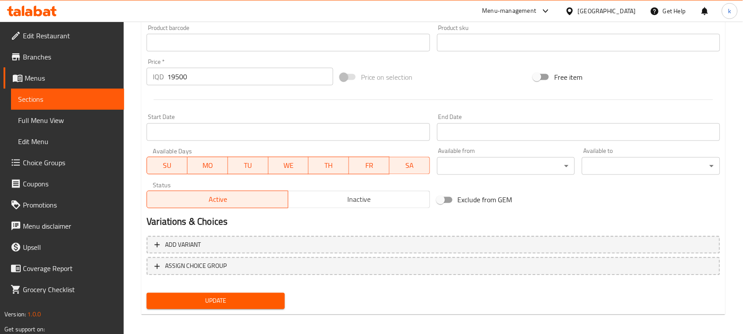
scroll to position [401, 0]
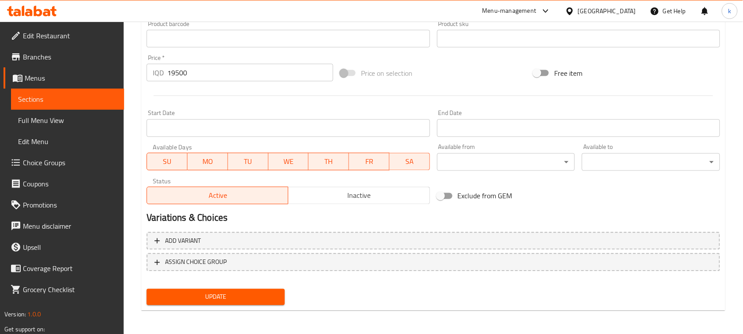
type textarea "2 سەندویچی شاورمەی گۆشت، 2 سەندویچی شاورمەی مریشک، سیراو، پارچە پەتاتە، موحەمەڕ…"
click at [240, 296] on span "Update" at bounding box center [216, 297] width 124 height 11
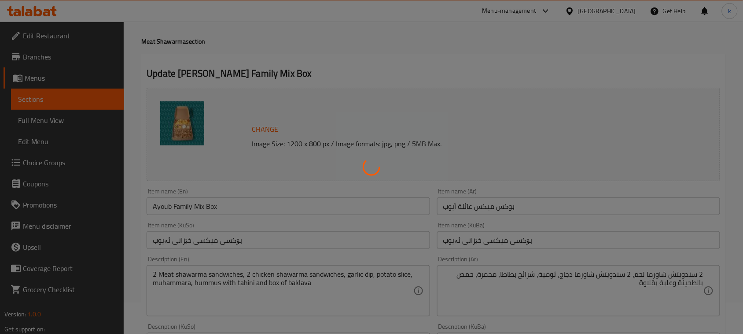
scroll to position [0, 0]
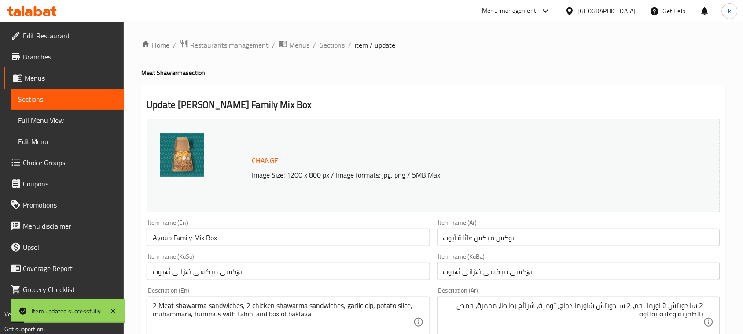
click at [333, 47] on span "Sections" at bounding box center [332, 45] width 25 height 11
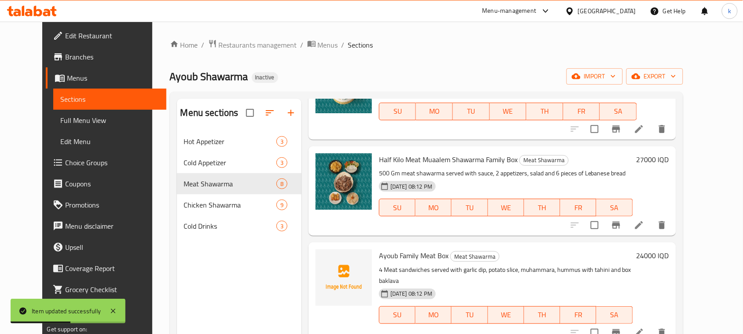
scroll to position [385, 0]
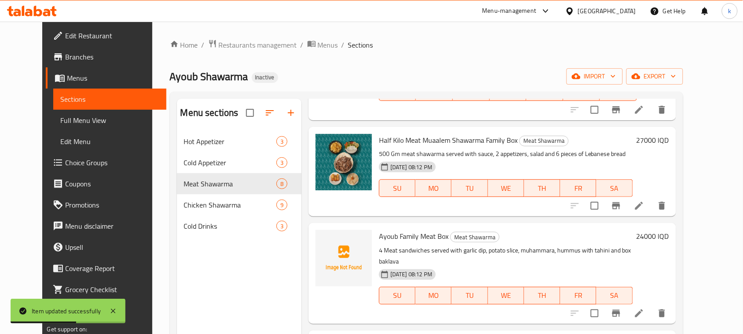
click at [643, 209] on icon at bounding box center [640, 206] width 8 height 8
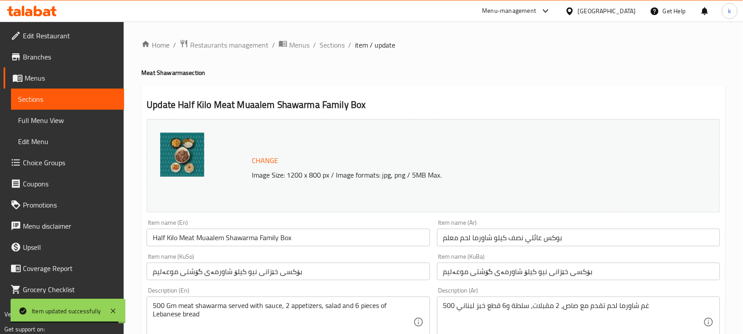
click at [325, 49] on span "Sections" at bounding box center [332, 45] width 25 height 11
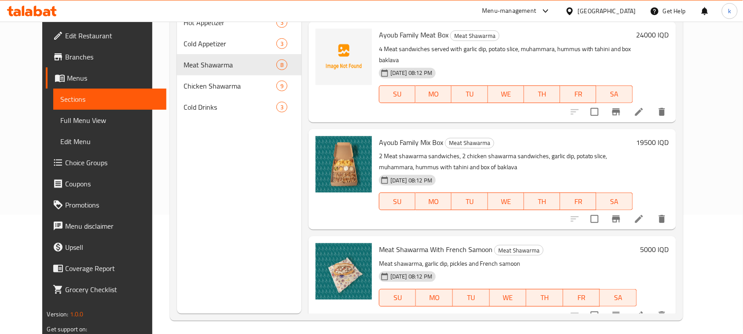
scroll to position [124, 0]
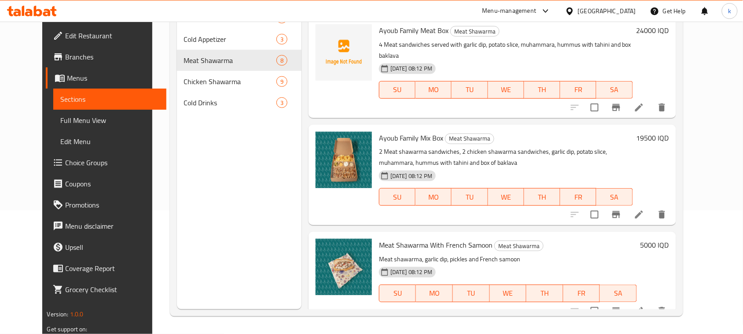
click at [652, 306] on li at bounding box center [639, 311] width 25 height 16
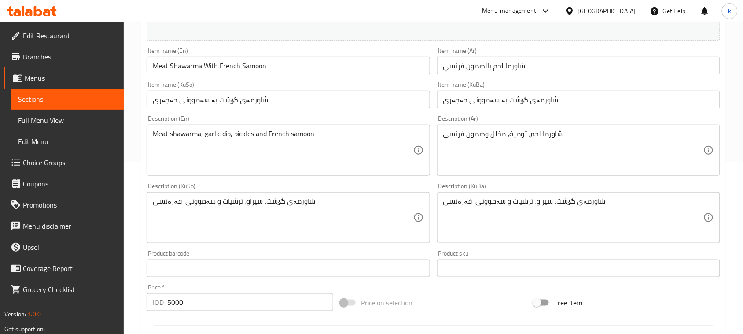
scroll to position [110, 0]
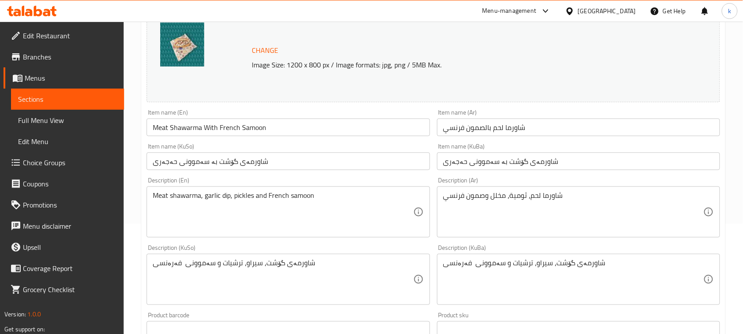
click at [542, 131] on input "شاورما لحم بالصمون فرنسي" at bounding box center [578, 127] width 283 height 18
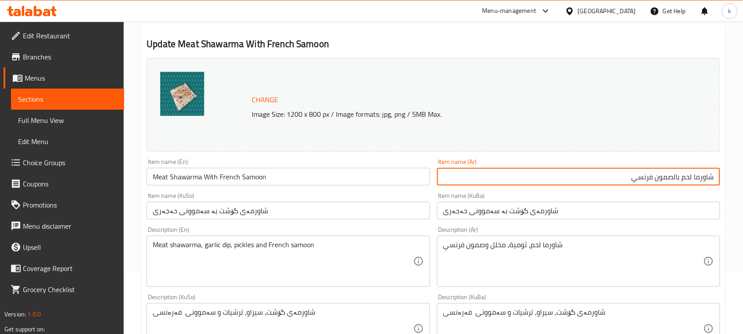
scroll to position [0, 0]
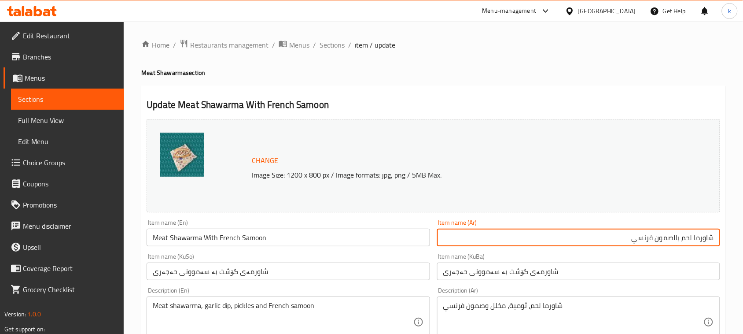
click at [578, 265] on input "شاورمەی گۆشت بە سەموونی حەجەری" at bounding box center [578, 272] width 283 height 18
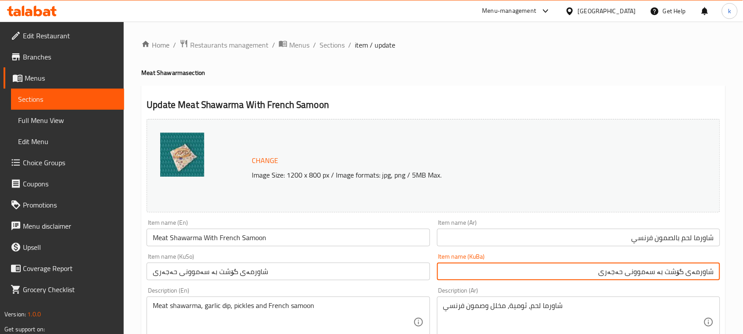
click at [617, 273] on input "شاورمەی گۆشت بە سەموونی حەجەری" at bounding box center [578, 272] width 283 height 18
drag, startPoint x: 595, startPoint y: 274, endPoint x: 751, endPoint y: 269, distance: 156.9
click at [743, 269] on html "​ Menu-management [GEOGRAPHIC_DATA] Get Help k Edit Restaurant Branches Menus S…" at bounding box center [371, 167] width 743 height 334
type input "شاورمەی گۆشت بە سەموونی فەڕەنسی"
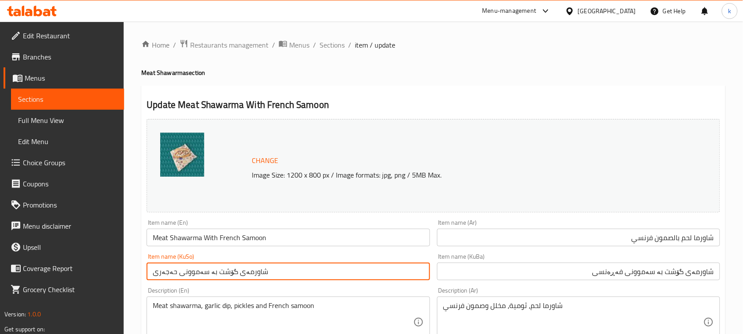
drag, startPoint x: 292, startPoint y: 265, endPoint x: 148, endPoint y: 285, distance: 145.4
paste input "فەڕەنس"
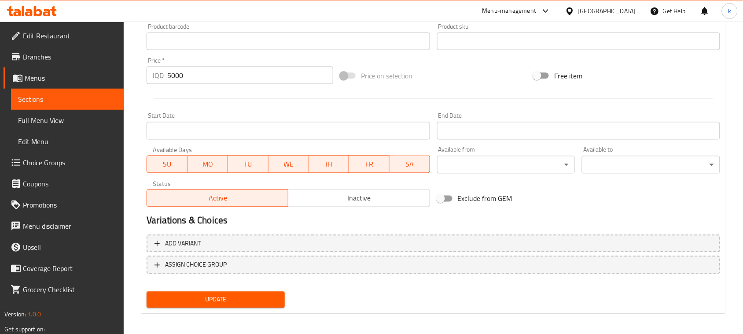
scroll to position [401, 0]
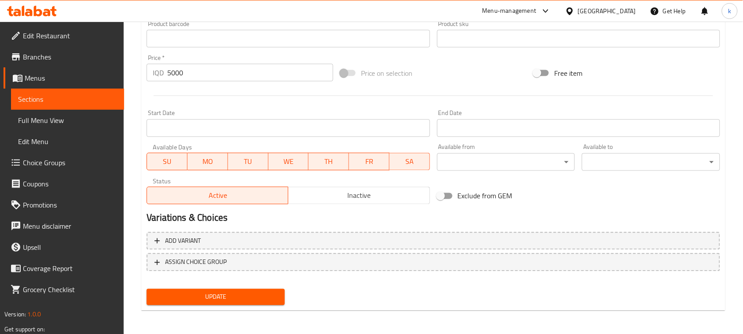
type input "شاورمەی گۆشت بە سەموونی فەڕەنسی"
click at [251, 298] on span "Update" at bounding box center [216, 297] width 124 height 11
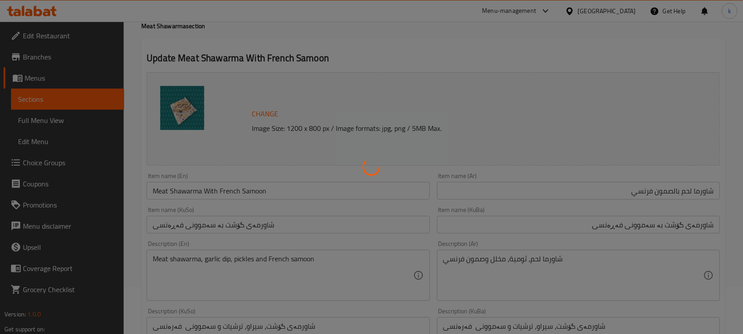
scroll to position [0, 0]
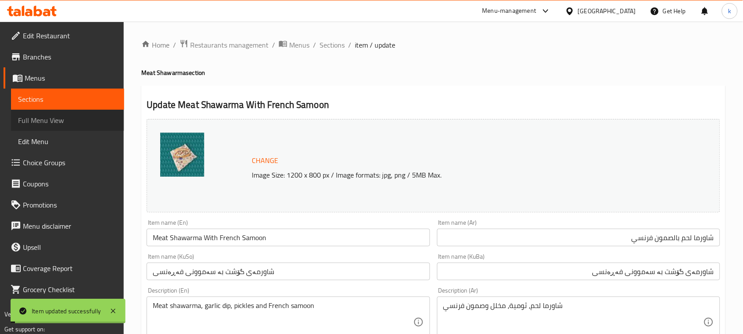
click at [36, 118] on span "Full Menu View" at bounding box center [67, 120] width 99 height 11
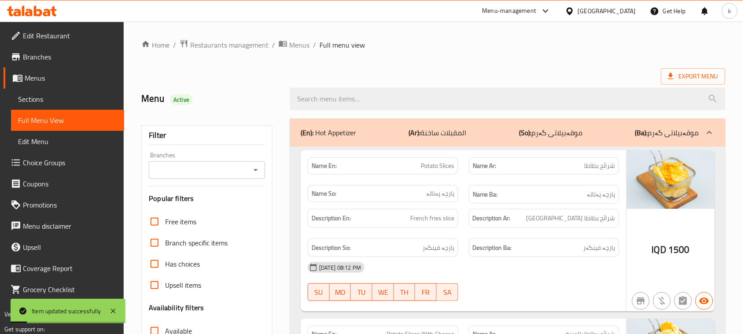
drag, startPoint x: 249, startPoint y: 170, endPoint x: 249, endPoint y: 174, distance: 4.4
click at [249, 170] on div "Branches" at bounding box center [207, 170] width 116 height 18
click at [254, 170] on icon "Open" at bounding box center [256, 170] width 11 height 11
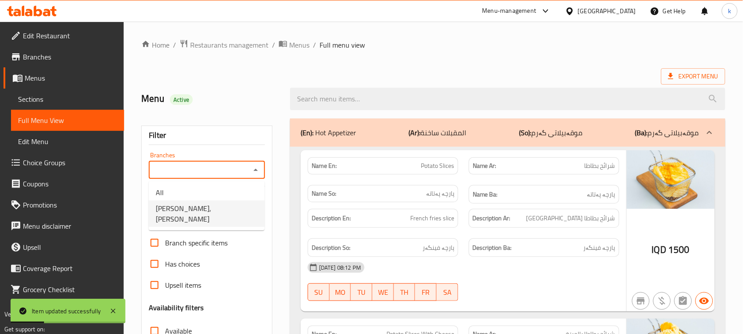
click at [205, 214] on span "[PERSON_NAME], [PERSON_NAME]" at bounding box center [207, 213] width 102 height 21
type input "[PERSON_NAME], [PERSON_NAME]"
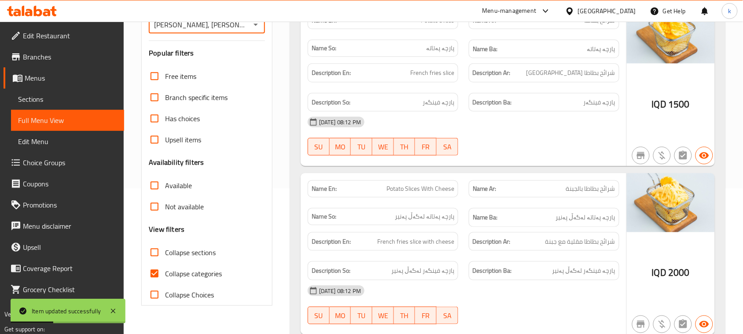
scroll to position [165, 0]
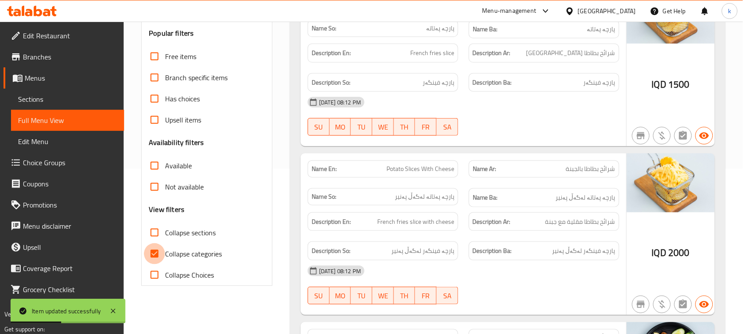
click at [156, 251] on input "Collapse categories" at bounding box center [154, 253] width 21 height 21
checkbox input "false"
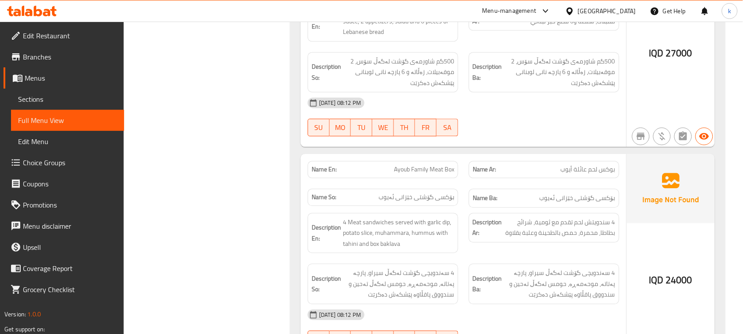
scroll to position [2496, 0]
click at [569, 164] on span "بوكس لحم عائلة أيوب" at bounding box center [588, 168] width 55 height 9
copy span "بوكس لحم عائلة أيوب"
